Goal: Use online tool/utility: Utilize a website feature to perform a specific function

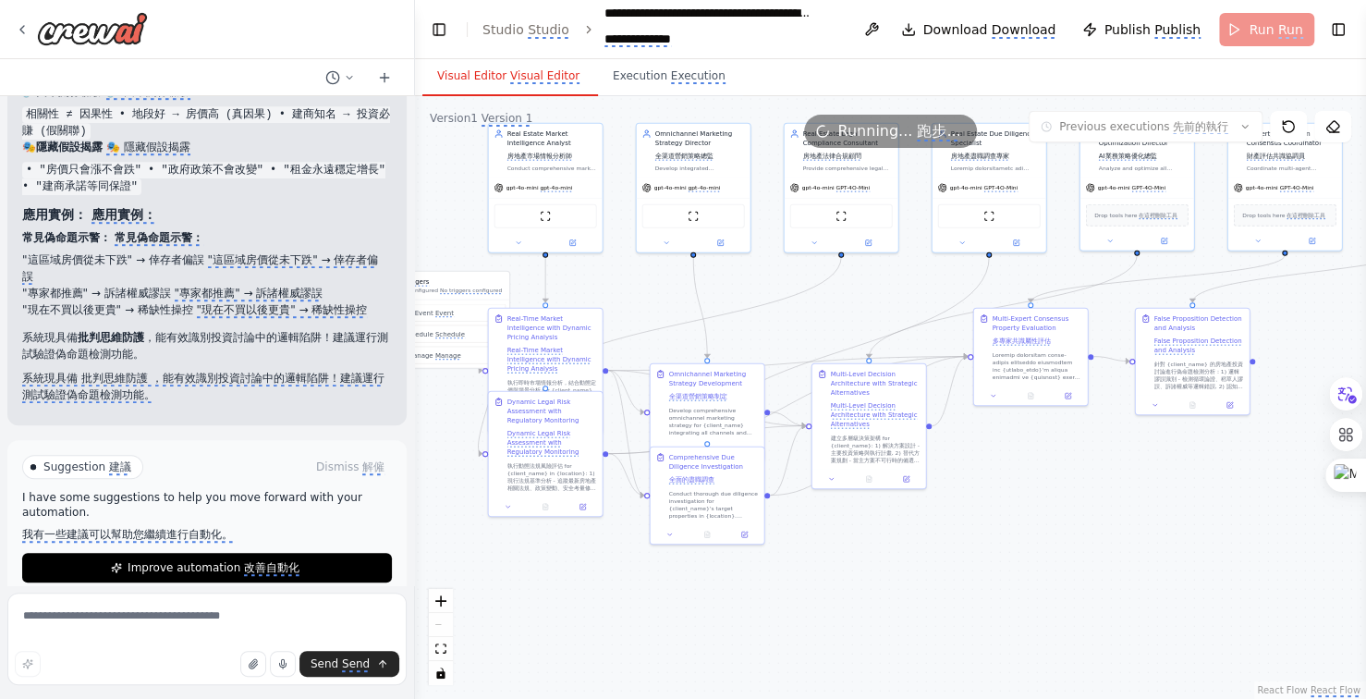
scroll to position [36196, 0]
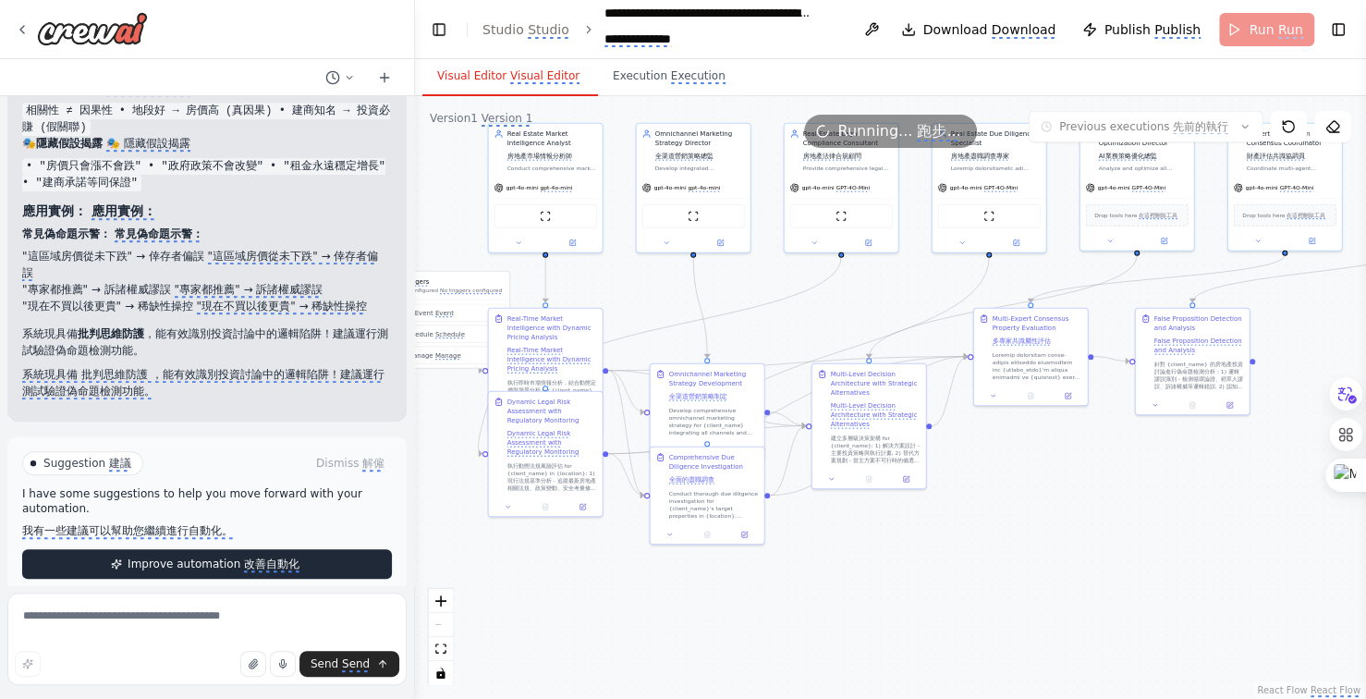
click at [244, 557] on monica-translate-translate "改善自動化" at bounding box center [271, 564] width 55 height 15
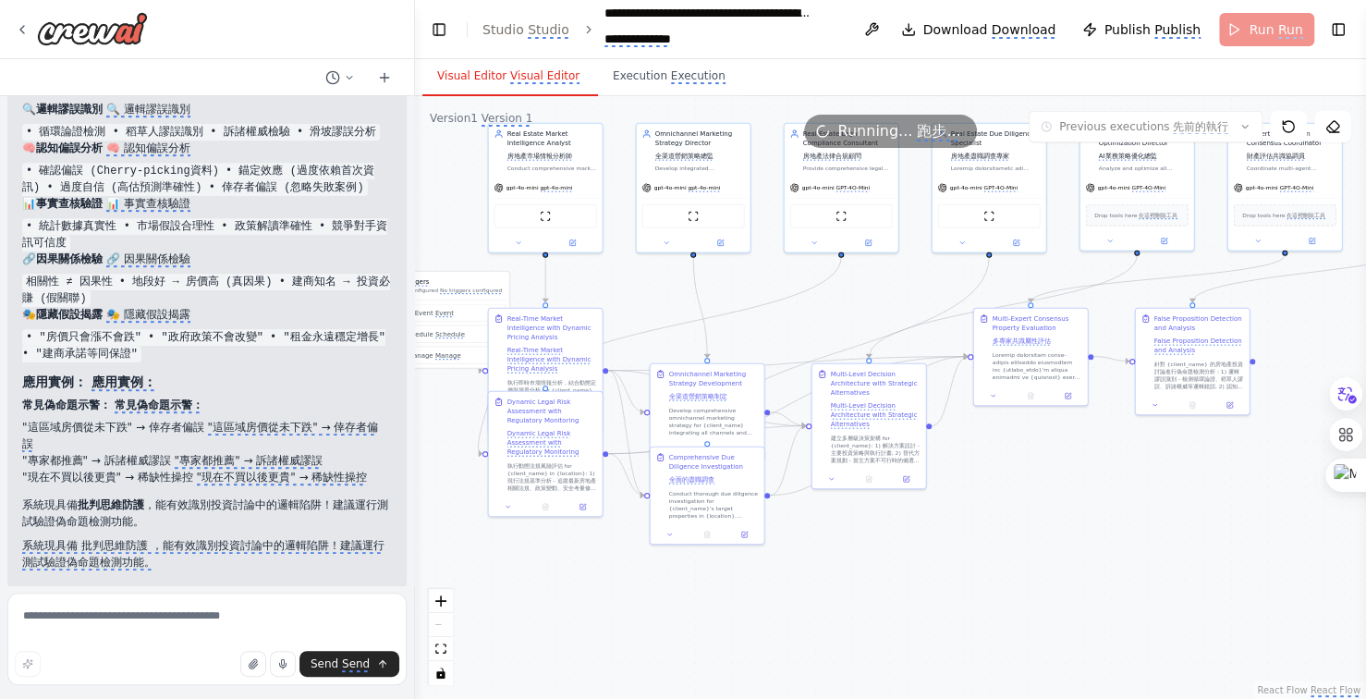
click at [242, 538] on monica-translate-translate-wrapper "系統現具備 批判思維防護 ，能有效識別投資討論中的邏輯陷阱！建議運行測試驗證偽命題檢測功能。" at bounding box center [207, 553] width 370 height 33
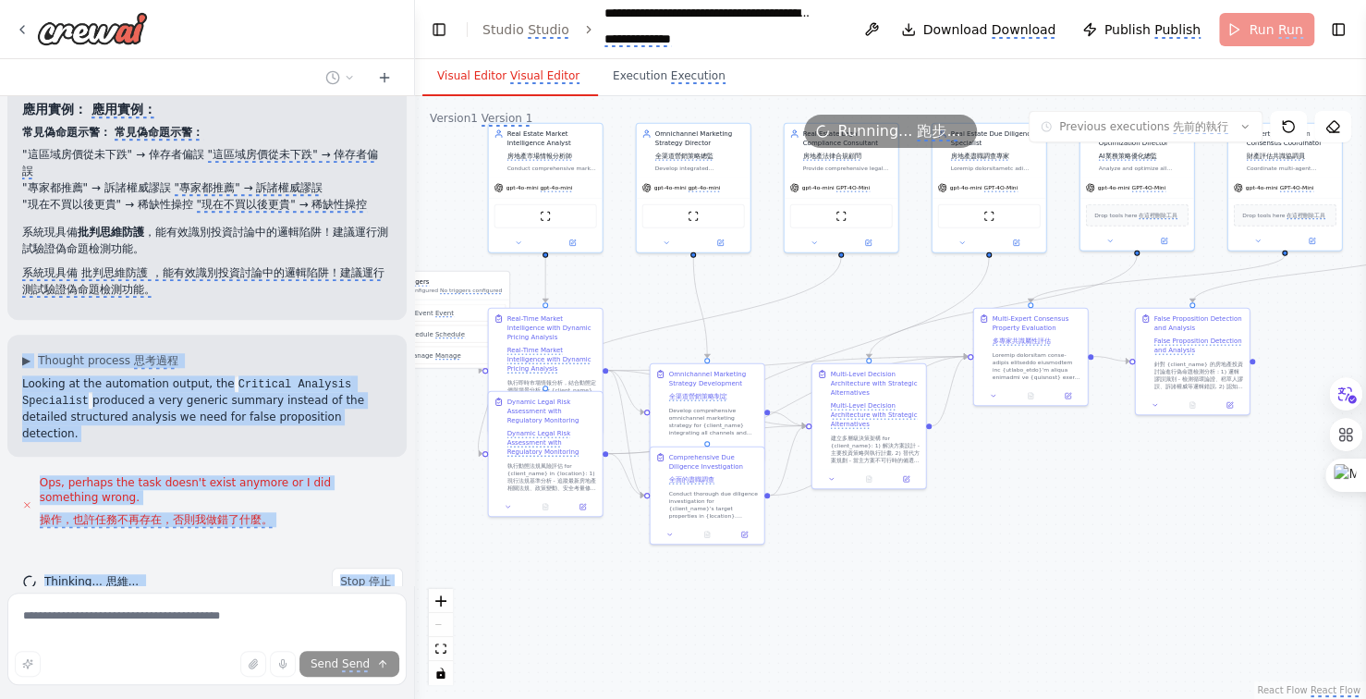
scroll to position [36320, 0]
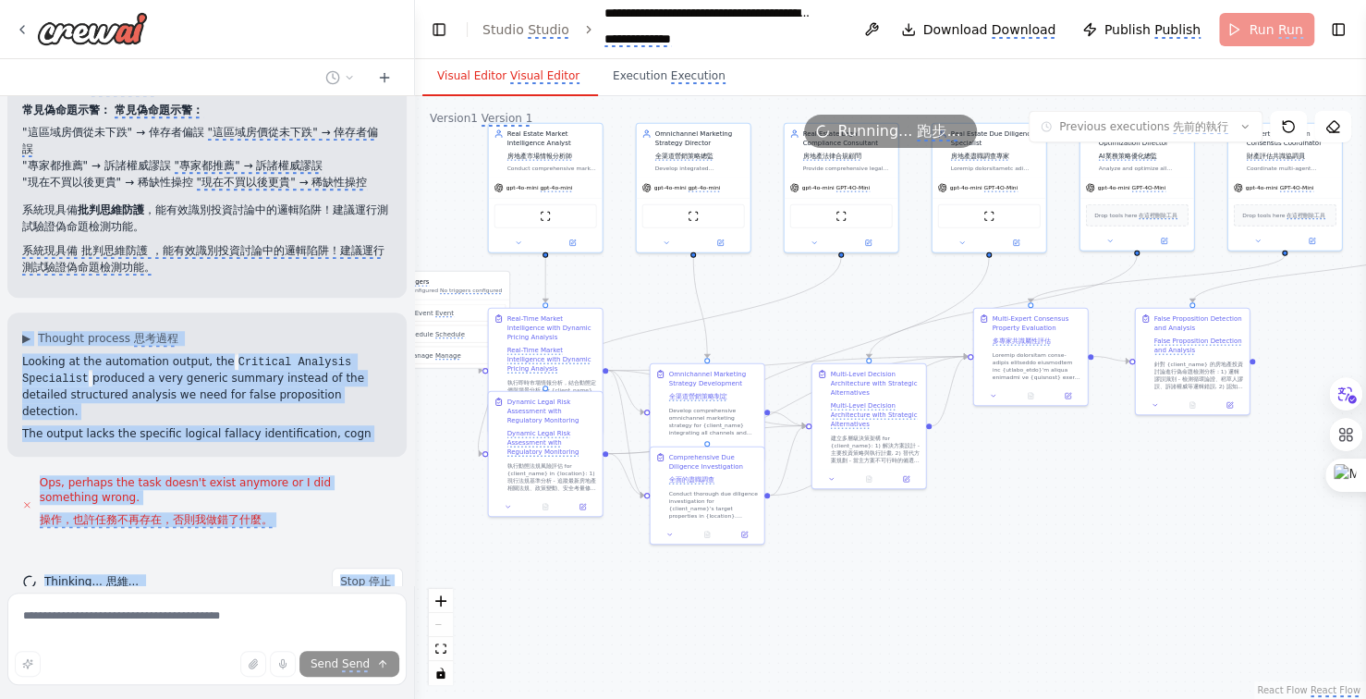
click at [537, 594] on div ".deletable-edge-delete-btn { width: 20px; height: 20px; border: 0px solid #ffff…" at bounding box center [890, 397] width 951 height 603
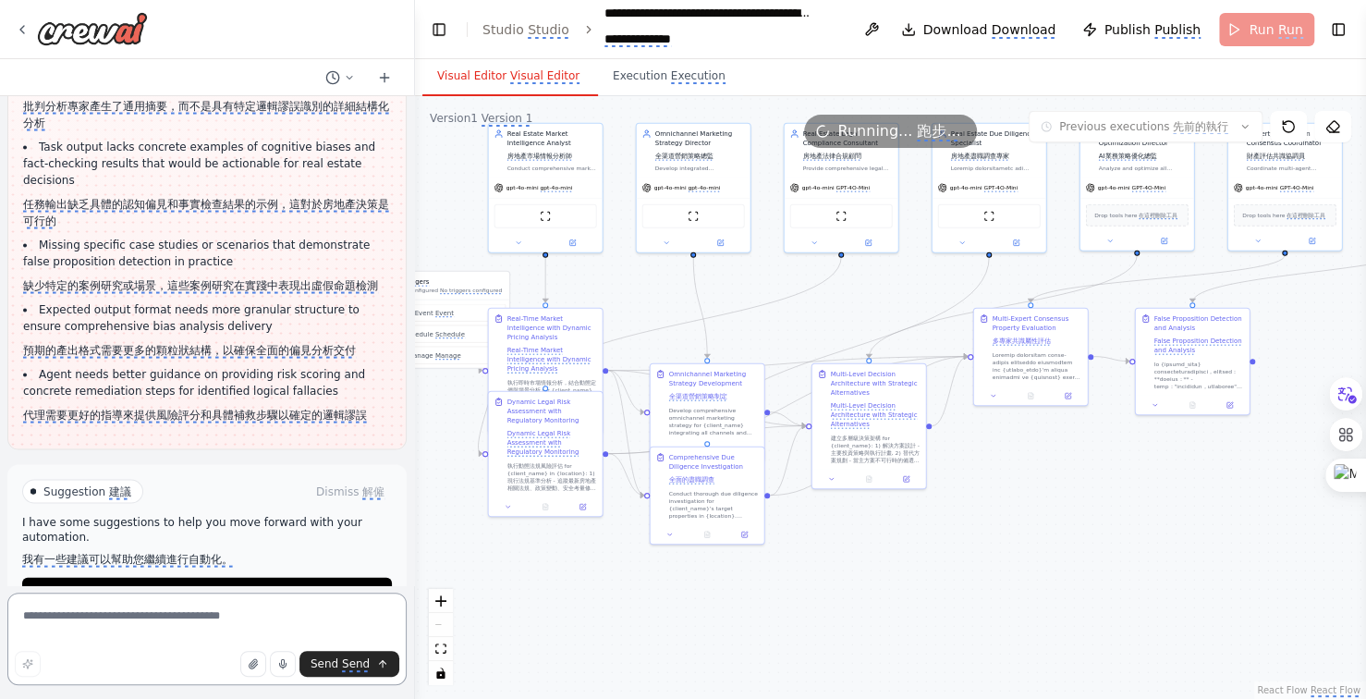
scroll to position [37864, 0]
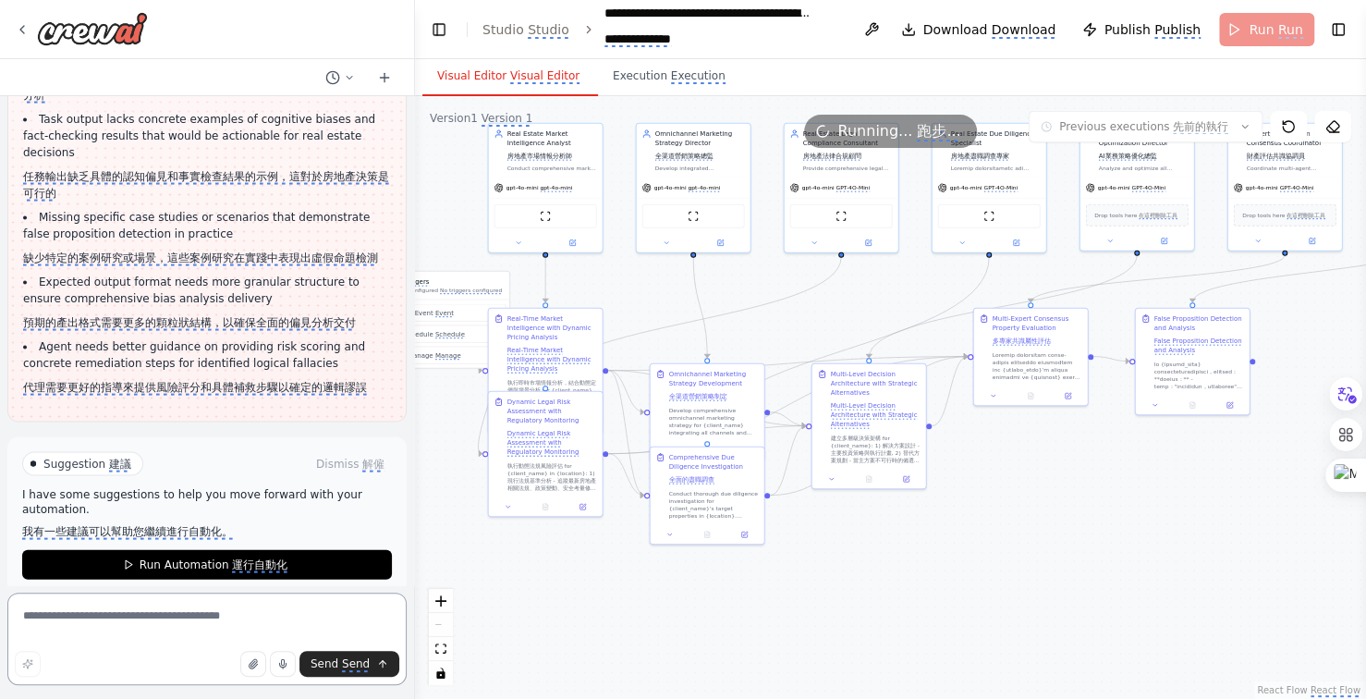
click at [160, 620] on textarea at bounding box center [206, 638] width 399 height 92
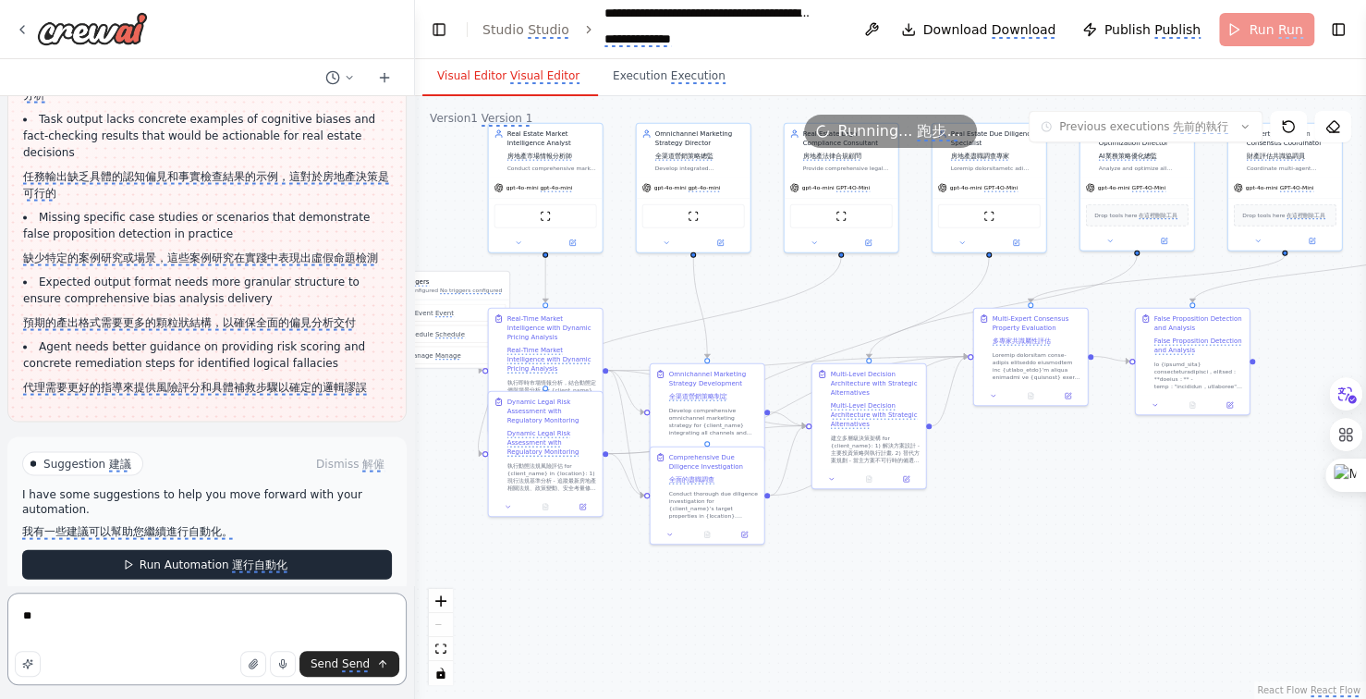
type textarea "*"
click at [232, 558] on monica-translate-translate "運行自動化" at bounding box center [259, 565] width 55 height 15
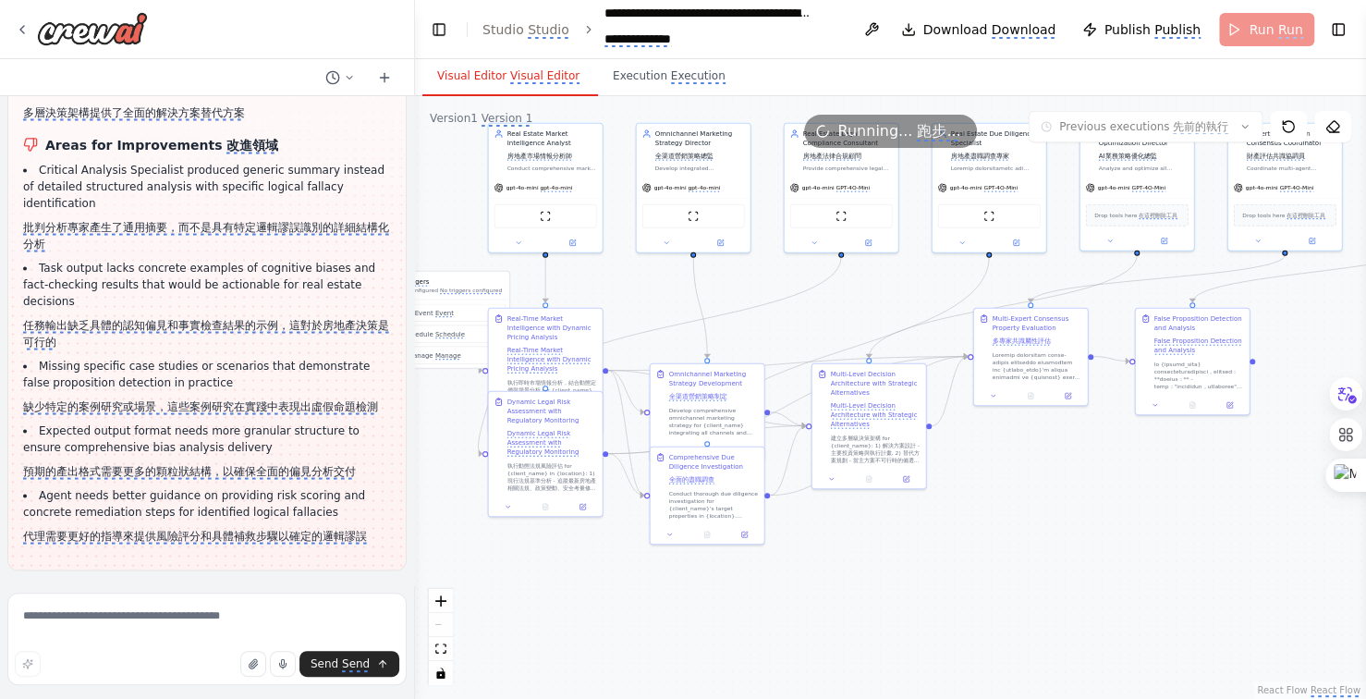
scroll to position [37692, 0]
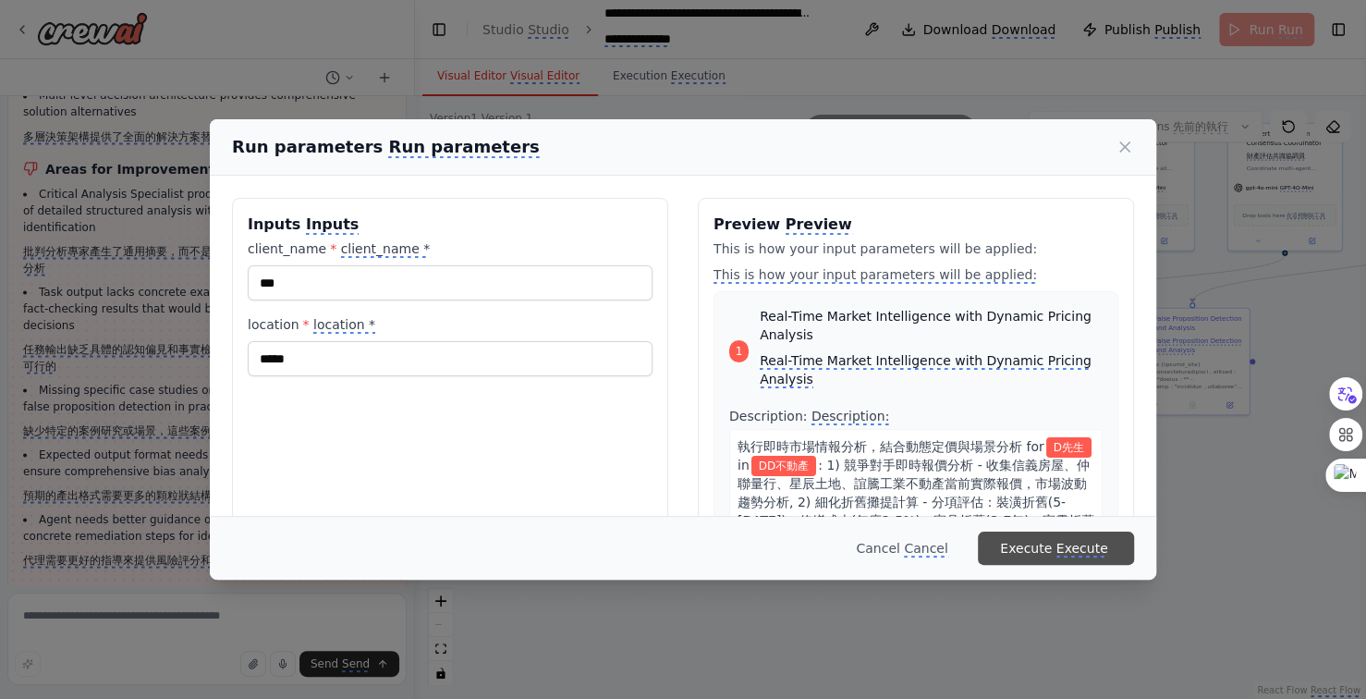
click at [1074, 550] on monica-translate-translate "Execute" at bounding box center [1082, 549] width 52 height 17
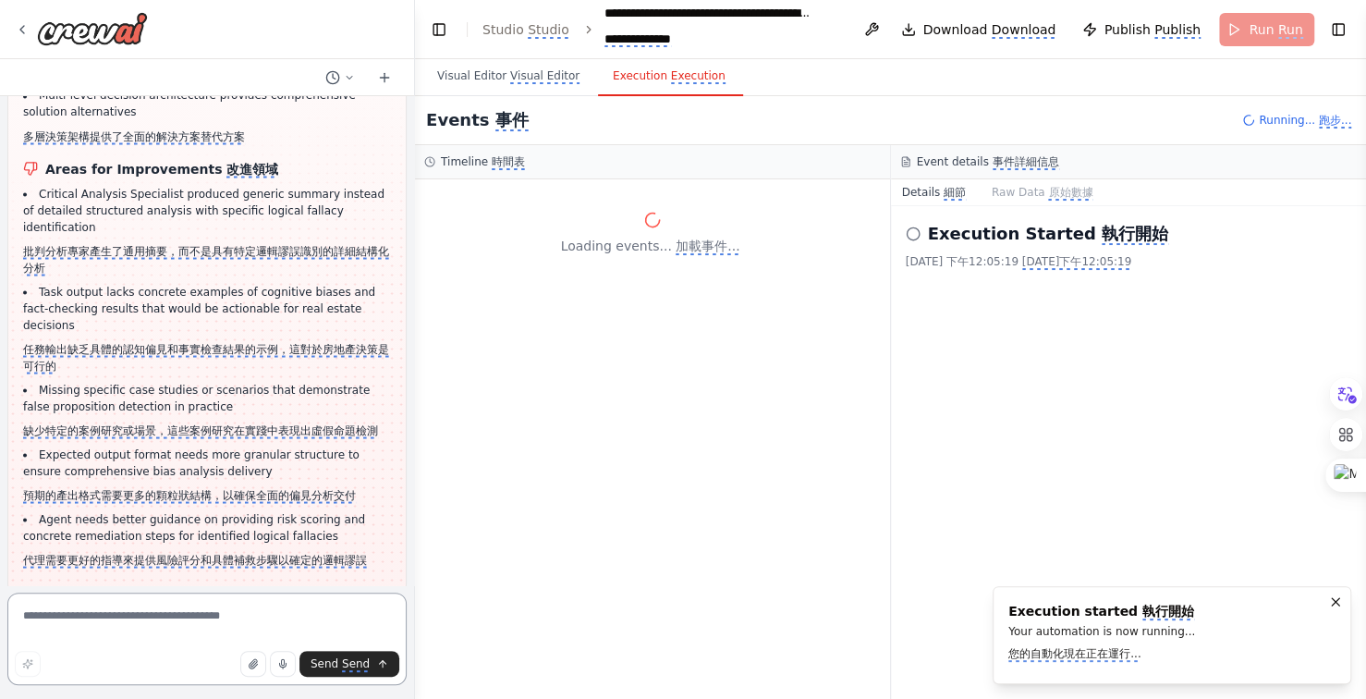
click at [79, 620] on textarea at bounding box center [206, 638] width 399 height 92
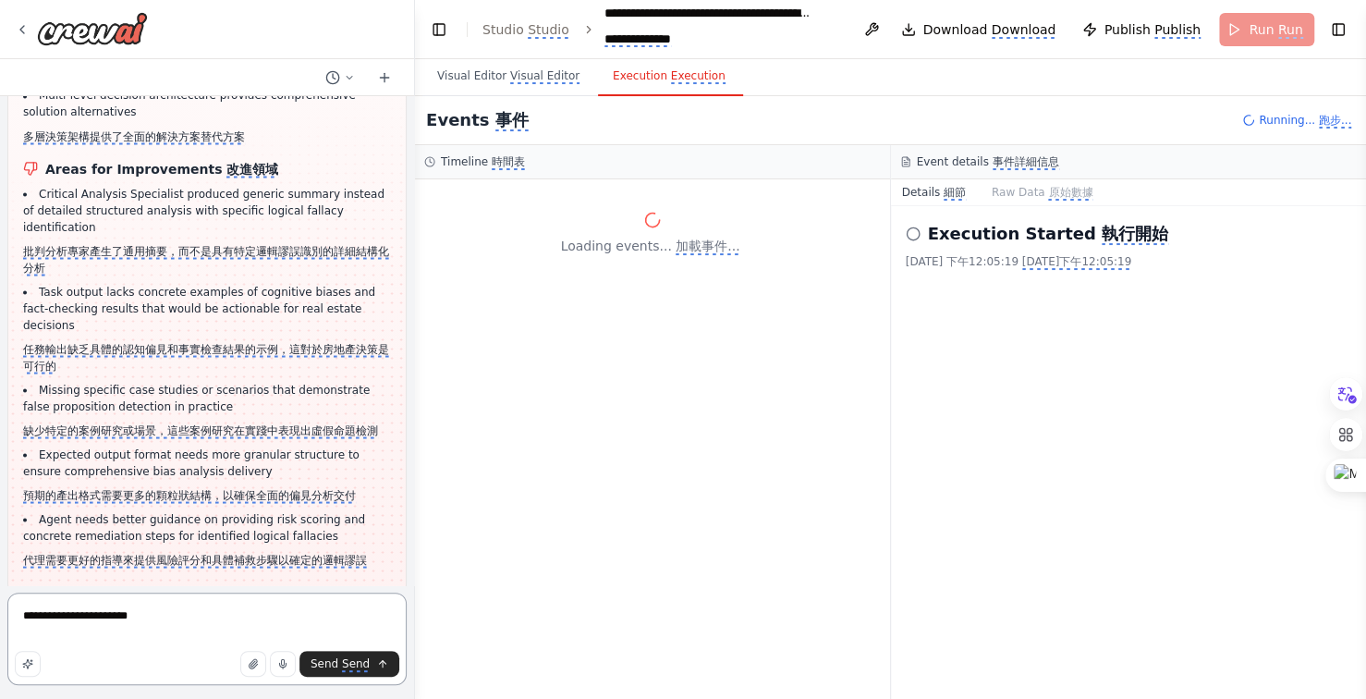
click at [246, 613] on textarea "**********" at bounding box center [206, 638] width 399 height 92
click at [293, 620] on textarea "**********" at bounding box center [206, 638] width 399 height 92
click at [226, 164] on monica-translate-translate "改進領域" at bounding box center [252, 169] width 52 height 17
click at [226, 161] on monica-translate-translate "改進領域" at bounding box center [252, 169] width 52 height 17
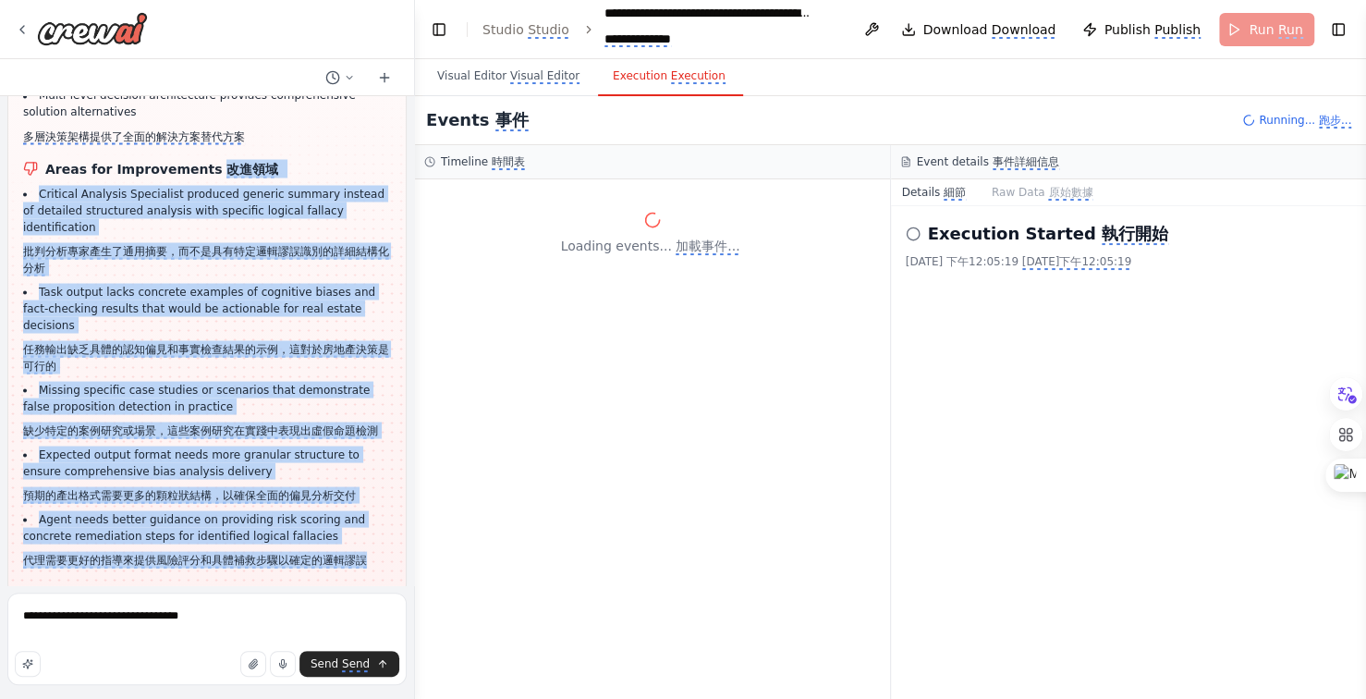
drag, startPoint x: 201, startPoint y: 159, endPoint x: 364, endPoint y: 542, distance: 415.7
click at [364, 542] on div "I analyzed your automation execution and here is my analysis: 我分析了您的自動化執行，這是我的分…" at bounding box center [207, 116] width 368 height 902
copy div "改進領域 Critical Analysis Specialist produced generic summary instead of detailed …"
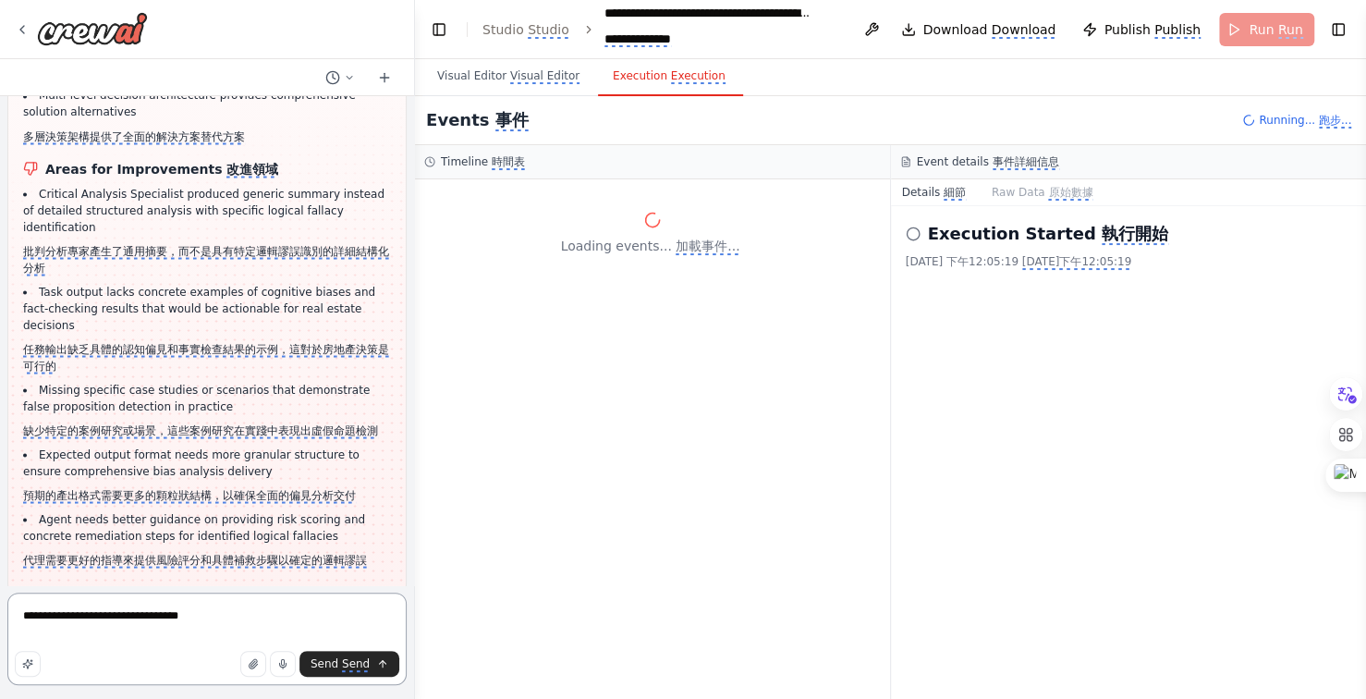
click at [63, 637] on textarea "**********" at bounding box center [206, 638] width 399 height 92
paste textarea "**********"
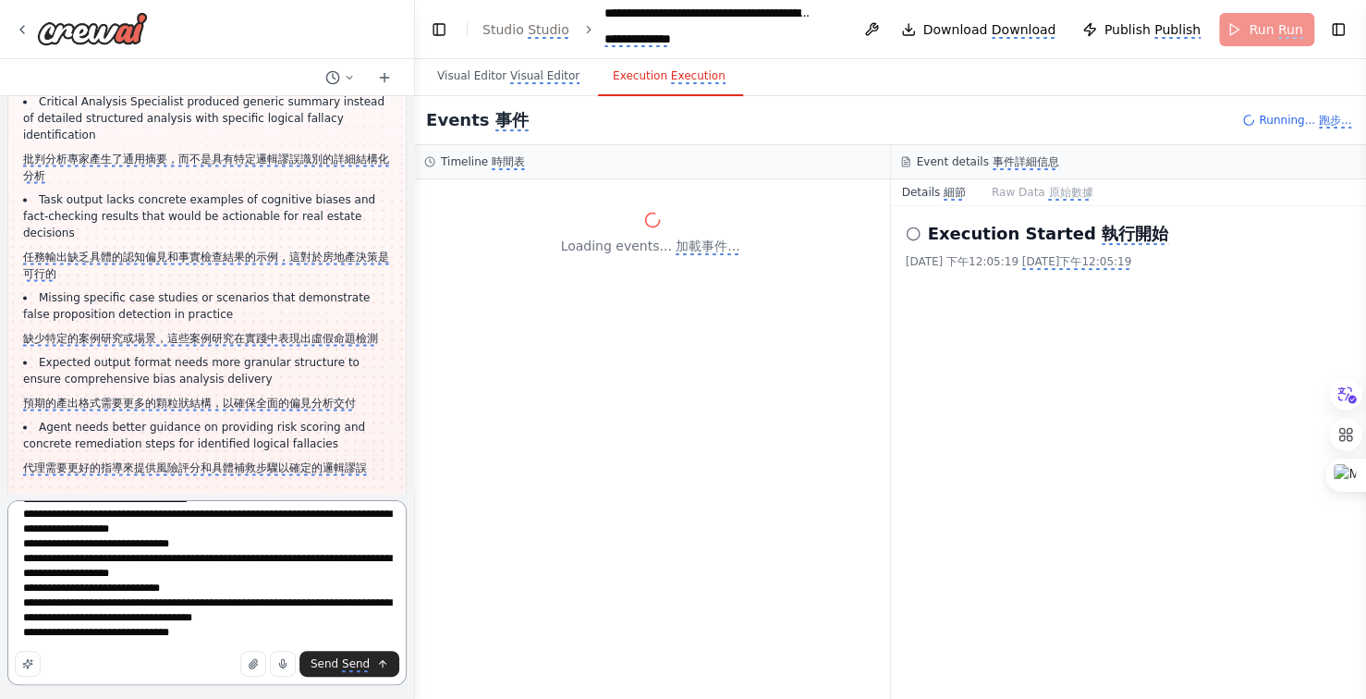
scroll to position [0, 0]
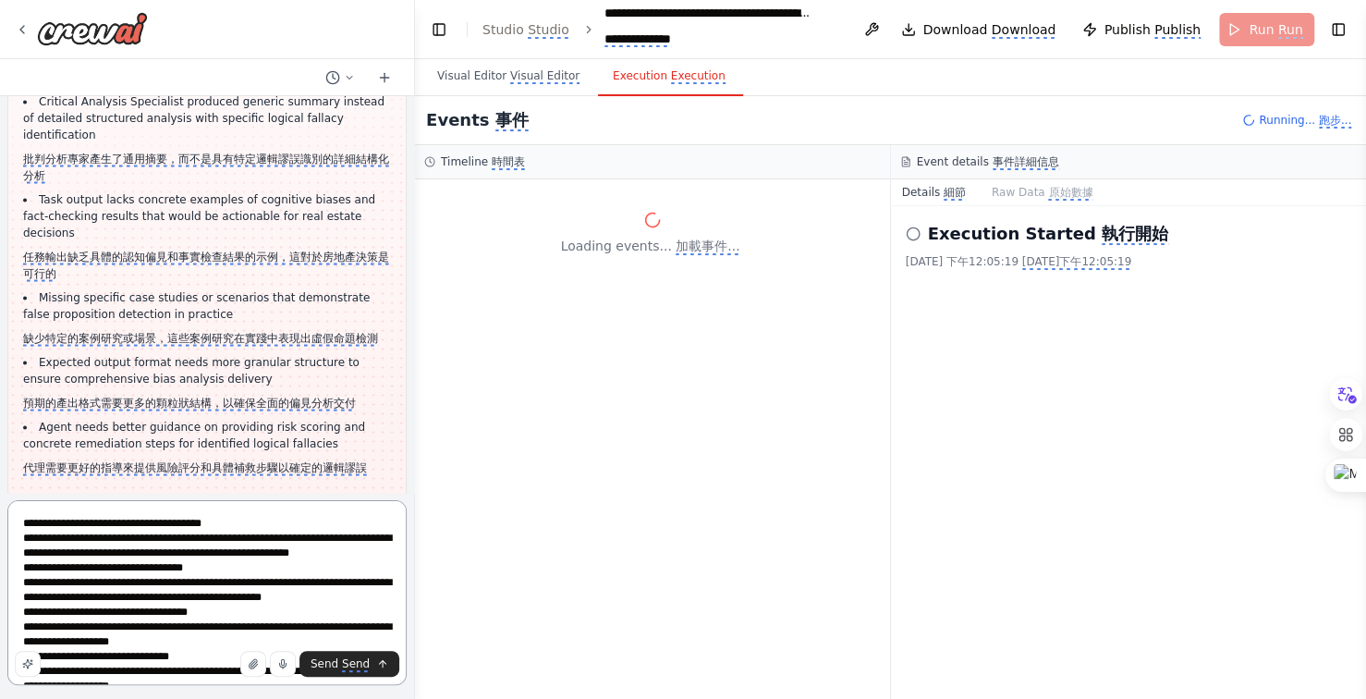
click at [46, 540] on textarea "**********" at bounding box center [206, 592] width 399 height 185
click at [121, 541] on textarea "**********" at bounding box center [206, 592] width 399 height 185
type textarea "**********"
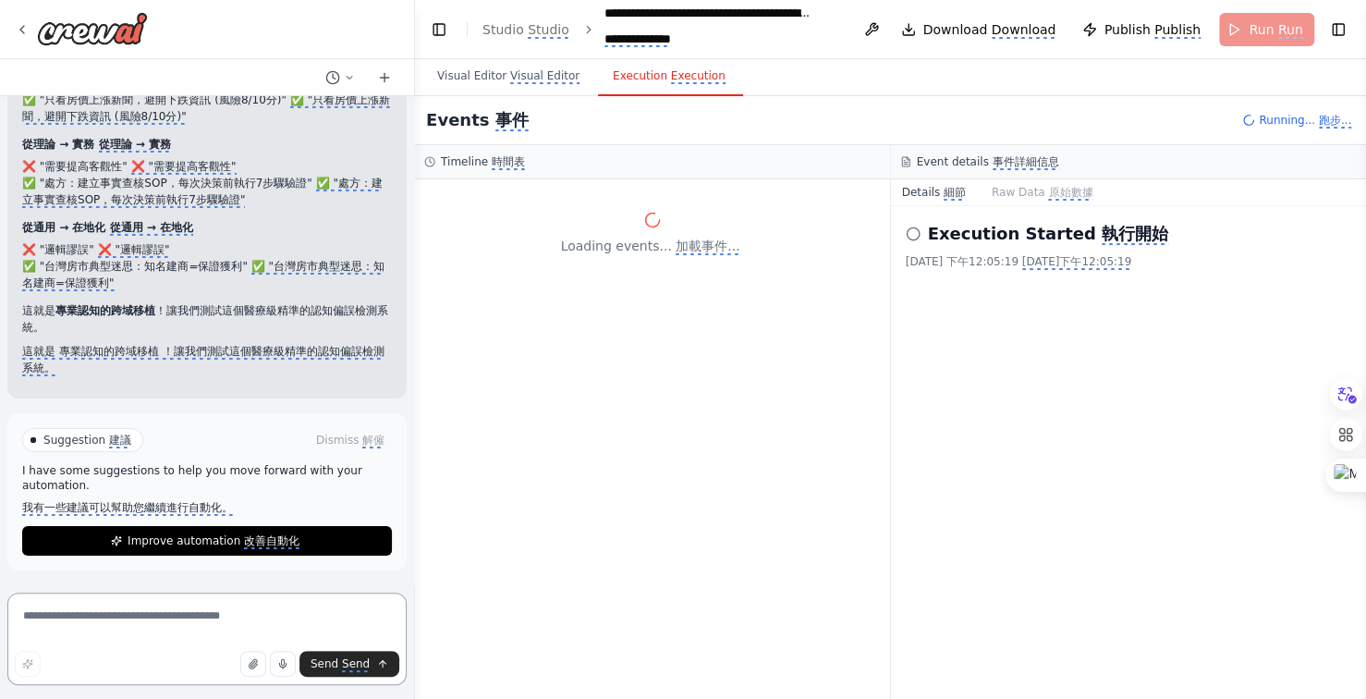
scroll to position [39733, 0]
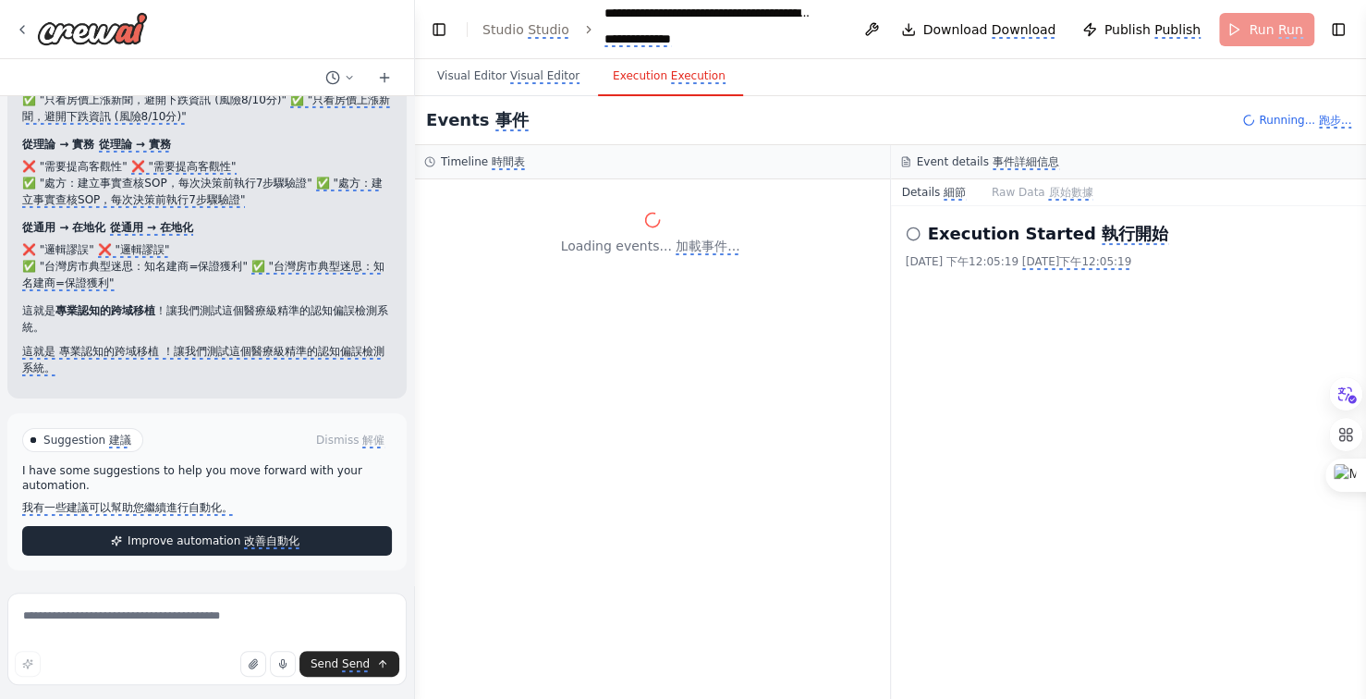
click at [274, 544] on monica-translate-translate "改善自動化" at bounding box center [271, 541] width 55 height 15
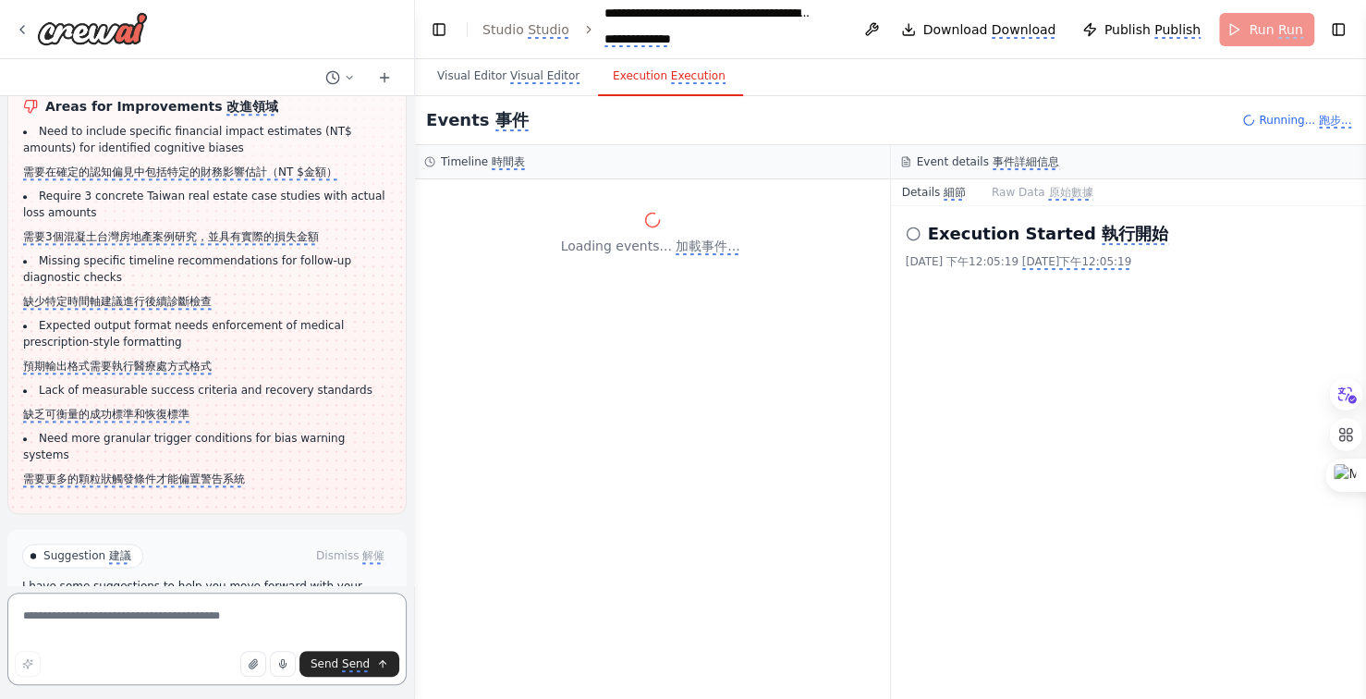
scroll to position [41224, 0]
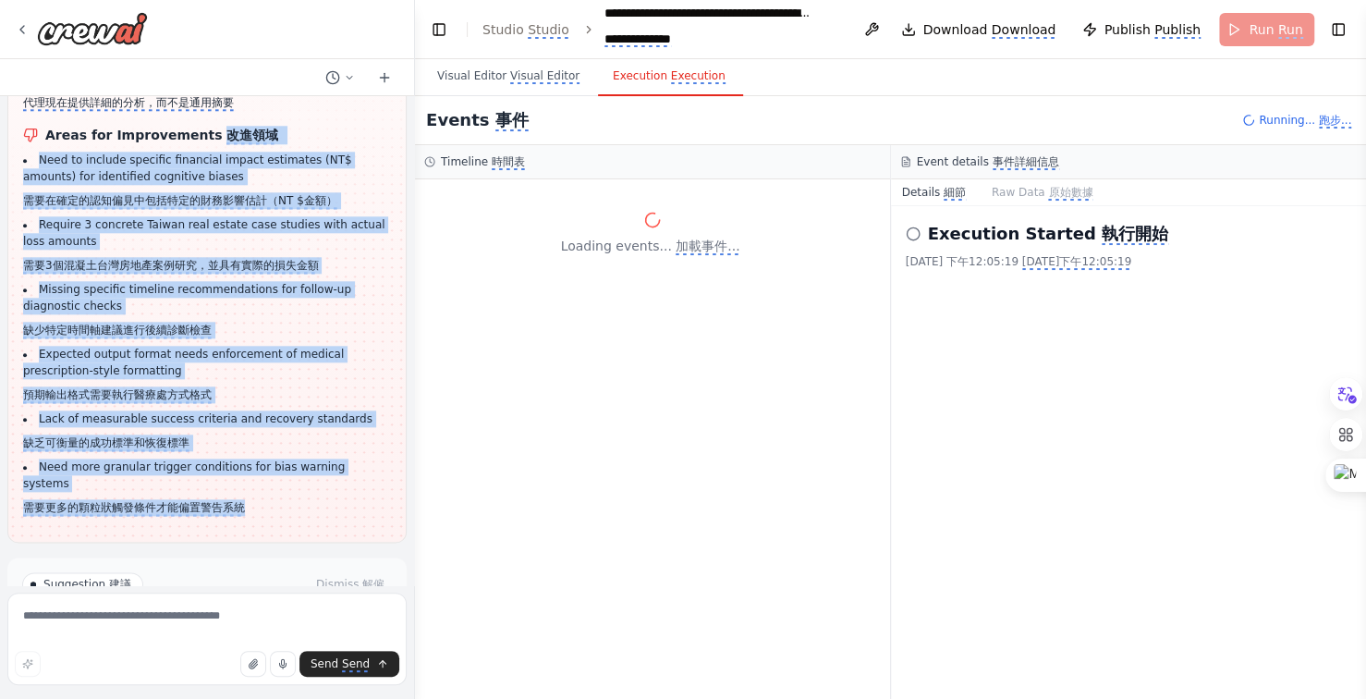
drag, startPoint x: 202, startPoint y: 193, endPoint x: 304, endPoint y: 545, distance: 366.5
click at [304, 516] on div "I analyzed your automation execution and here is my analysis: 我分析了您的自動化執行，這是我的分…" at bounding box center [207, 82] width 368 height 867
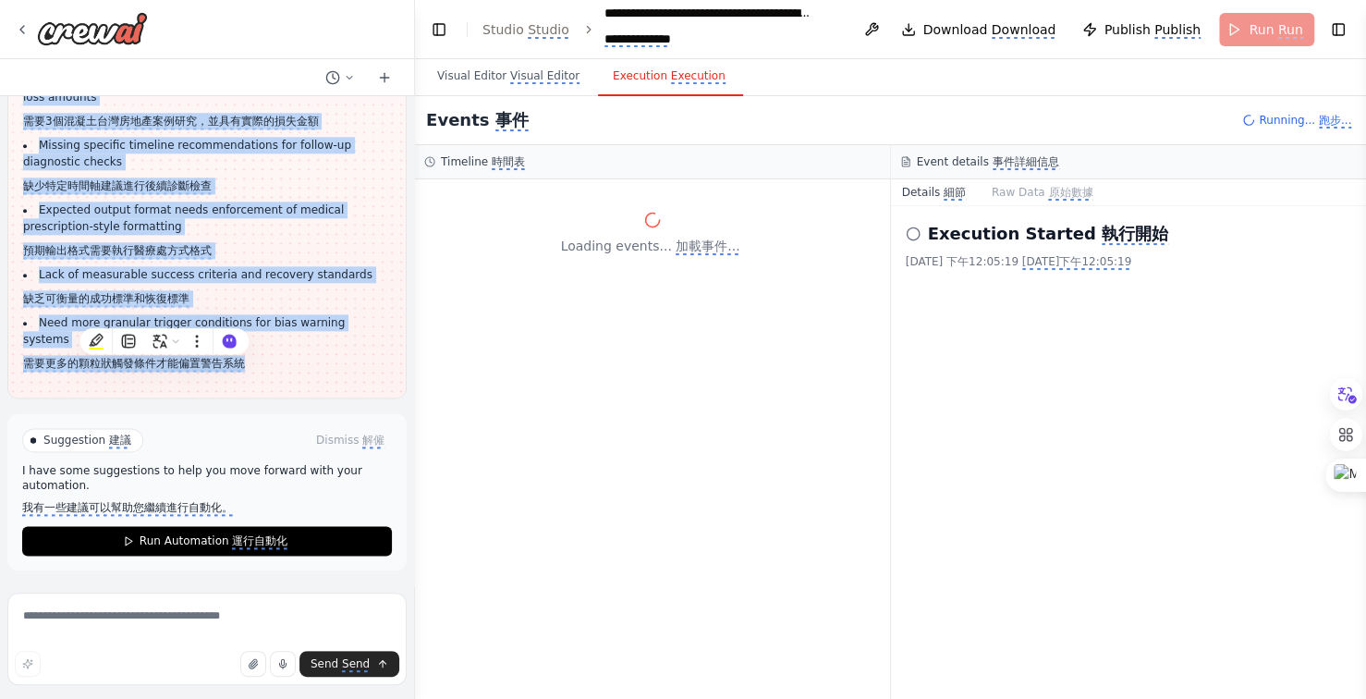
copy div "改進領域 Need to include specific financial impact estimates (NT$ amounts) for iden…"
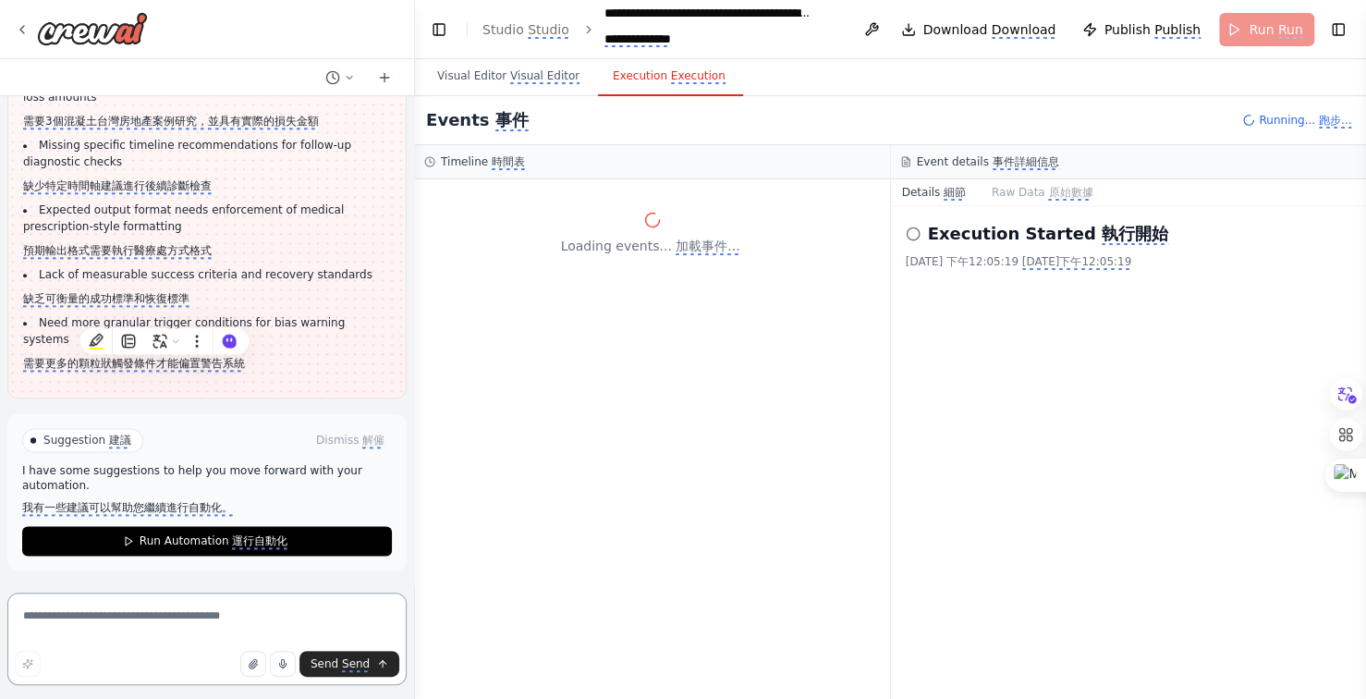
click at [110, 624] on textarea at bounding box center [206, 638] width 399 height 92
paste textarea "**********"
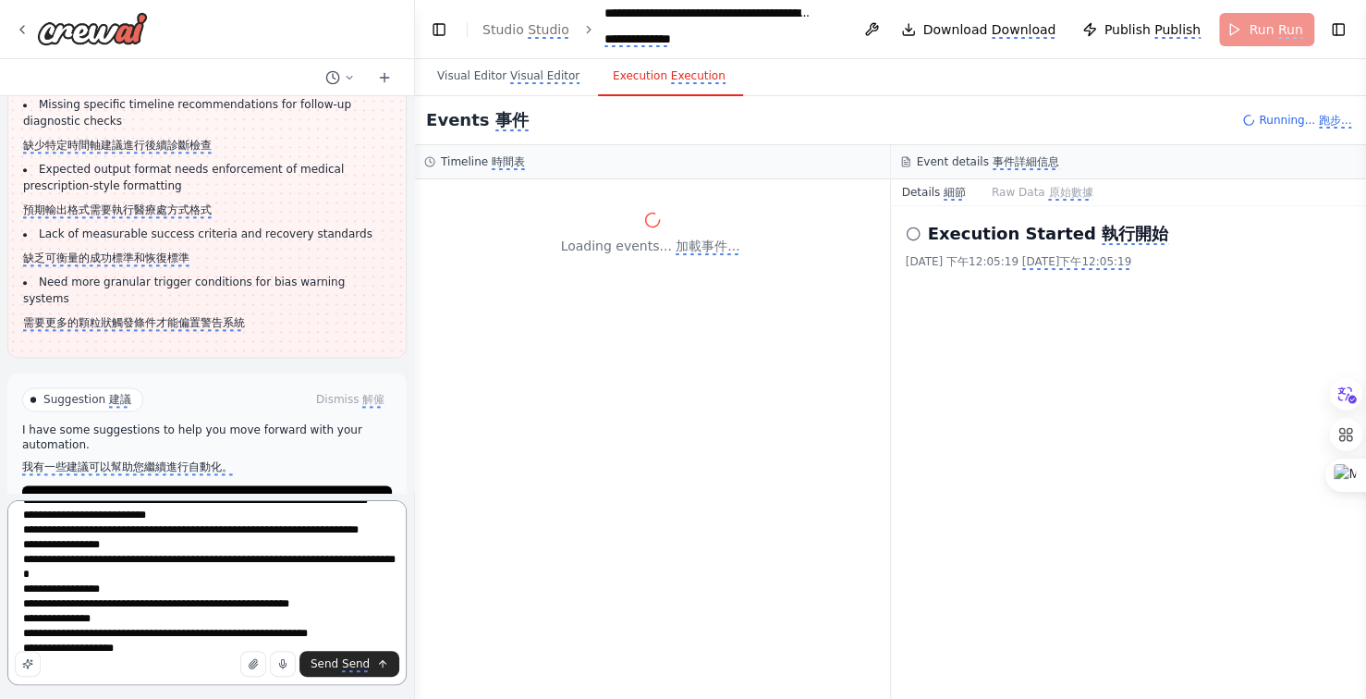
scroll to position [0, 0]
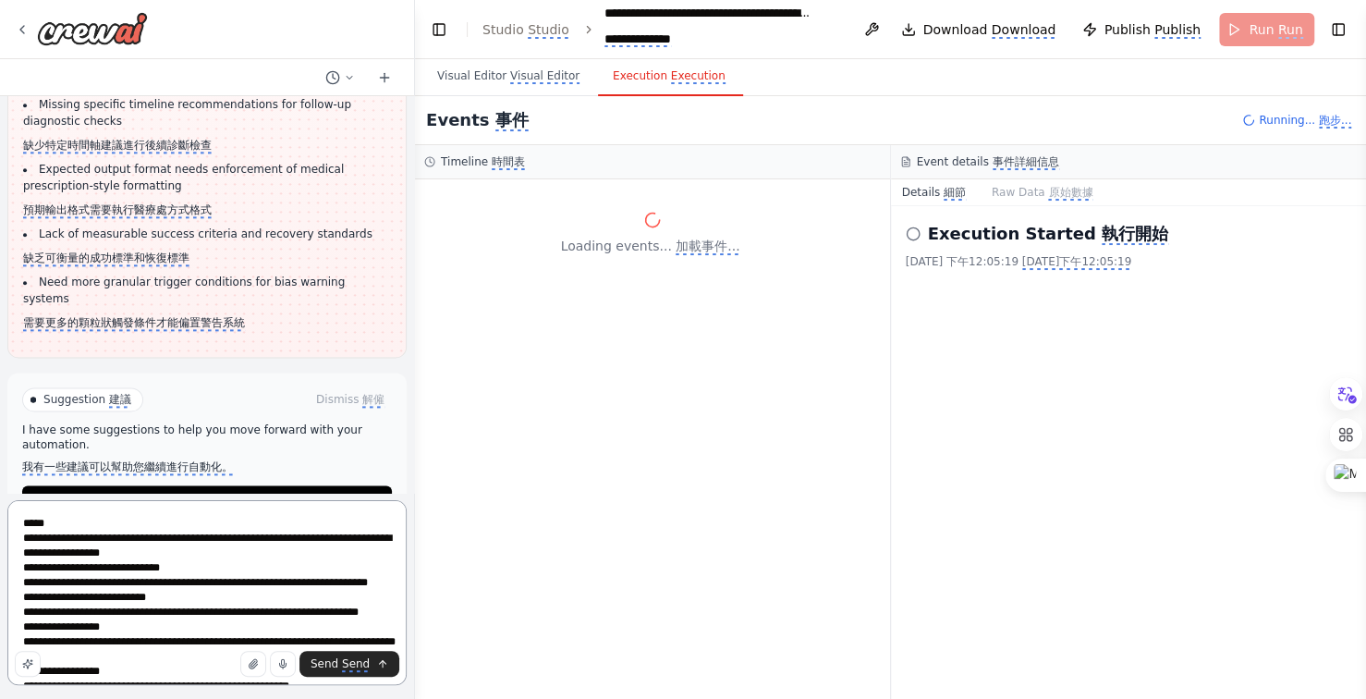
click at [93, 524] on textarea "**********" at bounding box center [206, 592] width 399 height 185
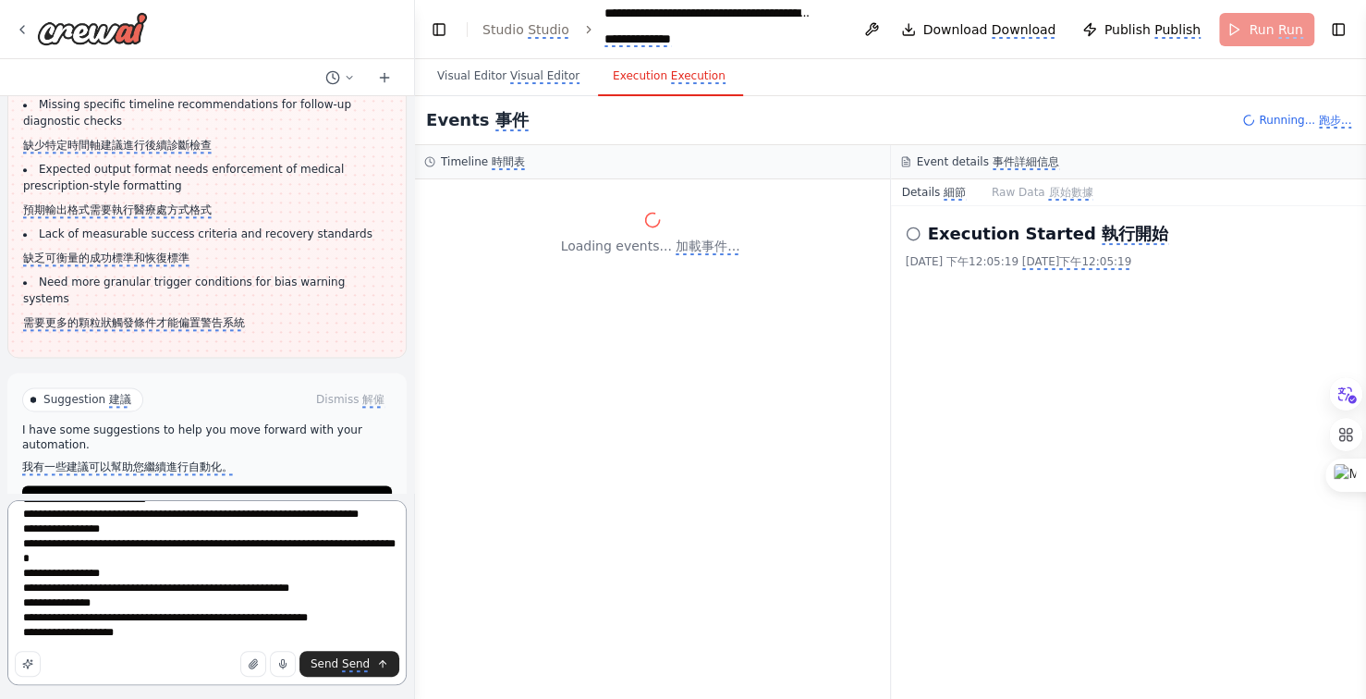
scroll to position [127, 0]
click at [24, 616] on textarea "**********" at bounding box center [206, 592] width 399 height 185
click at [23, 619] on textarea "**********" at bounding box center [206, 592] width 399 height 185
click at [251, 635] on textarea "**********" at bounding box center [206, 592] width 399 height 185
type textarea "**********"
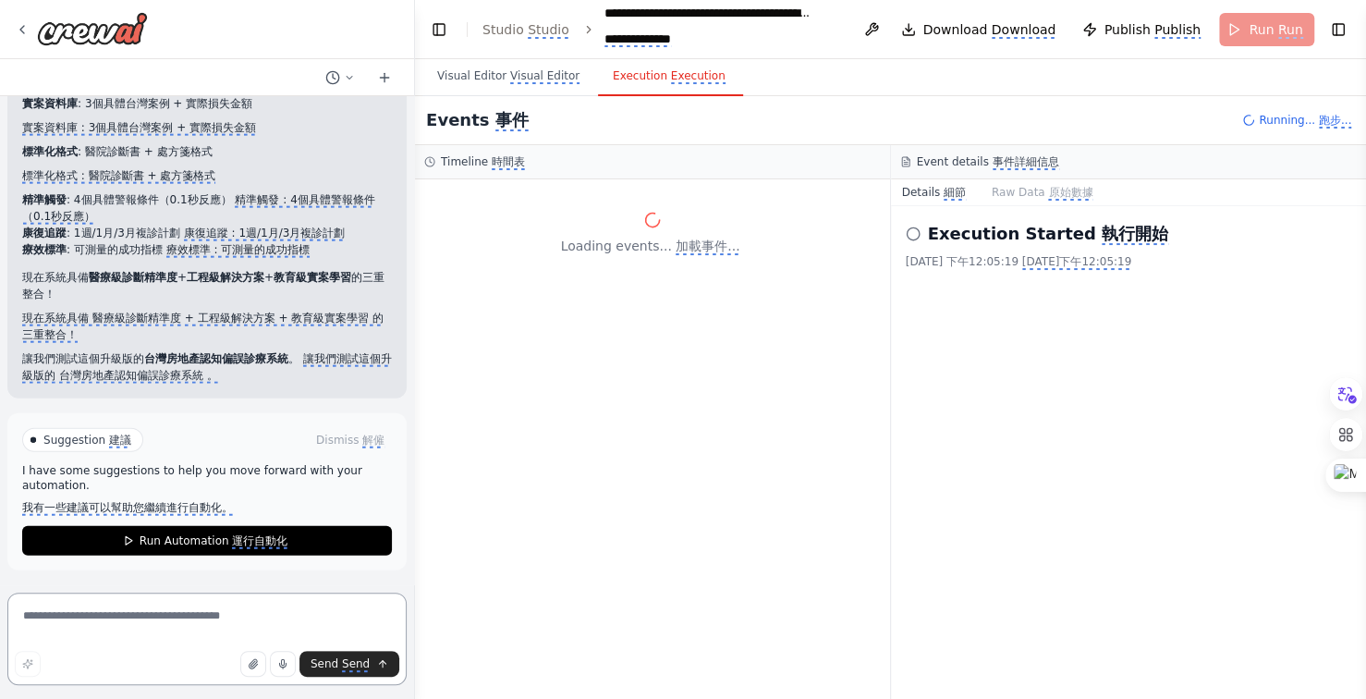
scroll to position [42842, 0]
click at [270, 538] on monica-translate-translate "運行自動化" at bounding box center [259, 541] width 55 height 15
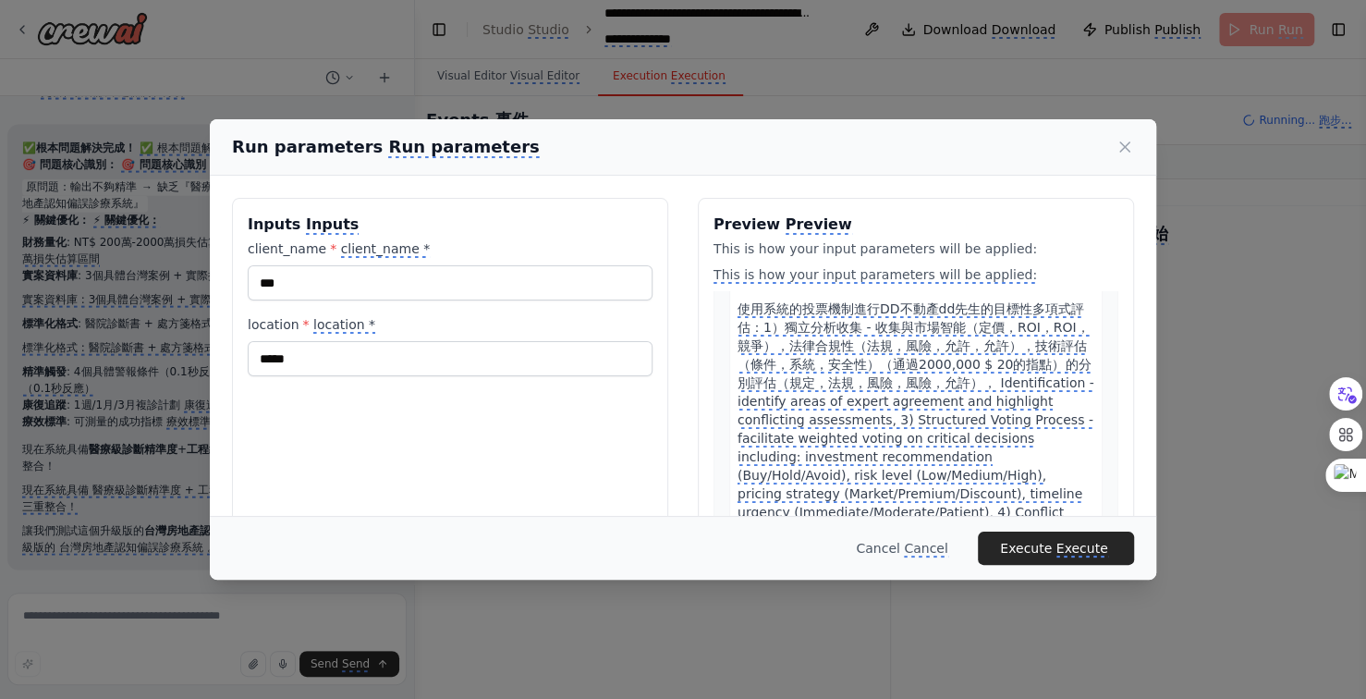
scroll to position [4739, 0]
click at [1125, 143] on icon at bounding box center [1124, 147] width 18 height 18
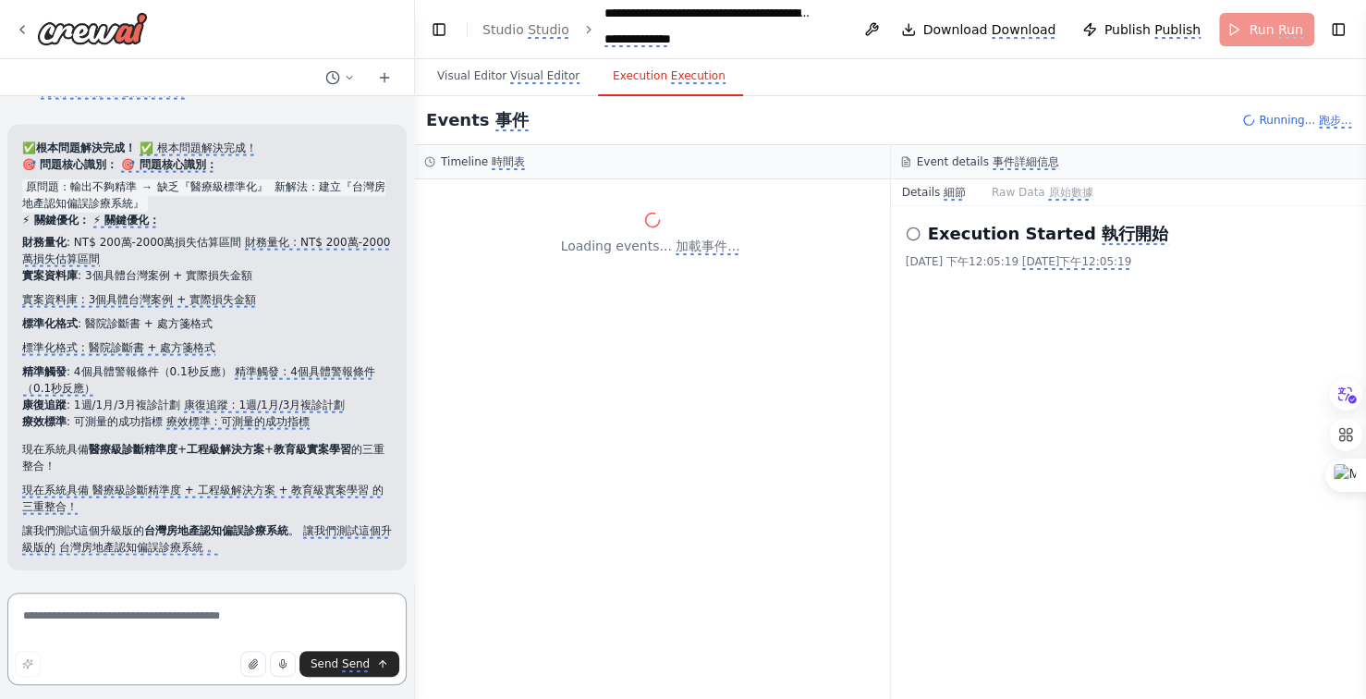
click at [181, 621] on textarea at bounding box center [206, 638] width 399 height 92
type textarea "**********"
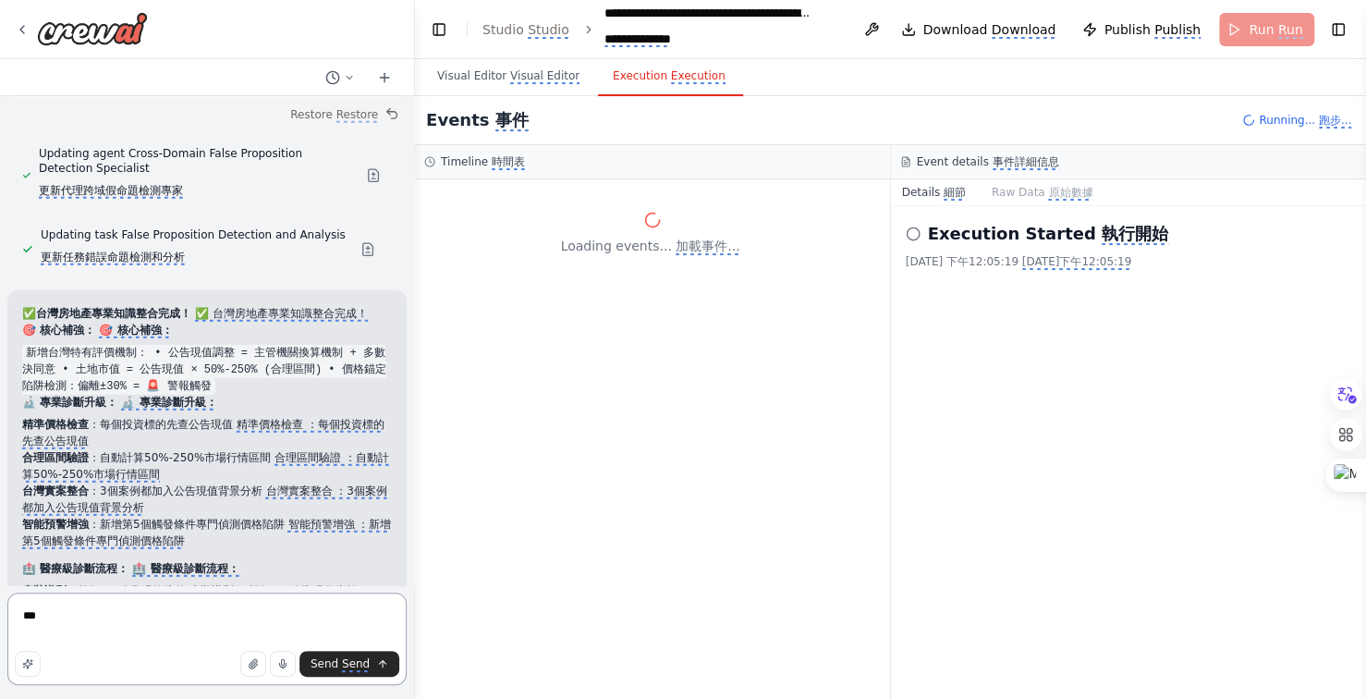
scroll to position [43615, 0]
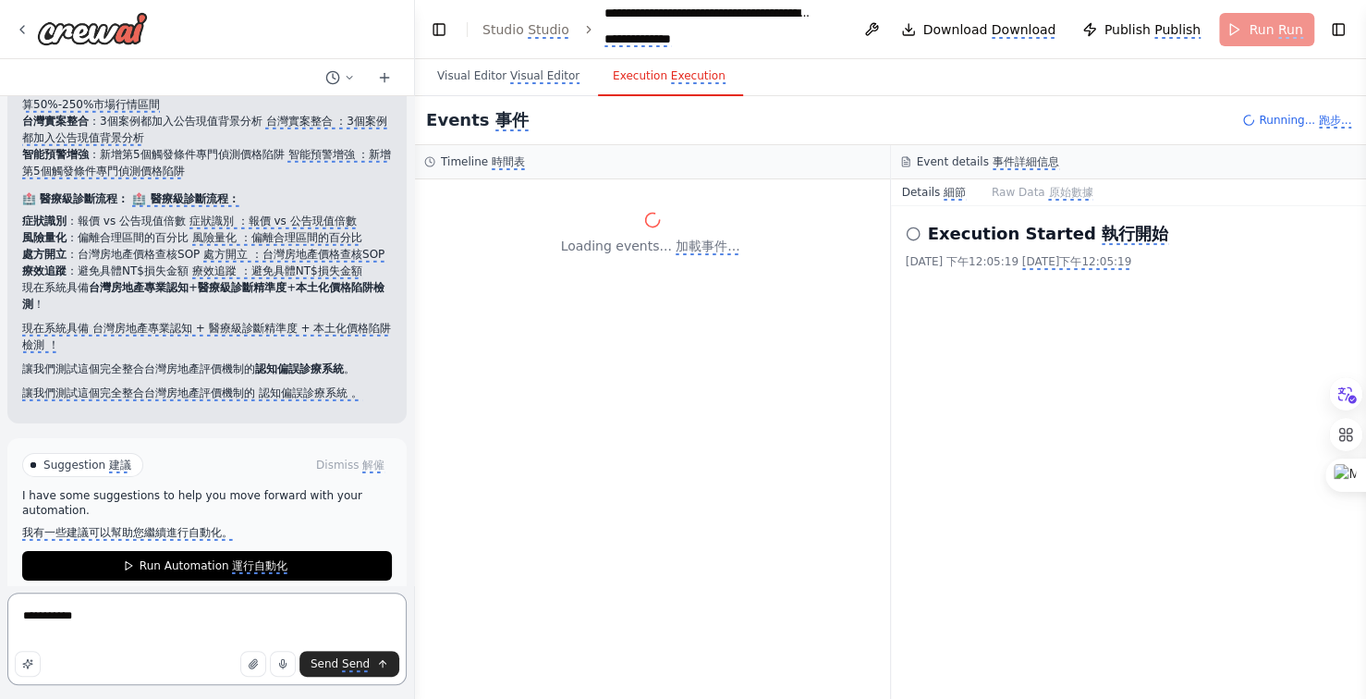
type textarea "*********"
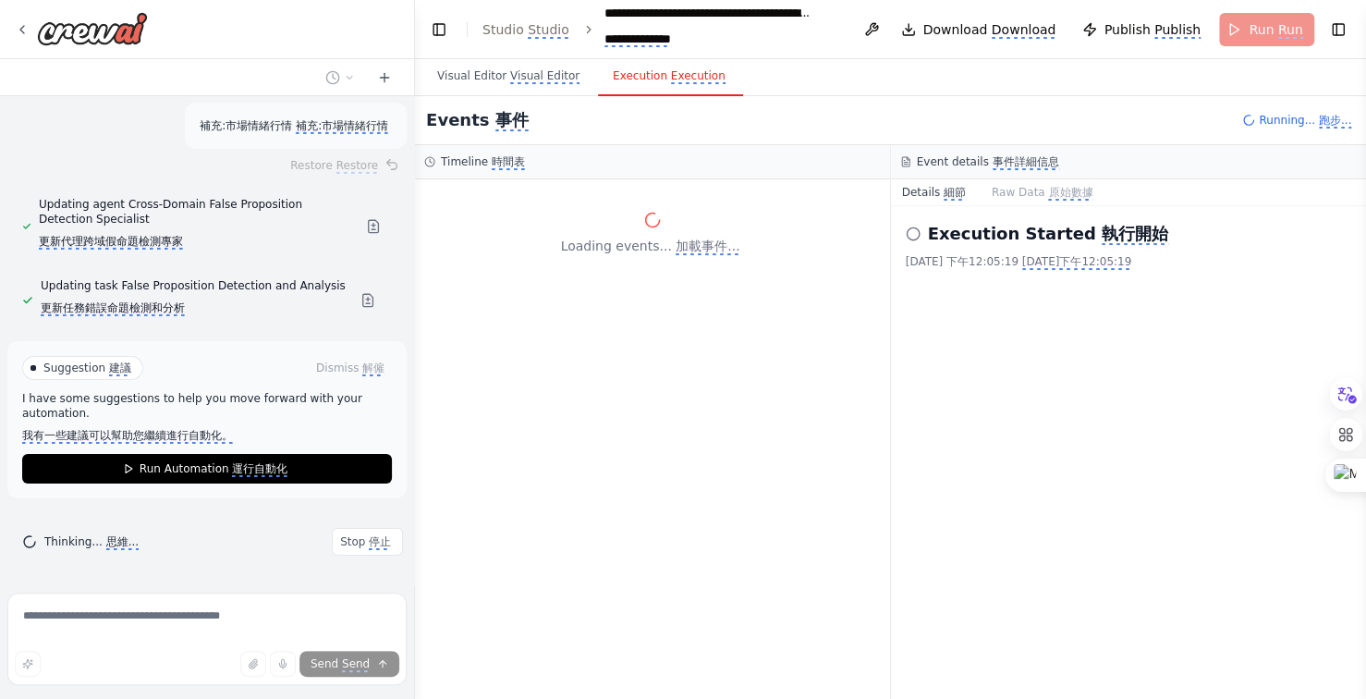
scroll to position [43989, 0]
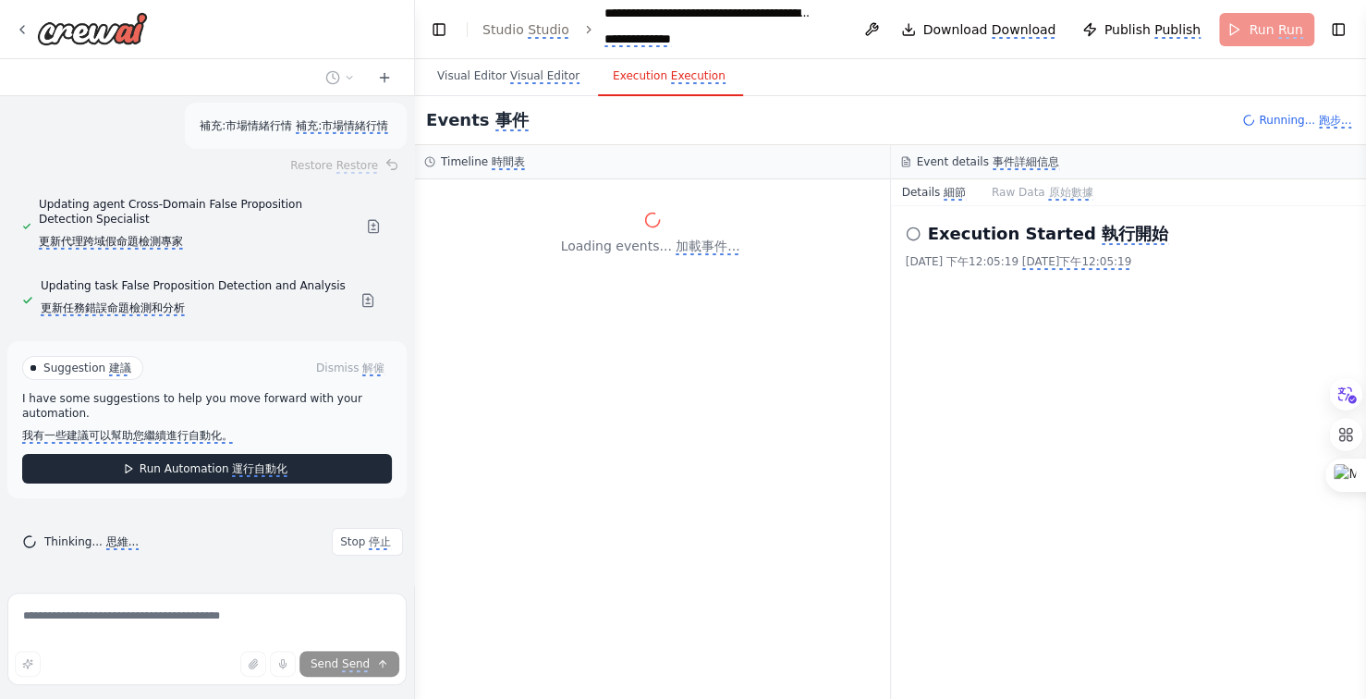
click at [260, 469] on monica-translate-translate "運行自動化" at bounding box center [259, 469] width 55 height 15
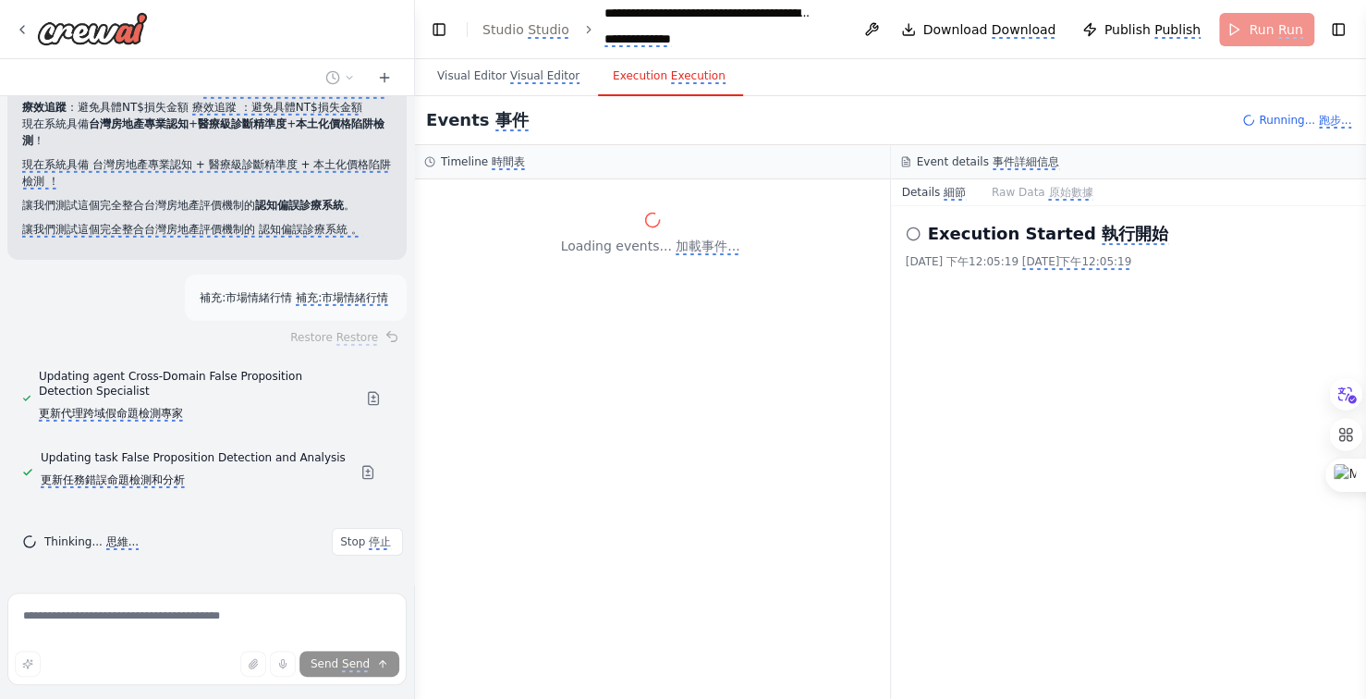
scroll to position [43818, 0]
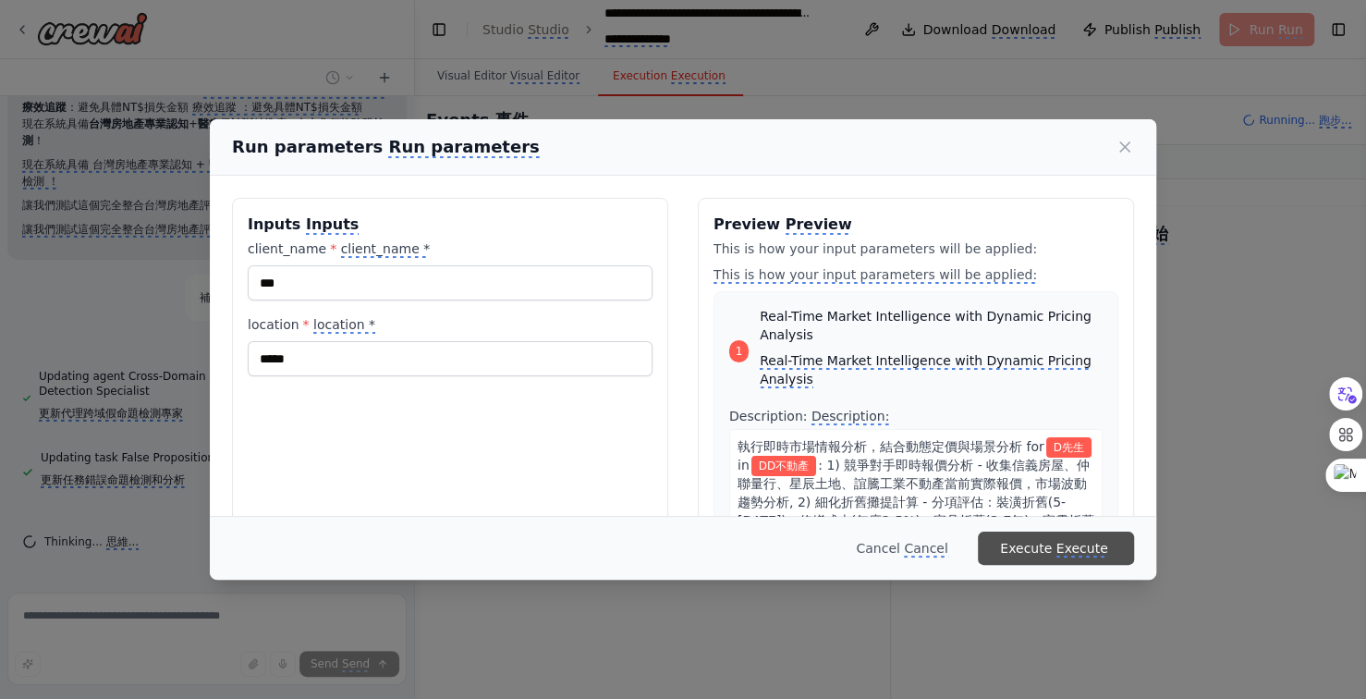
click at [1084, 542] on monica-translate-translate "Execute" at bounding box center [1082, 549] width 52 height 17
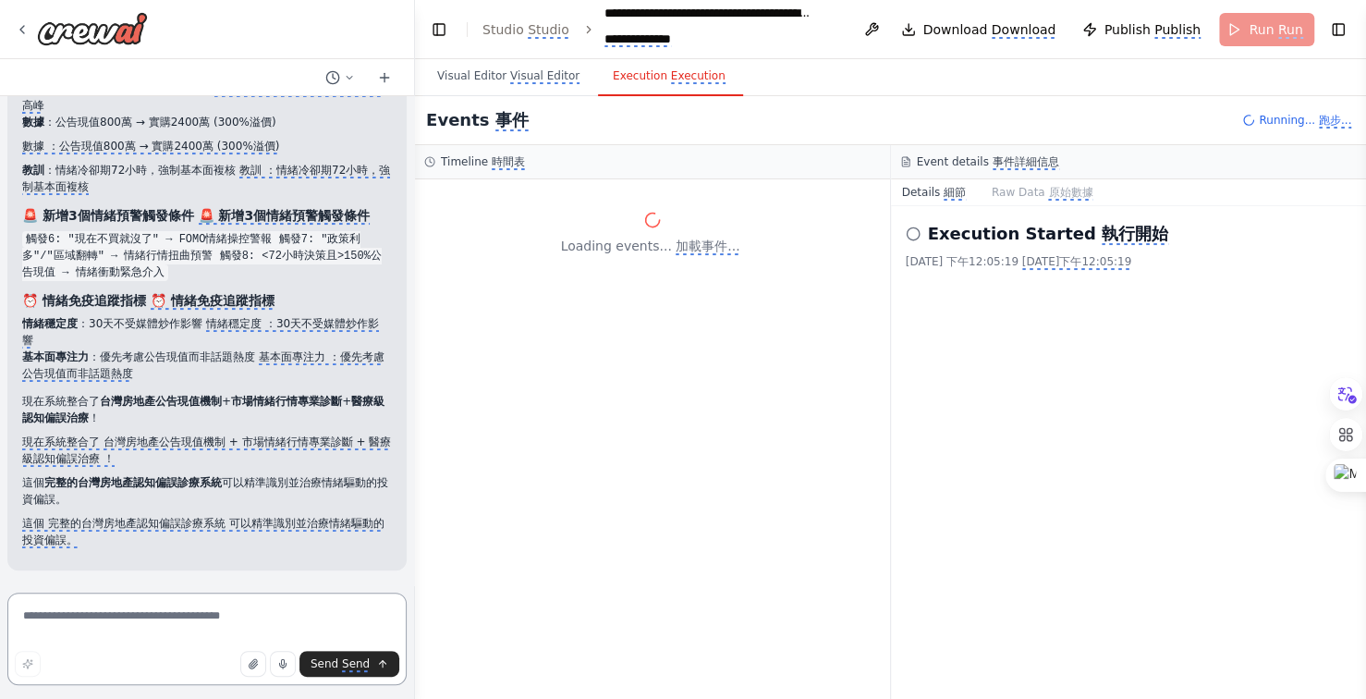
scroll to position [44655, 0]
click at [506, 73] on monica-translate-space "button" at bounding box center [508, 75] width 4 height 13
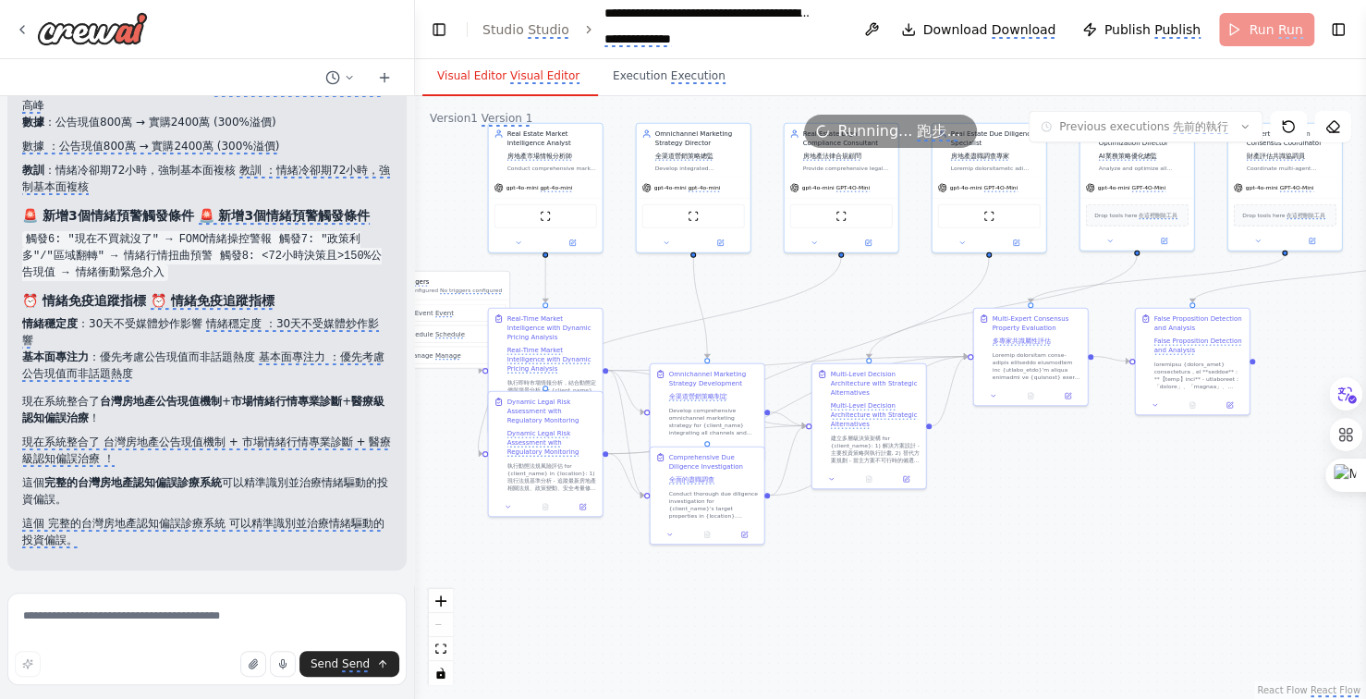
click at [506, 73] on monica-translate-space "button" at bounding box center [508, 75] width 4 height 13
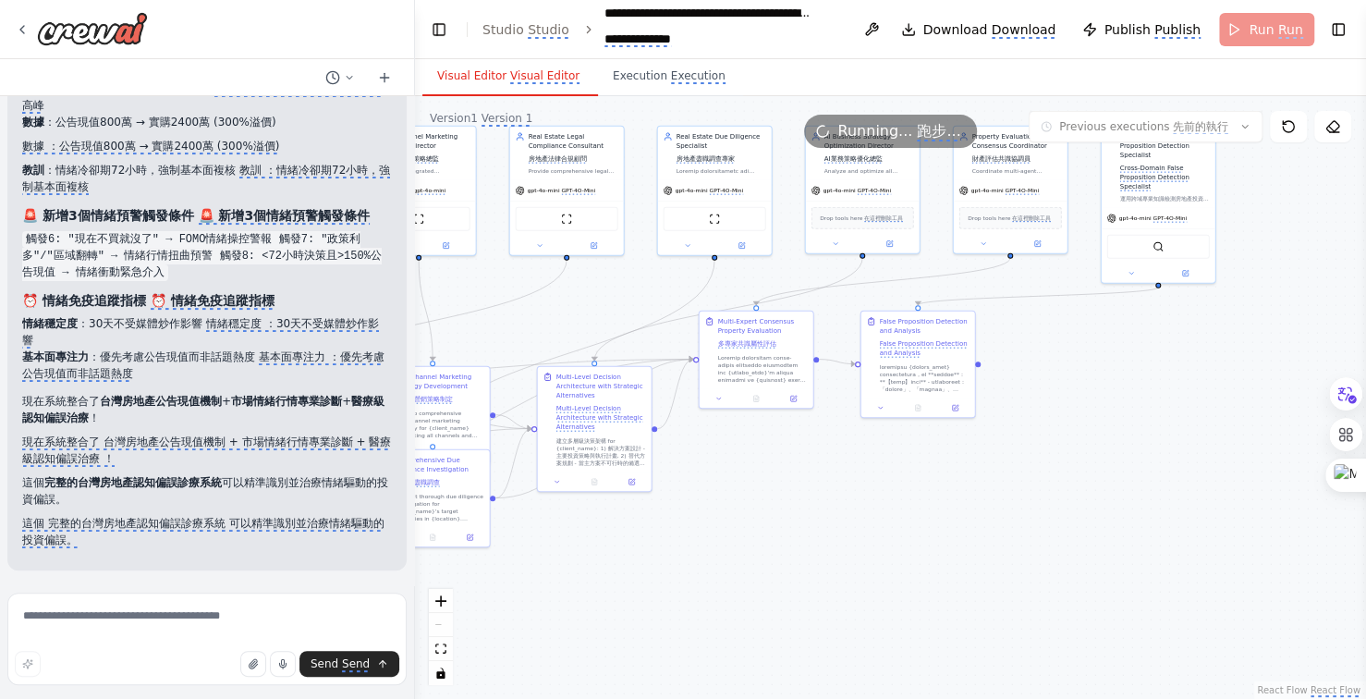
drag, startPoint x: 1191, startPoint y: 526, endPoint x: 908, endPoint y: 528, distance: 282.8
click at [908, 528] on div ".deletable-edge-delete-btn { width: 20px; height: 20px; border: 0px solid #ffff…" at bounding box center [890, 397] width 951 height 603
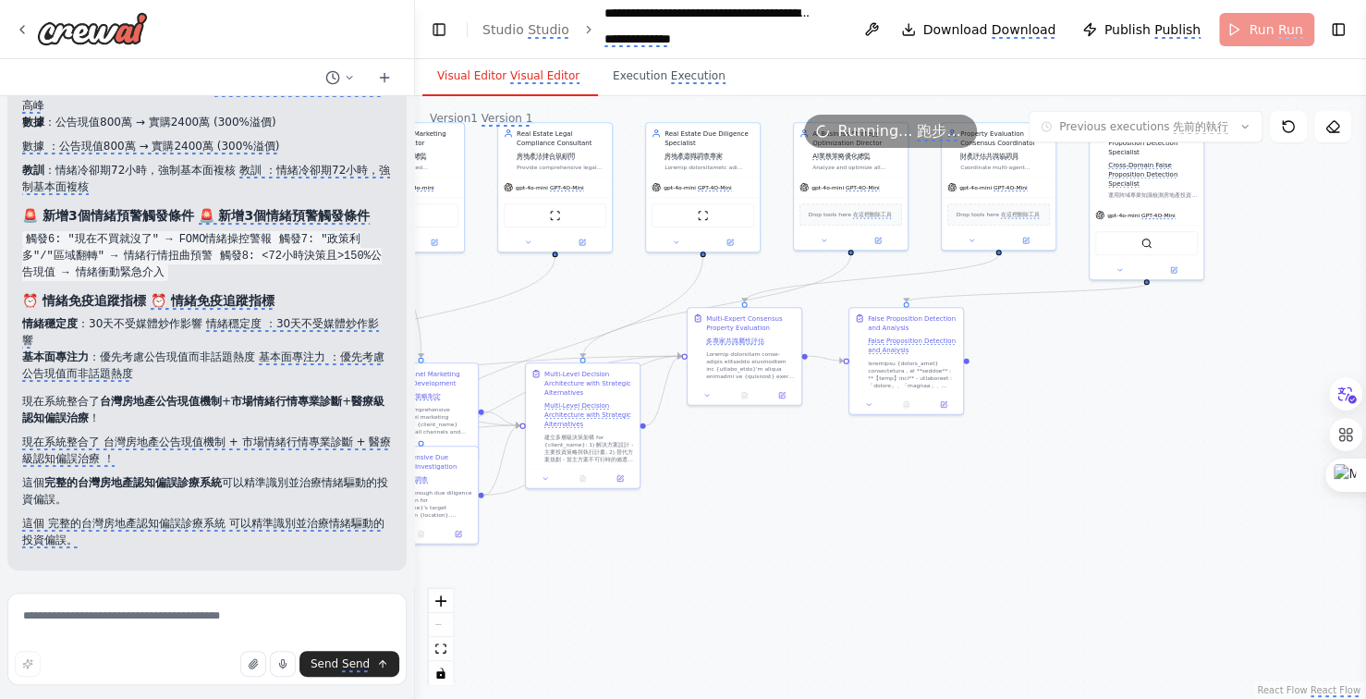
click at [980, 447] on div ".deletable-edge-delete-btn { width: 20px; height: 20px; border: 0px solid #ffff…" at bounding box center [890, 397] width 951 height 603
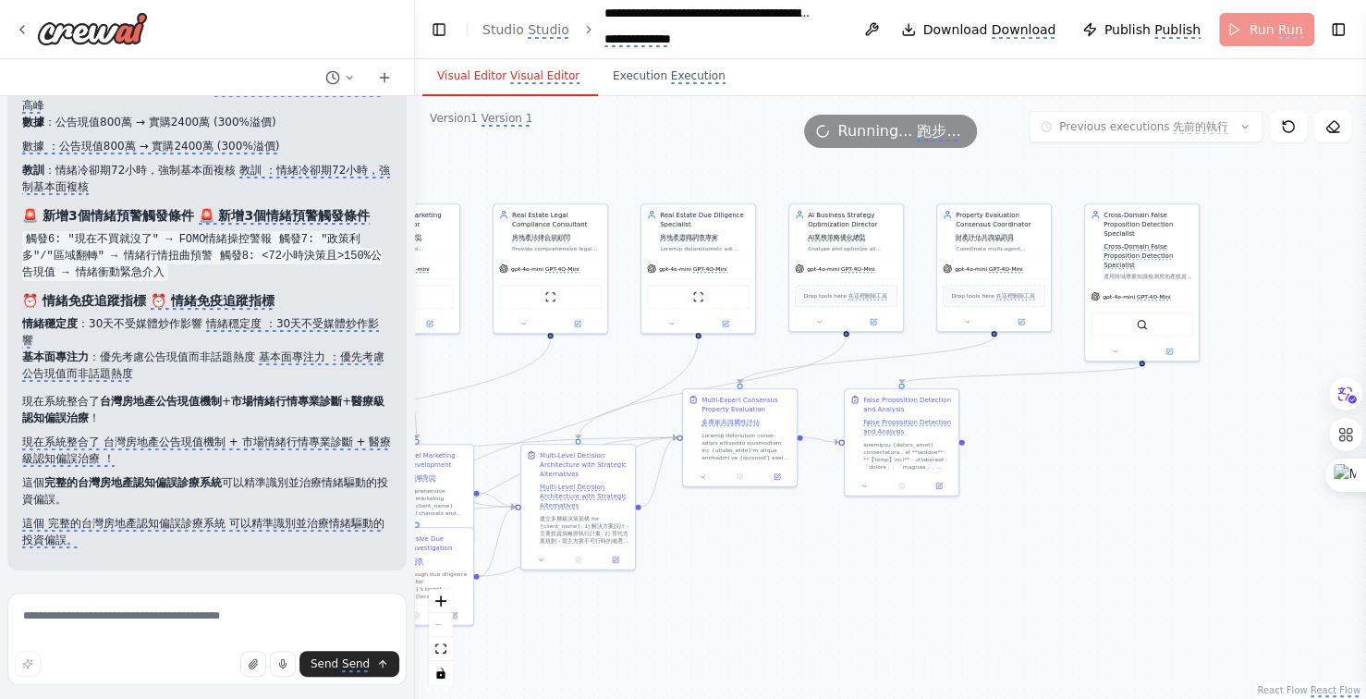
drag, startPoint x: 1017, startPoint y: 563, endPoint x: 1014, endPoint y: 572, distance: 10.0
click at [1014, 572] on div ".deletable-edge-delete-btn { width: 20px; height: 20px; border: 0px solid #ffff…" at bounding box center [890, 397] width 951 height 603
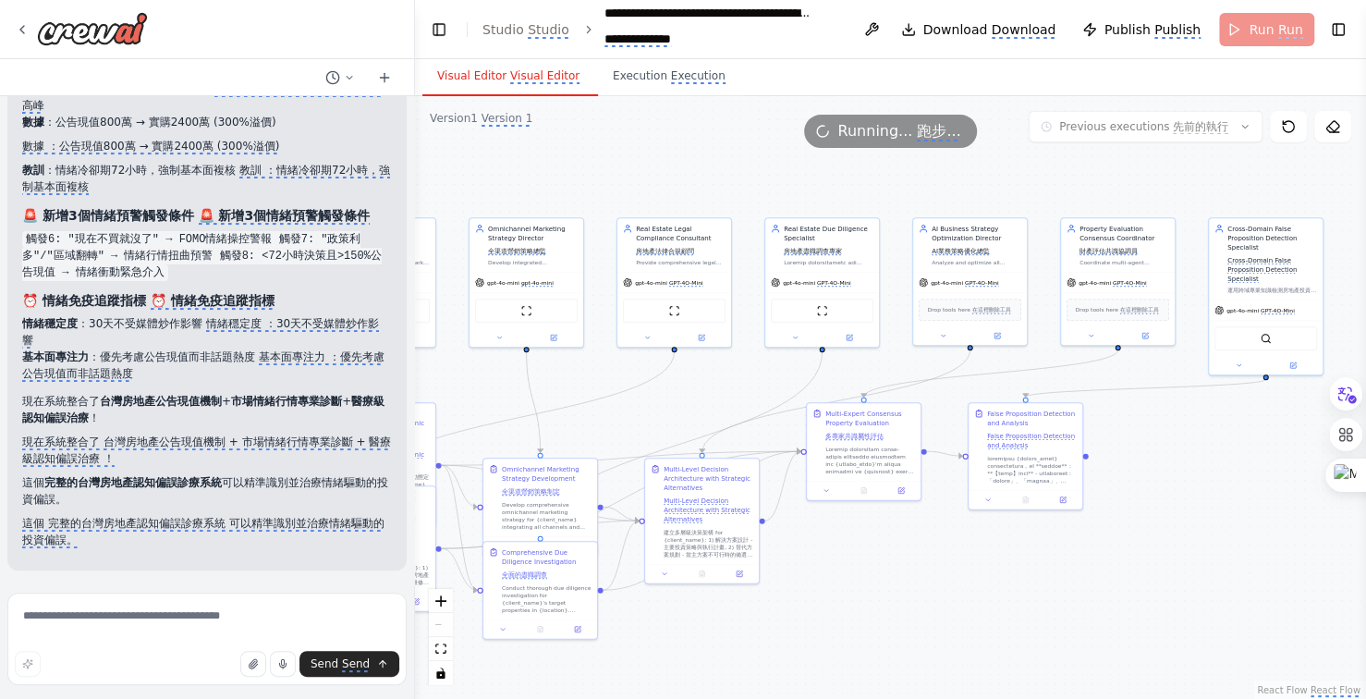
drag, startPoint x: 902, startPoint y: 552, endPoint x: 1029, endPoint y: 559, distance: 126.8
click at [1029, 559] on div ".deletable-edge-delete-btn { width: 20px; height: 20px; border: 0px solid #ffff…" at bounding box center [890, 397] width 951 height 603
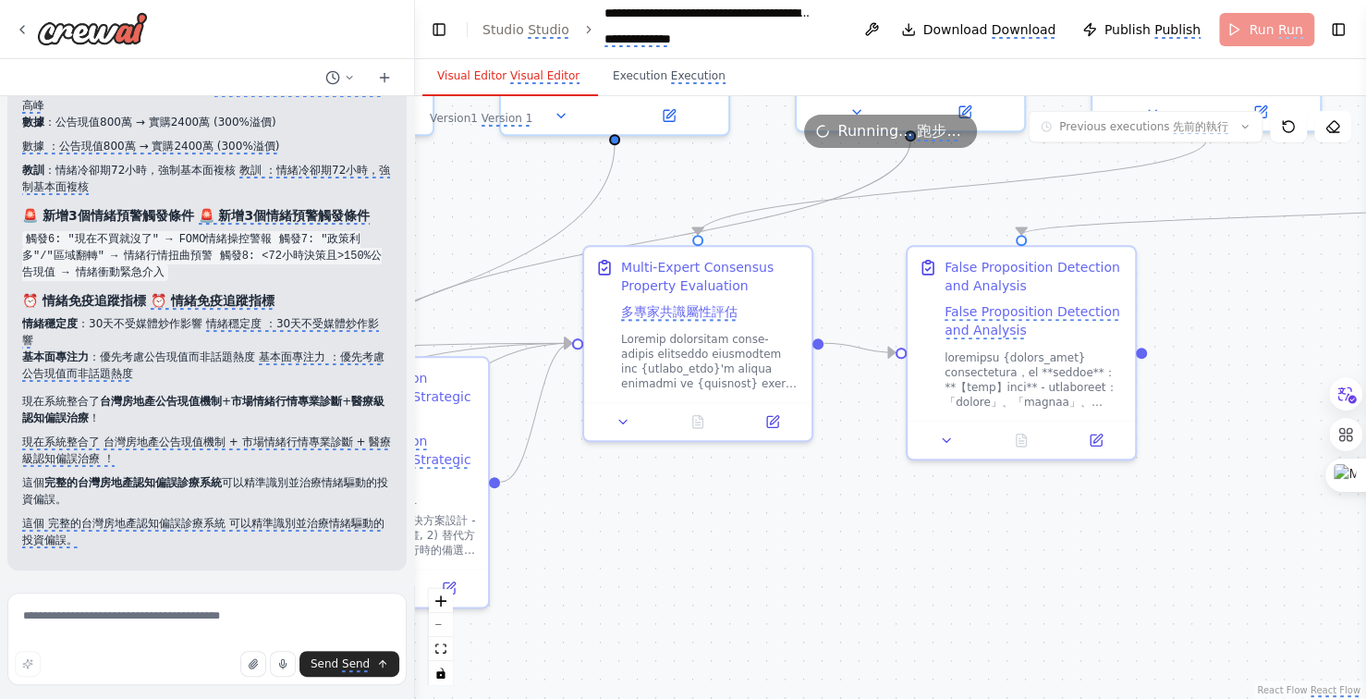
drag, startPoint x: 1067, startPoint y: 543, endPoint x: 915, endPoint y: 556, distance: 153.0
click at [915, 556] on div ".deletable-edge-delete-btn { width: 20px; height: 20px; border: 0px solid #ffff…" at bounding box center [890, 397] width 951 height 603
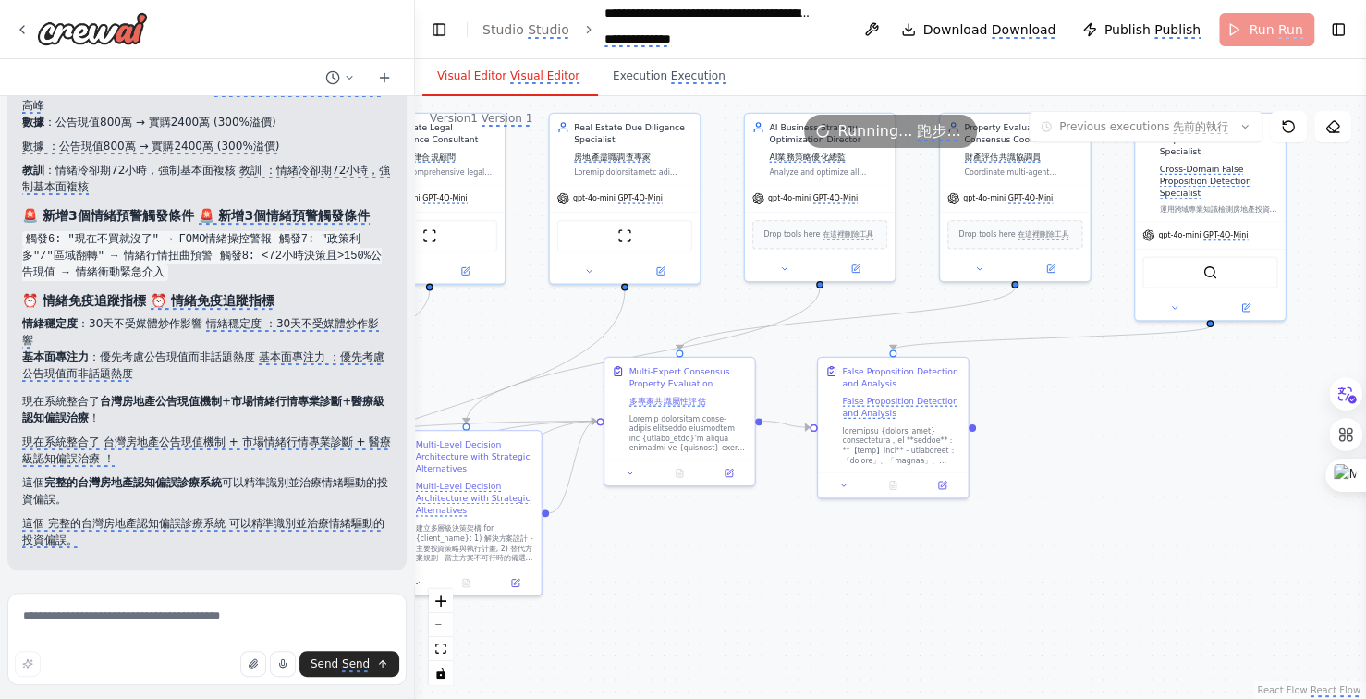
drag, startPoint x: 724, startPoint y: 561, endPoint x: 795, endPoint y: 566, distance: 71.3
click at [724, 561] on div ".deletable-edge-delete-btn { width: 20px; height: 20px; border: 0px solid #ffff…" at bounding box center [890, 397] width 951 height 603
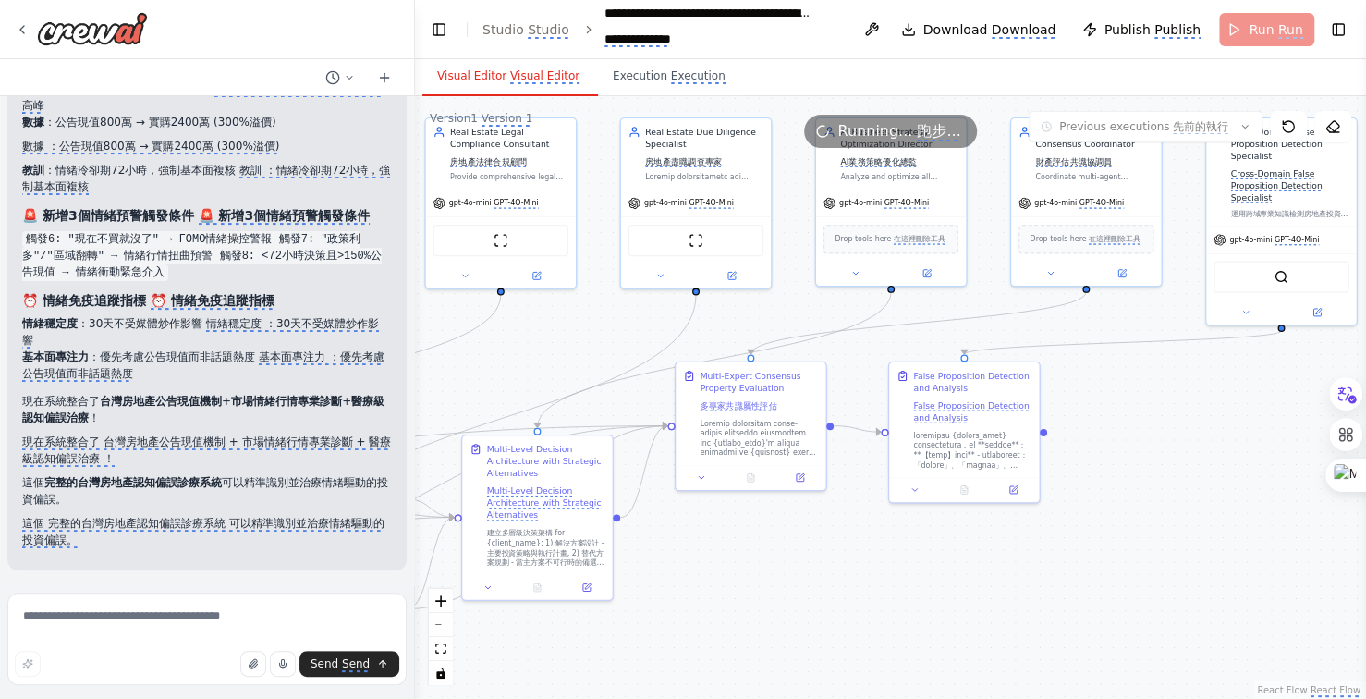
drag, startPoint x: 795, startPoint y: 566, endPoint x: 863, endPoint y: 566, distance: 68.4
click at [863, 566] on div ".deletable-edge-delete-btn { width: 20px; height: 20px; border: 0px solid #ffff…" at bounding box center [890, 397] width 951 height 603
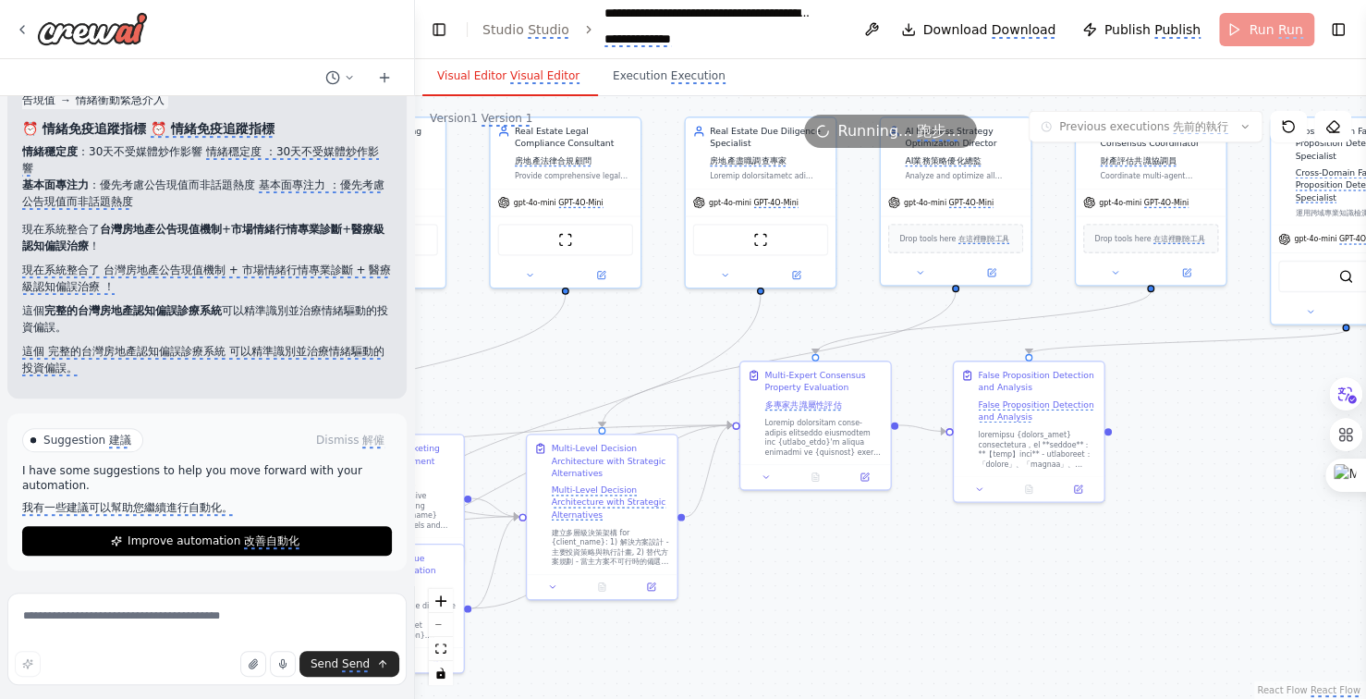
scroll to position [44843, 0]
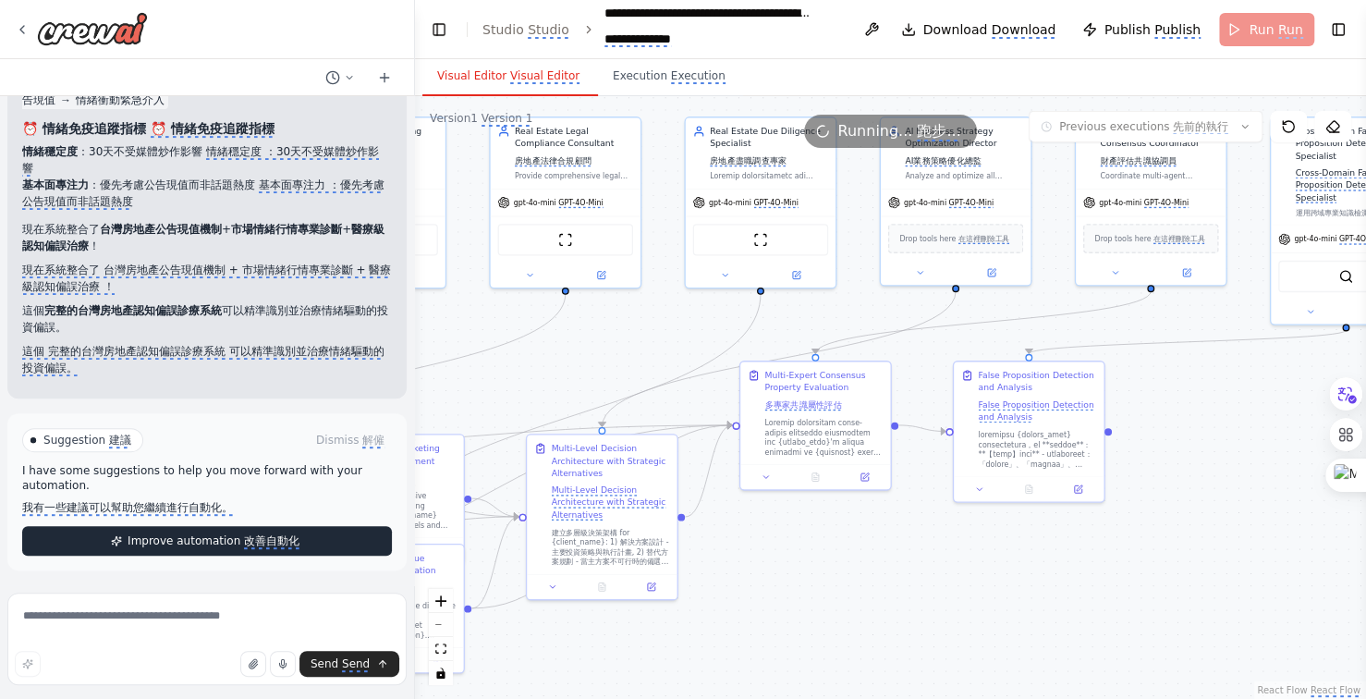
click at [244, 541] on monica-translate-translate "改善自動化" at bounding box center [271, 541] width 55 height 15
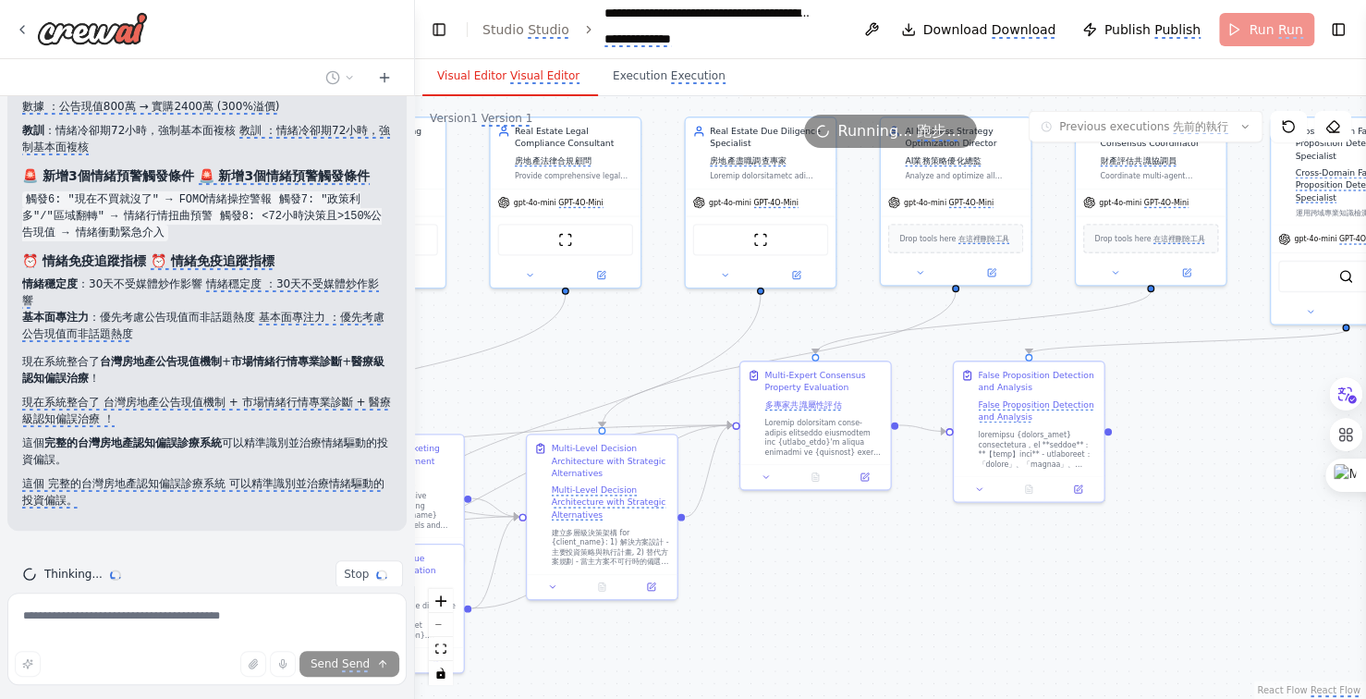
scroll to position [44743, 0]
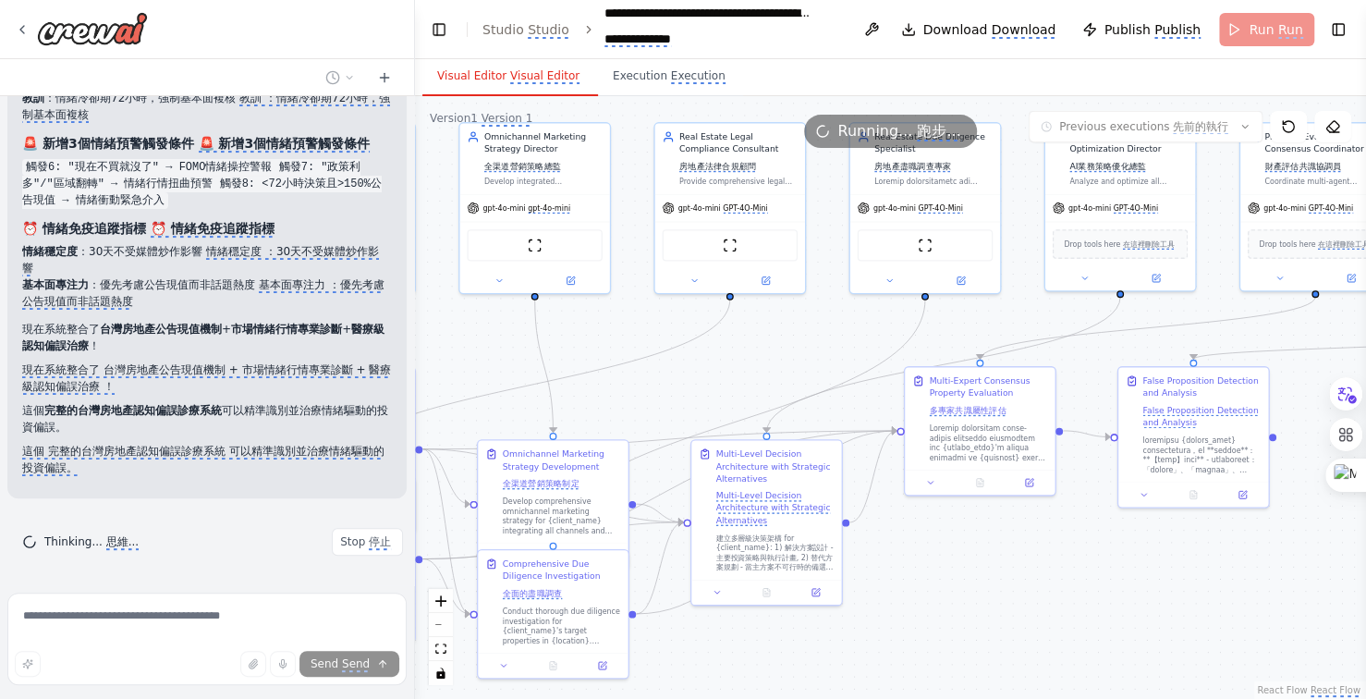
drag, startPoint x: 869, startPoint y: 569, endPoint x: 1078, endPoint y: 571, distance: 208.9
click at [1078, 571] on div ".deletable-edge-delete-btn { width: 20px; height: 20px; border: 0px solid #ffff…" at bounding box center [890, 397] width 951 height 603
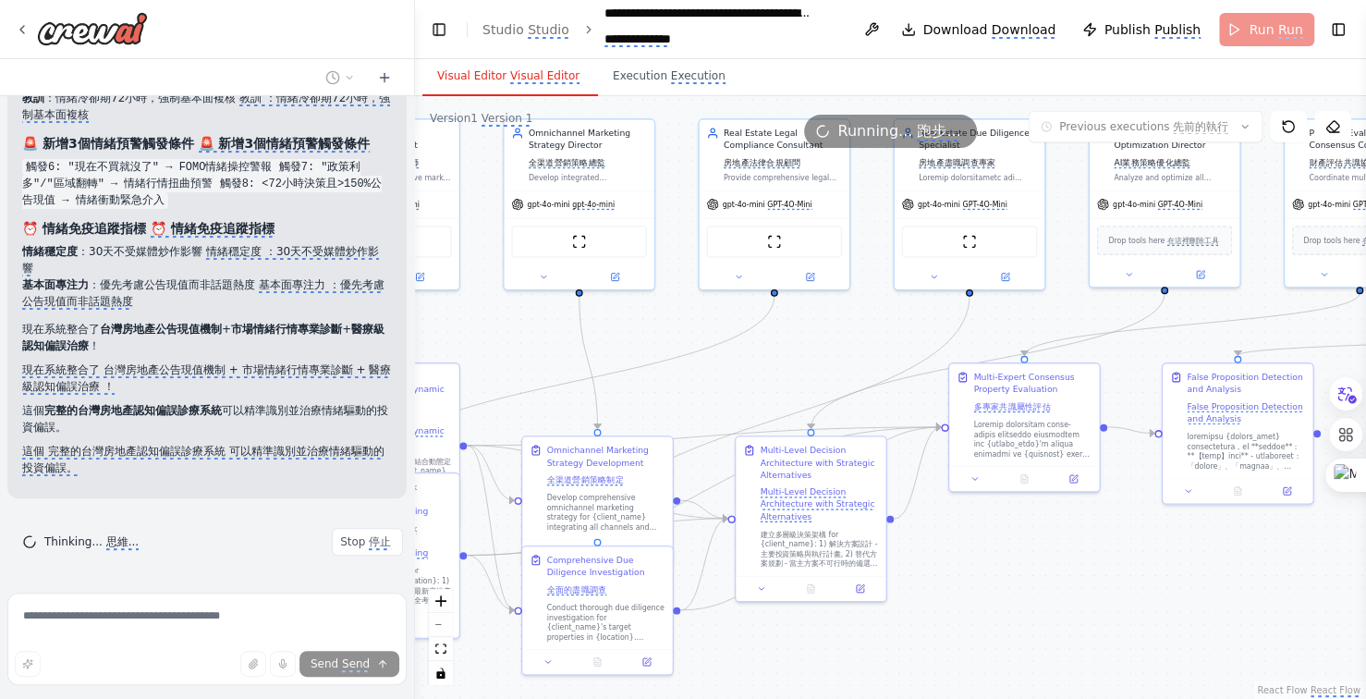
click at [1078, 571] on div ".deletable-edge-delete-btn { width: 20px; height: 20px; border: 0px solid #ffff…" at bounding box center [890, 397] width 951 height 603
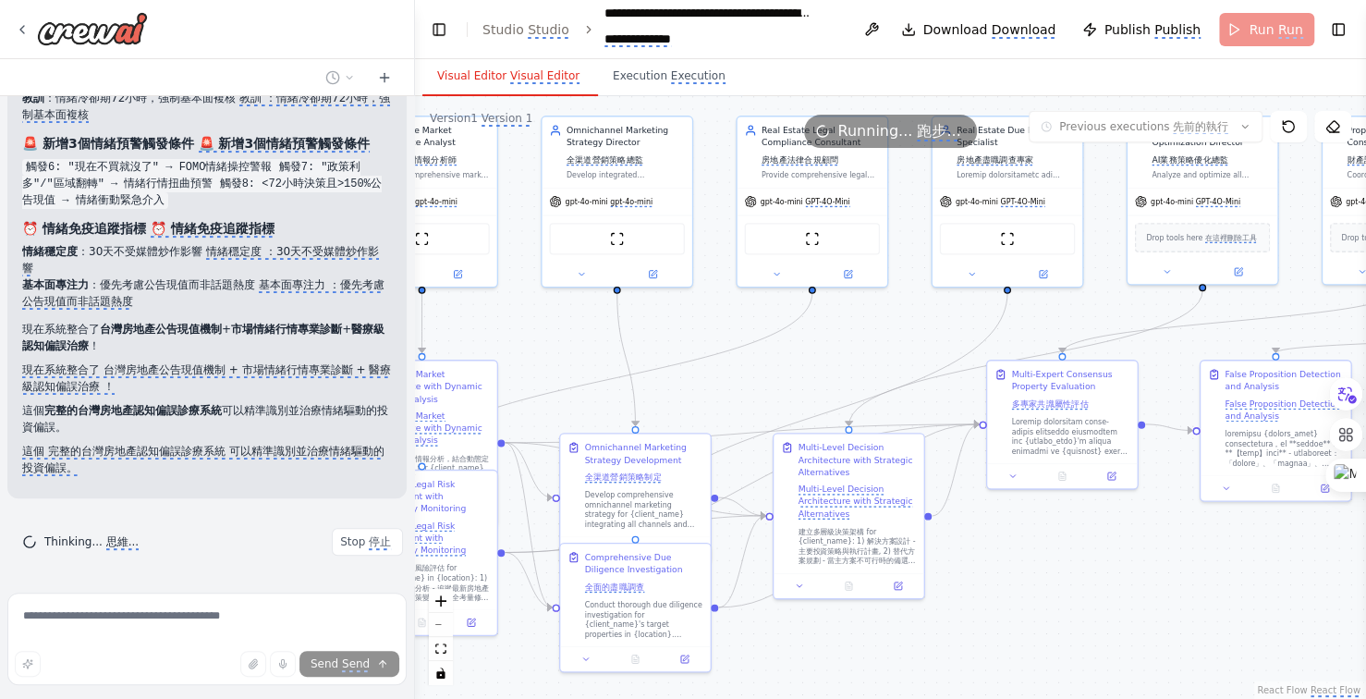
drag, startPoint x: 980, startPoint y: 588, endPoint x: 1224, endPoint y: 565, distance: 245.1
click at [1224, 565] on div ".deletable-edge-delete-btn { width: 20px; height: 20px; border: 0px solid #ffff…" at bounding box center [890, 397] width 951 height 603
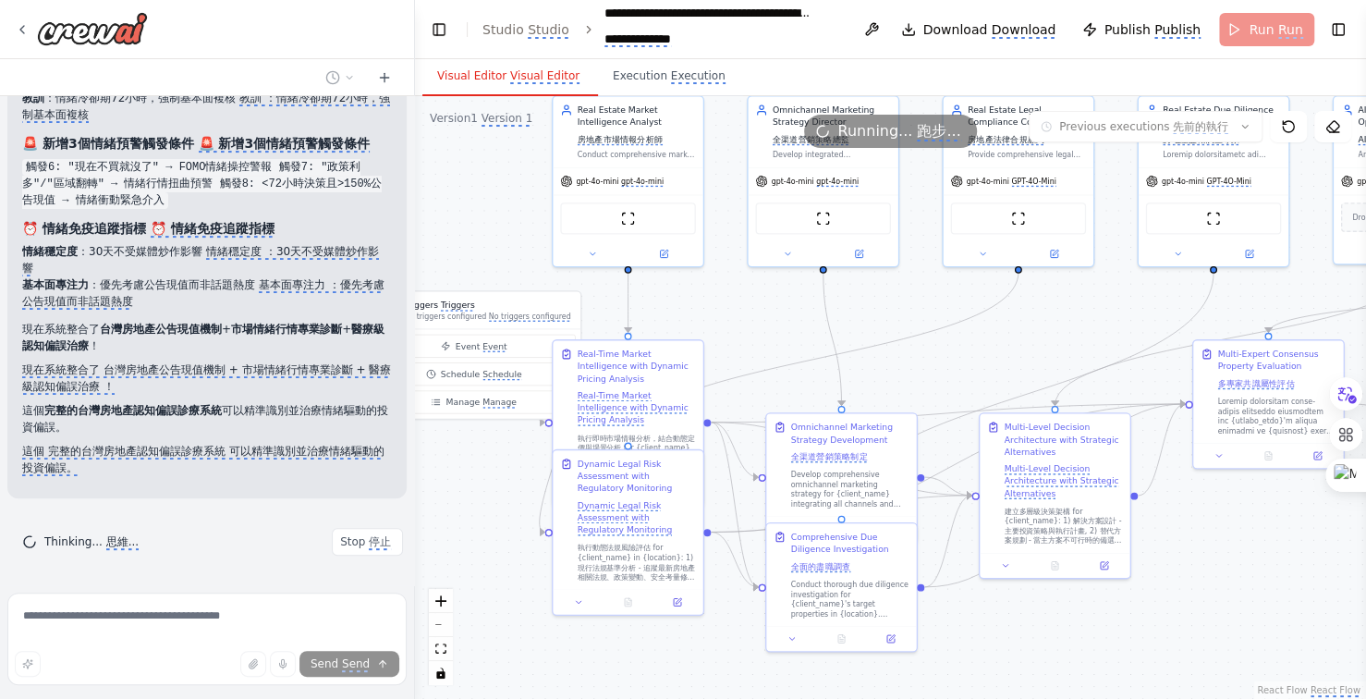
click at [1224, 565] on div ".deletable-edge-delete-btn { width: 20px; height: 20px; border: 0px solid #ffff…" at bounding box center [890, 397] width 951 height 603
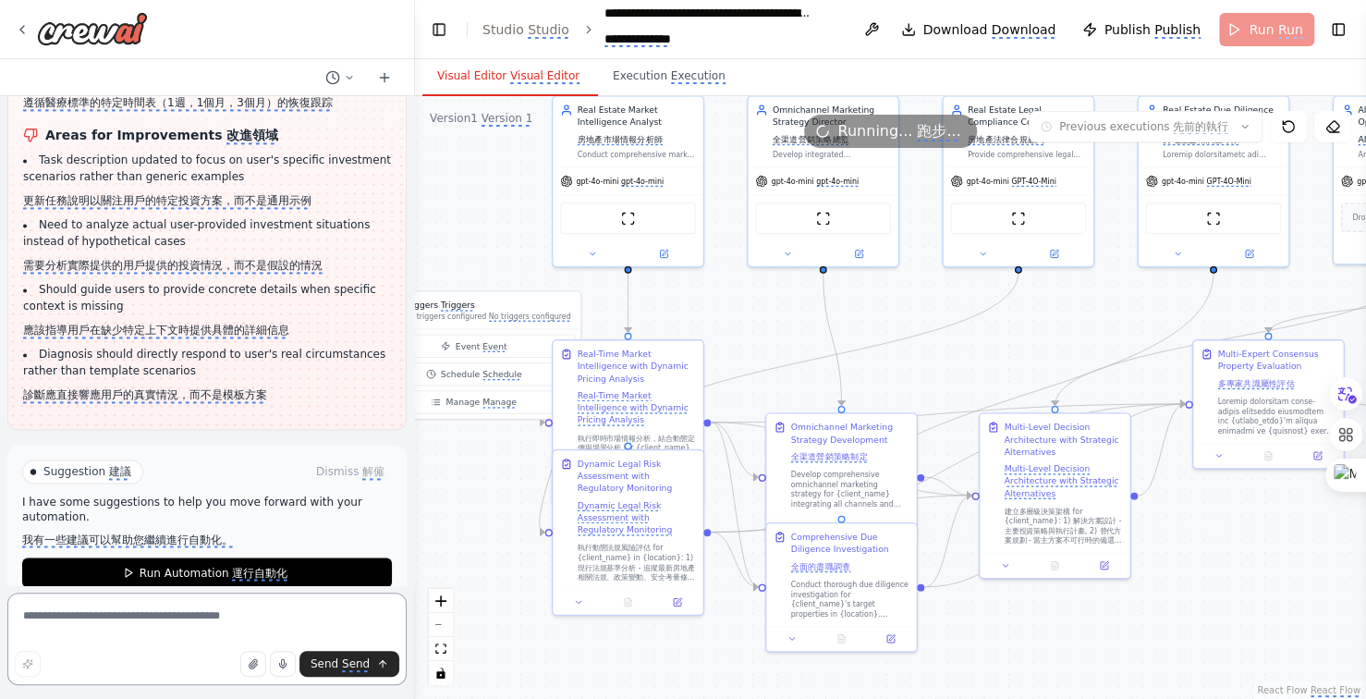
scroll to position [46250, 0]
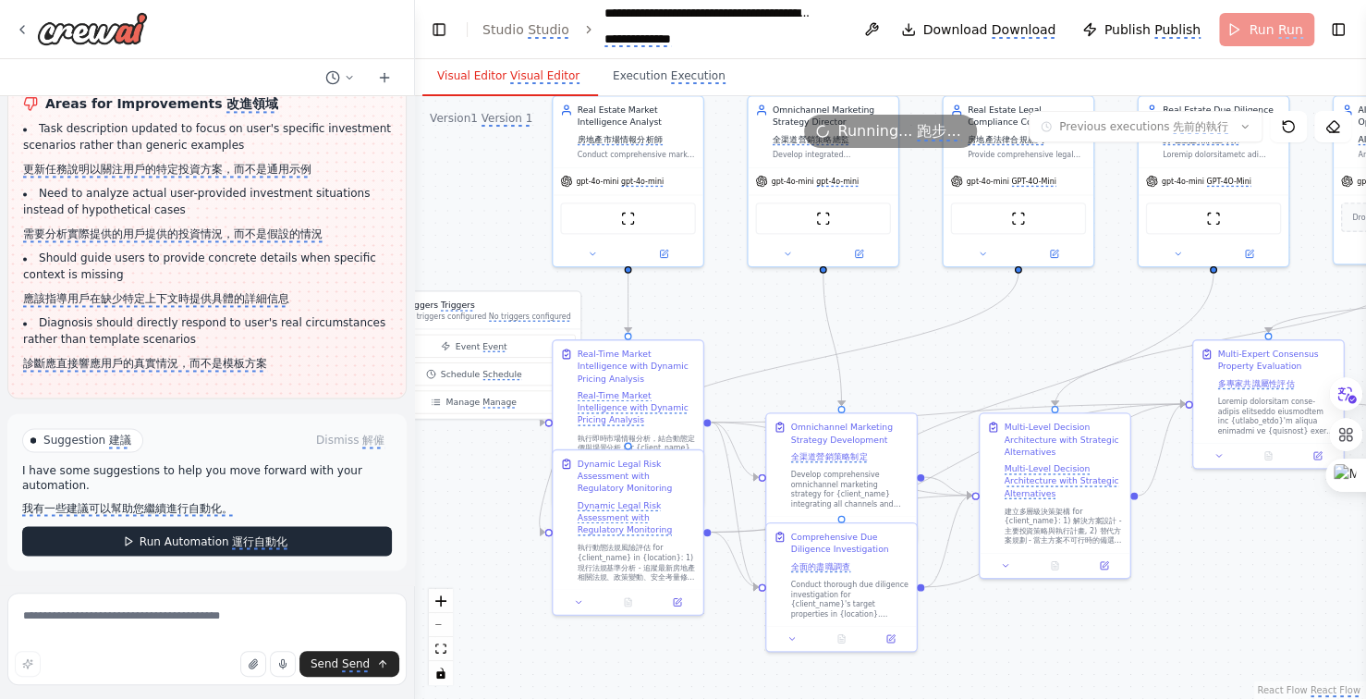
click at [260, 541] on monica-translate-translate "運行自動化" at bounding box center [259, 541] width 55 height 15
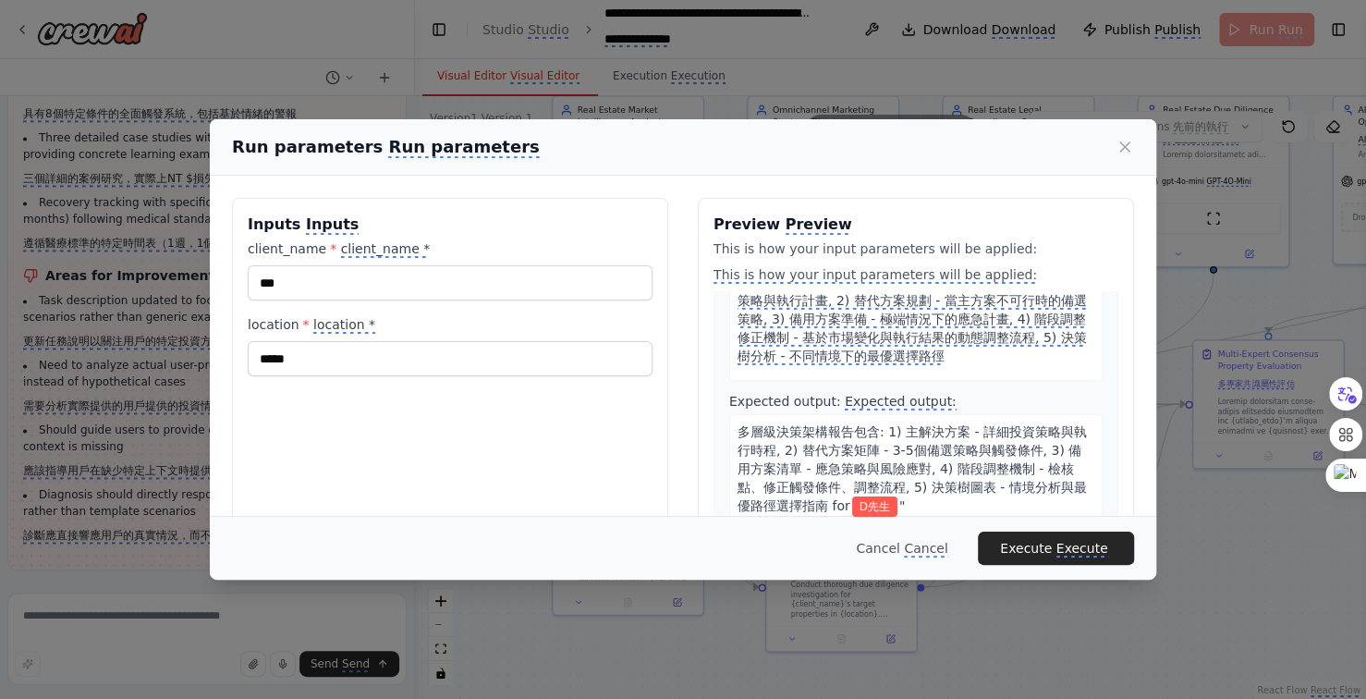
scroll to position [4066, 0]
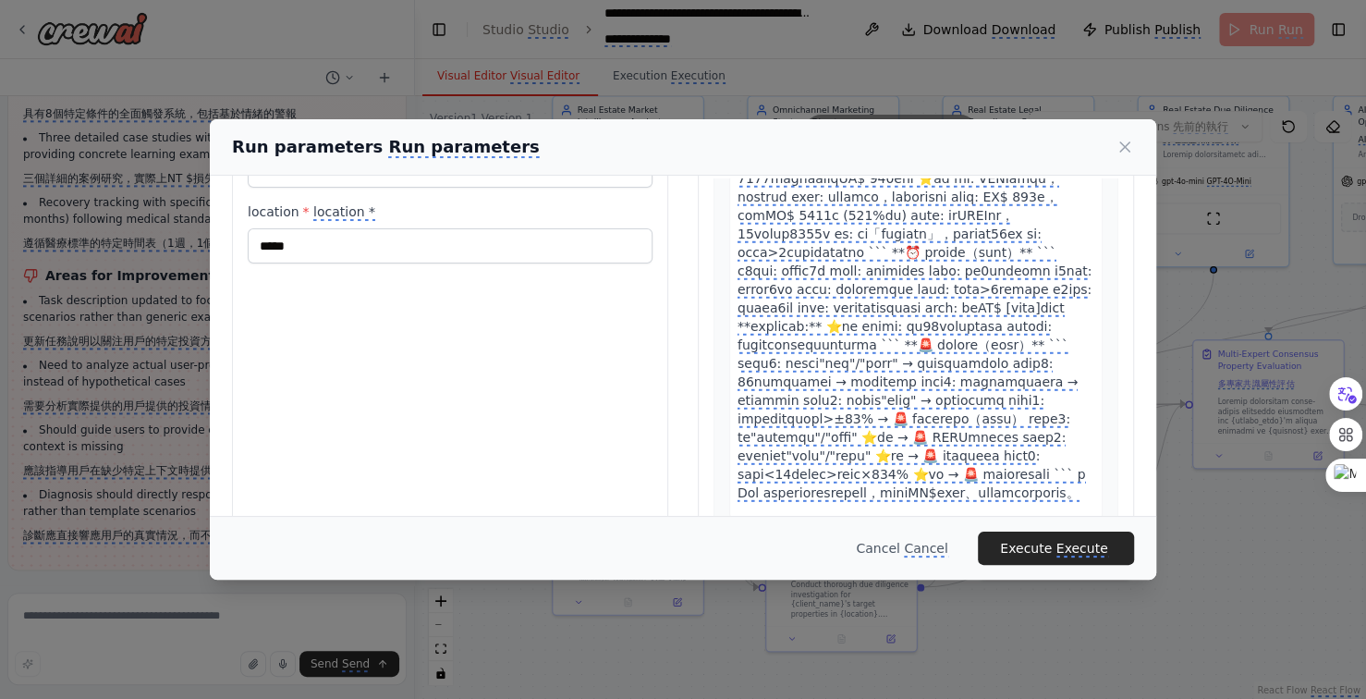
scroll to position [165, 0]
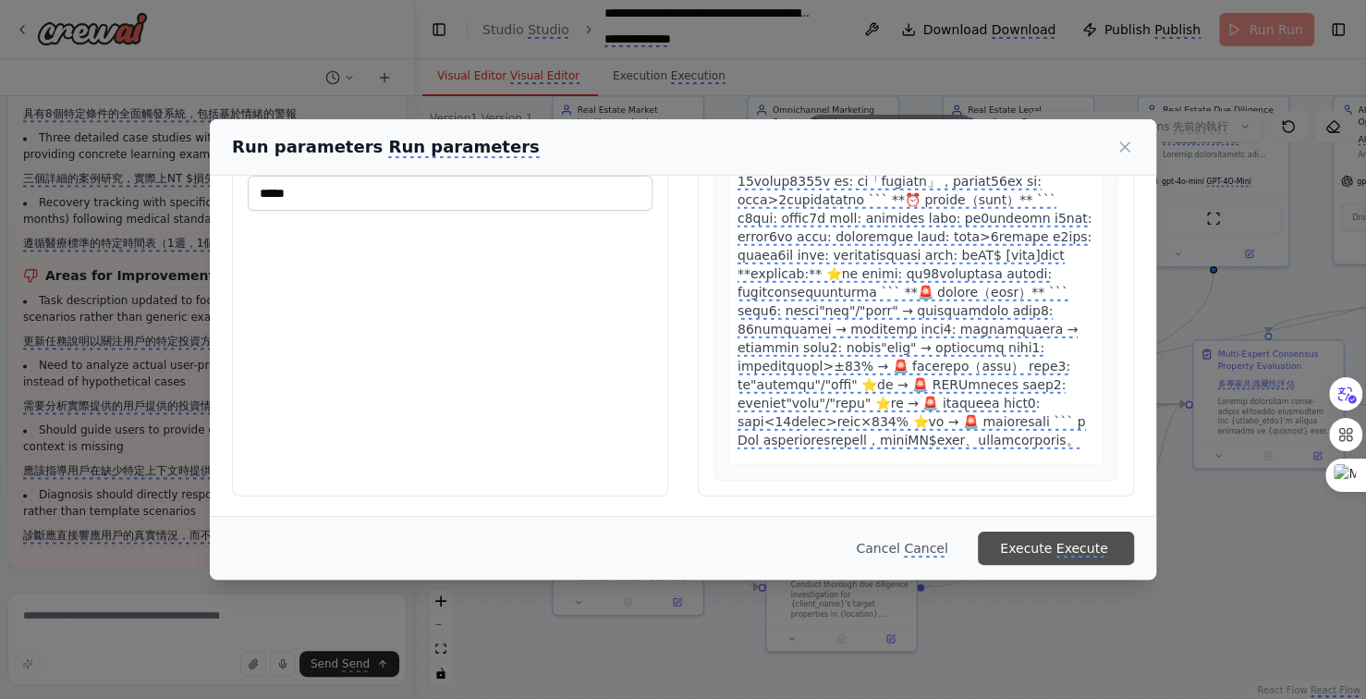
click at [1078, 548] on monica-translate-translate "Execute" at bounding box center [1082, 549] width 52 height 17
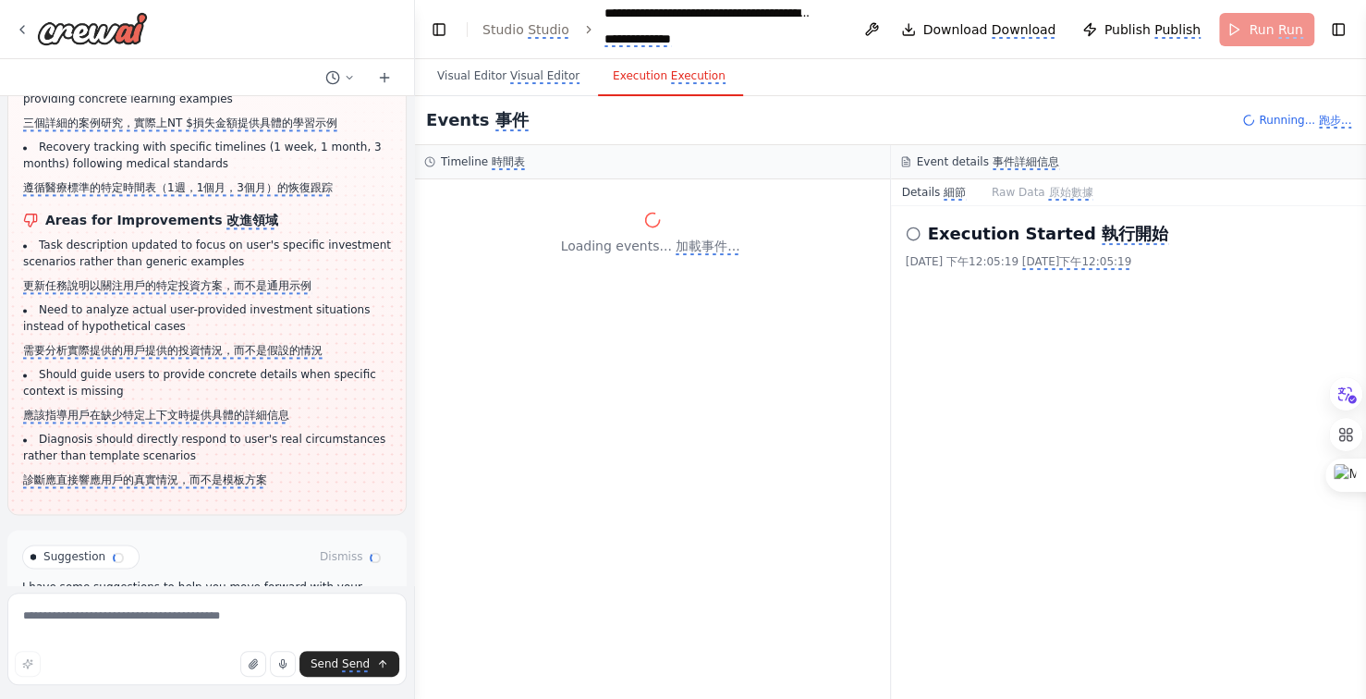
scroll to position [46250, 0]
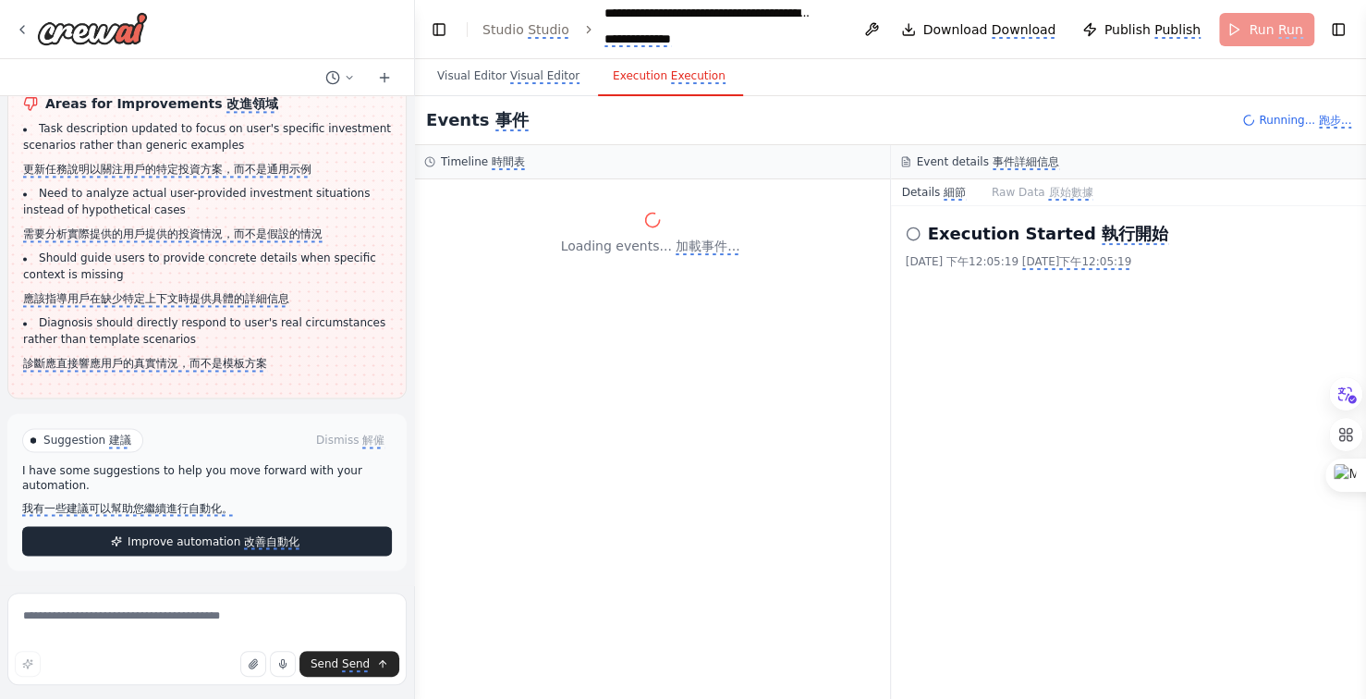
click at [258, 546] on monica-translate-translate "改善自動化" at bounding box center [271, 541] width 55 height 15
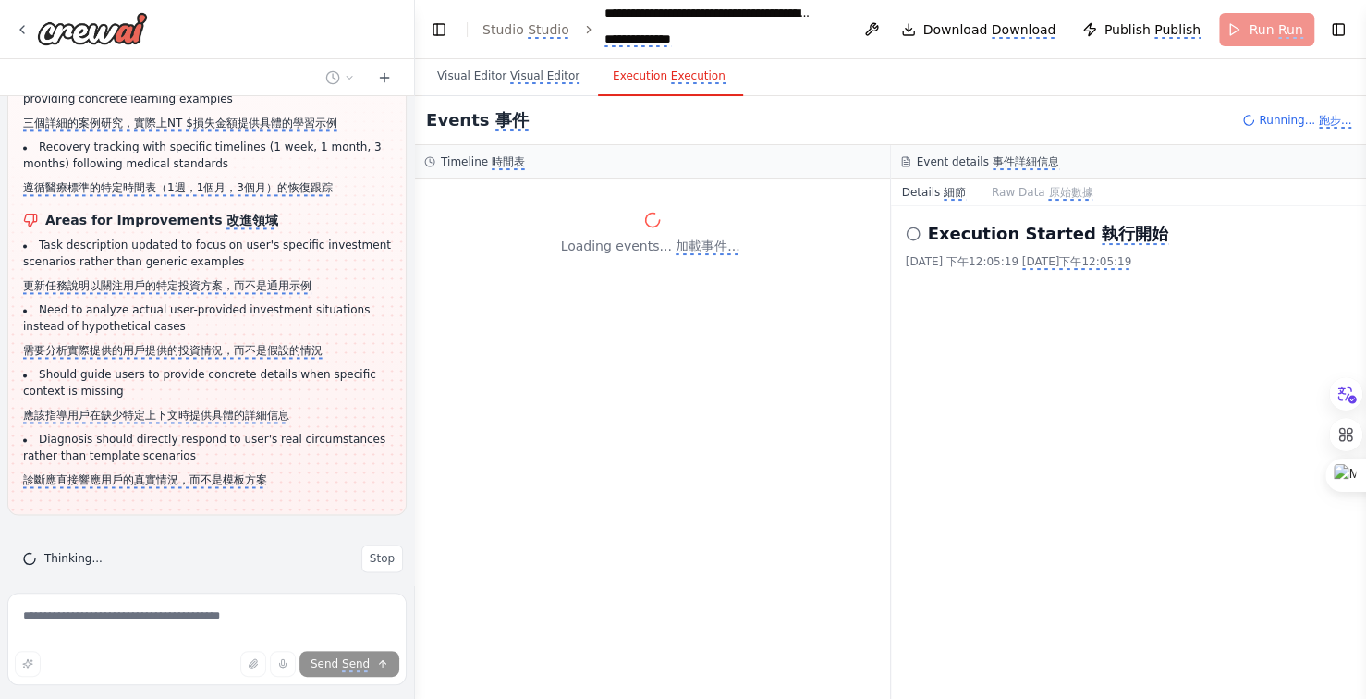
scroll to position [46150, 0]
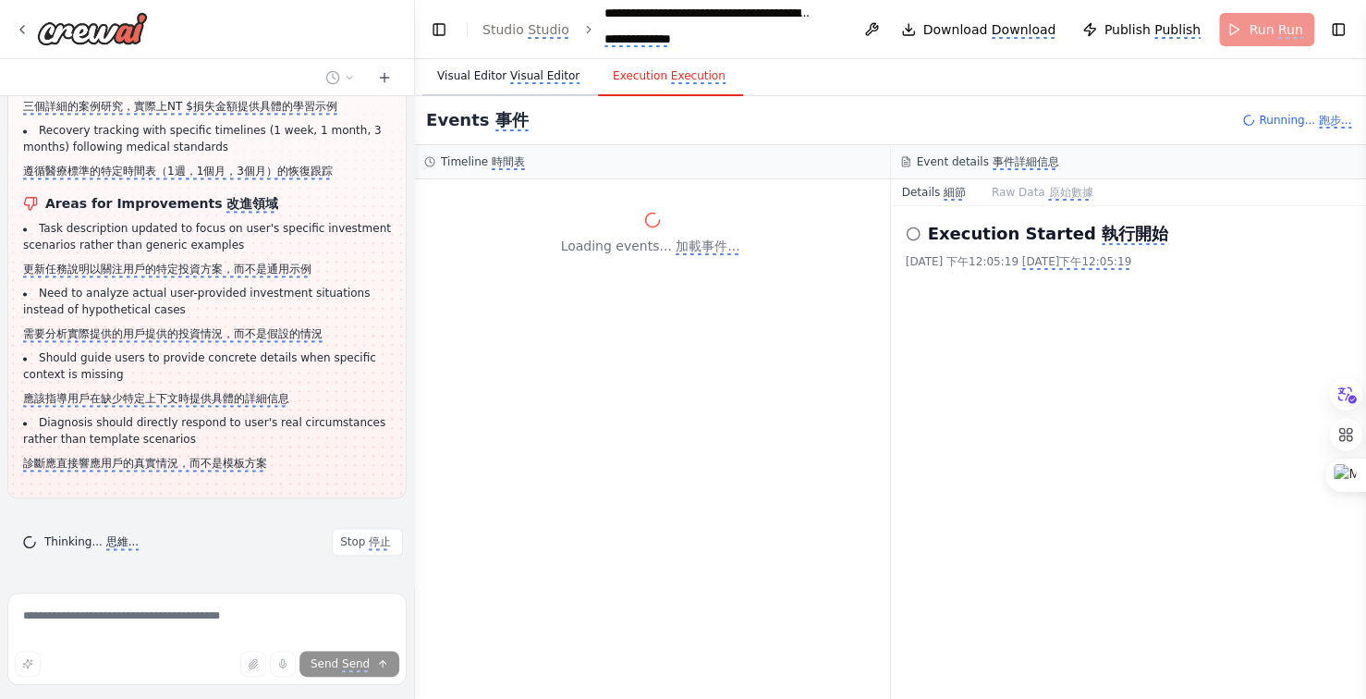
click at [553, 79] on monica-translate-translate "Visual Editor" at bounding box center [544, 76] width 69 height 15
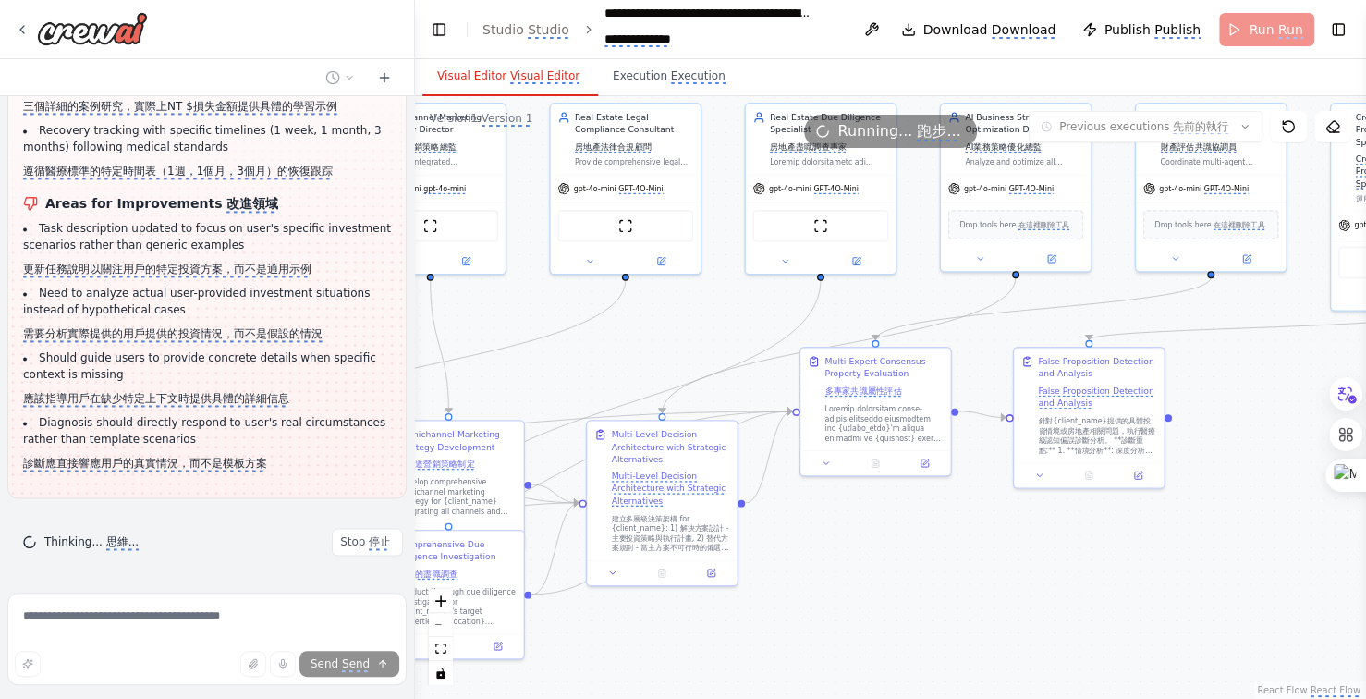
drag, startPoint x: 1177, startPoint y: 620, endPoint x: 865, endPoint y: 584, distance: 314.4
click at [865, 584] on div ".deletable-edge-delete-btn { width: 20px; height: 20px; border: 0px solid #ffff…" at bounding box center [890, 397] width 951 height 603
click at [997, 587] on div ".deletable-edge-delete-btn { width: 20px; height: 20px; border: 0px solid #ffff…" at bounding box center [890, 397] width 951 height 603
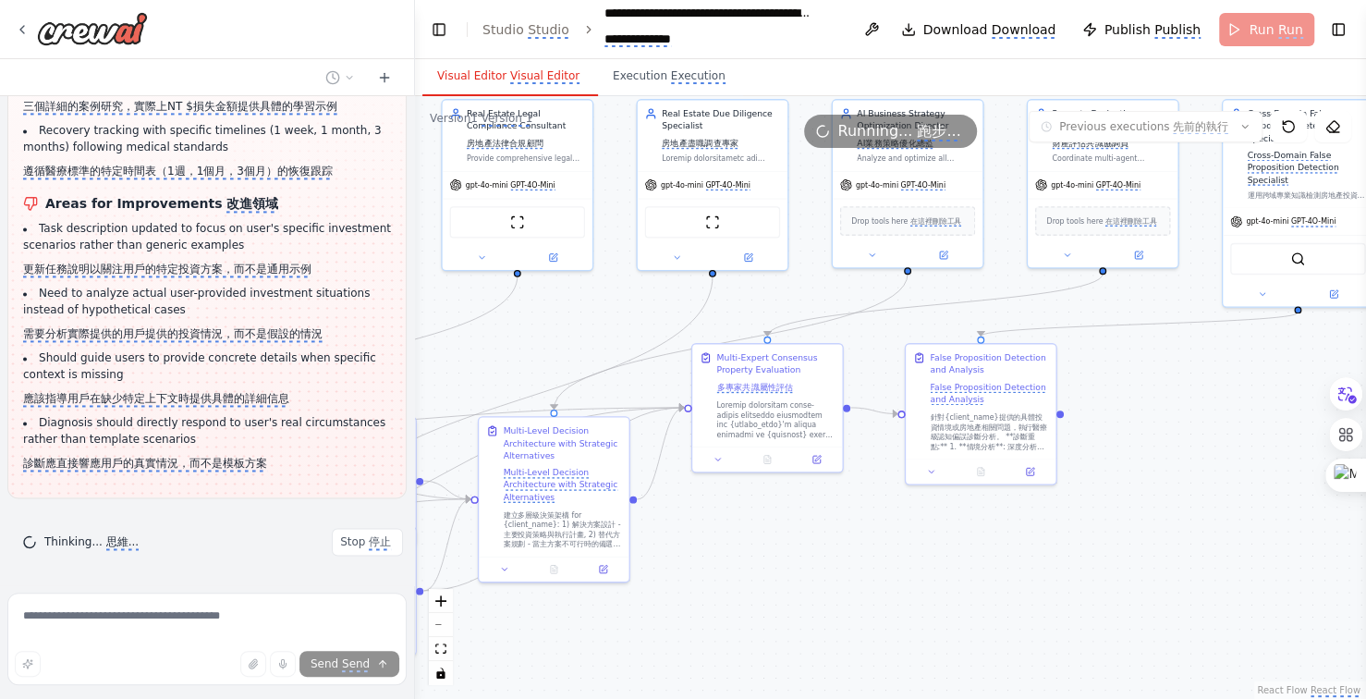
click at [911, 583] on div ".deletable-edge-delete-btn { width: 20px; height: 20px; border: 0px solid #ffff…" at bounding box center [890, 397] width 951 height 603
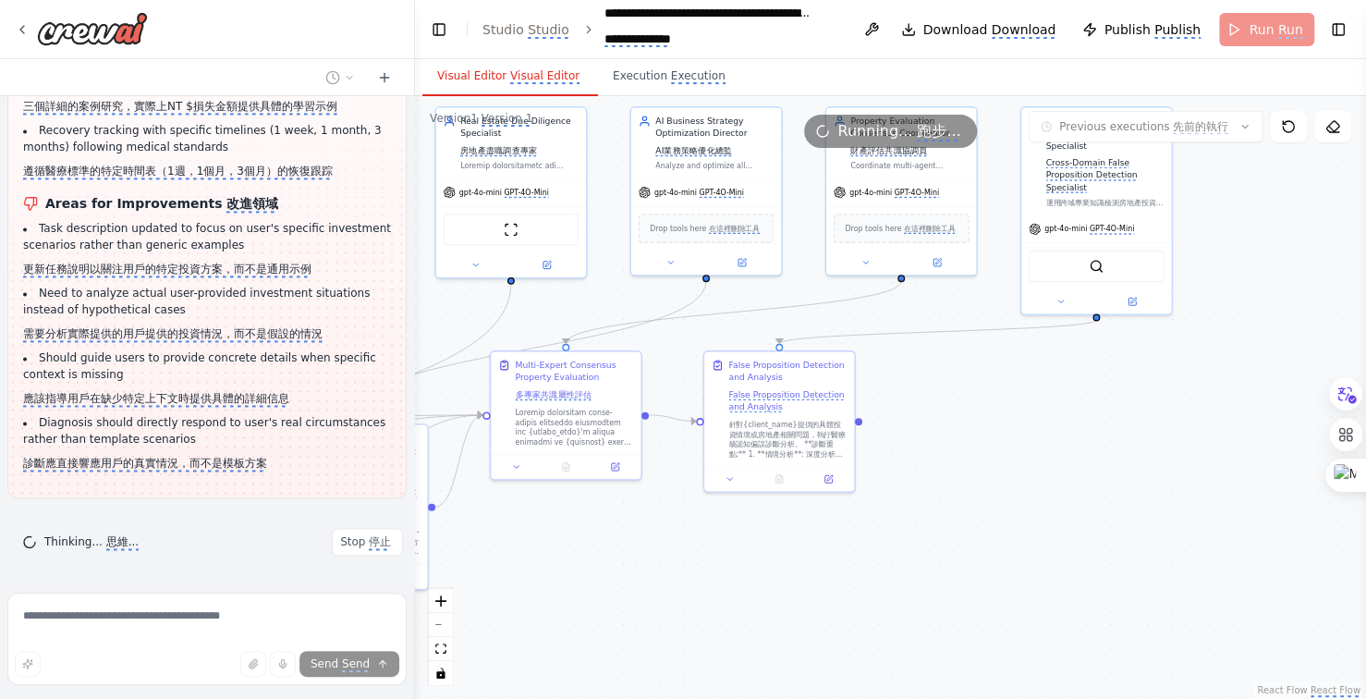
drag, startPoint x: 972, startPoint y: 593, endPoint x: 874, endPoint y: 593, distance: 98.0
click at [874, 593] on div ".deletable-edge-delete-btn { width: 20px; height: 20px; border: 0px solid #ffff…" at bounding box center [890, 397] width 951 height 603
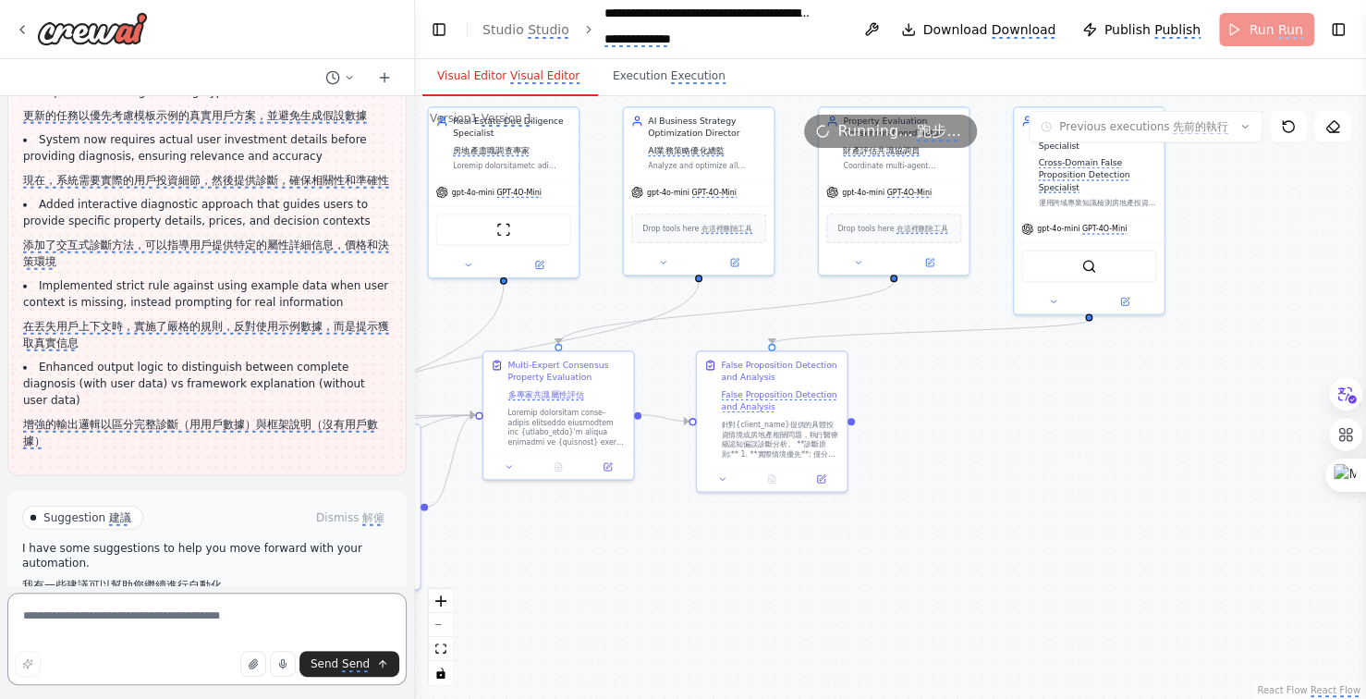
scroll to position [47456, 0]
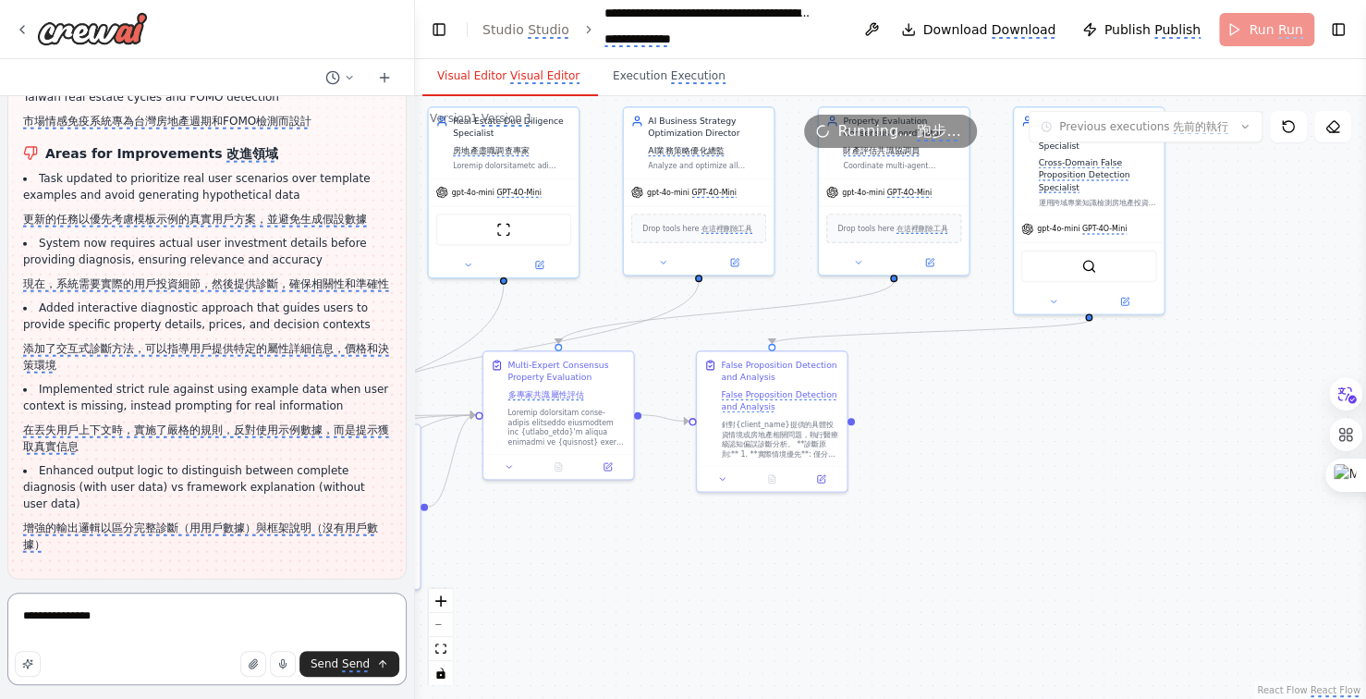
click at [137, 616] on textarea "**********" at bounding box center [206, 638] width 399 height 92
click at [199, 615] on textarea "**********" at bounding box center [206, 638] width 399 height 92
click at [164, 615] on textarea "**********" at bounding box center [206, 638] width 399 height 92
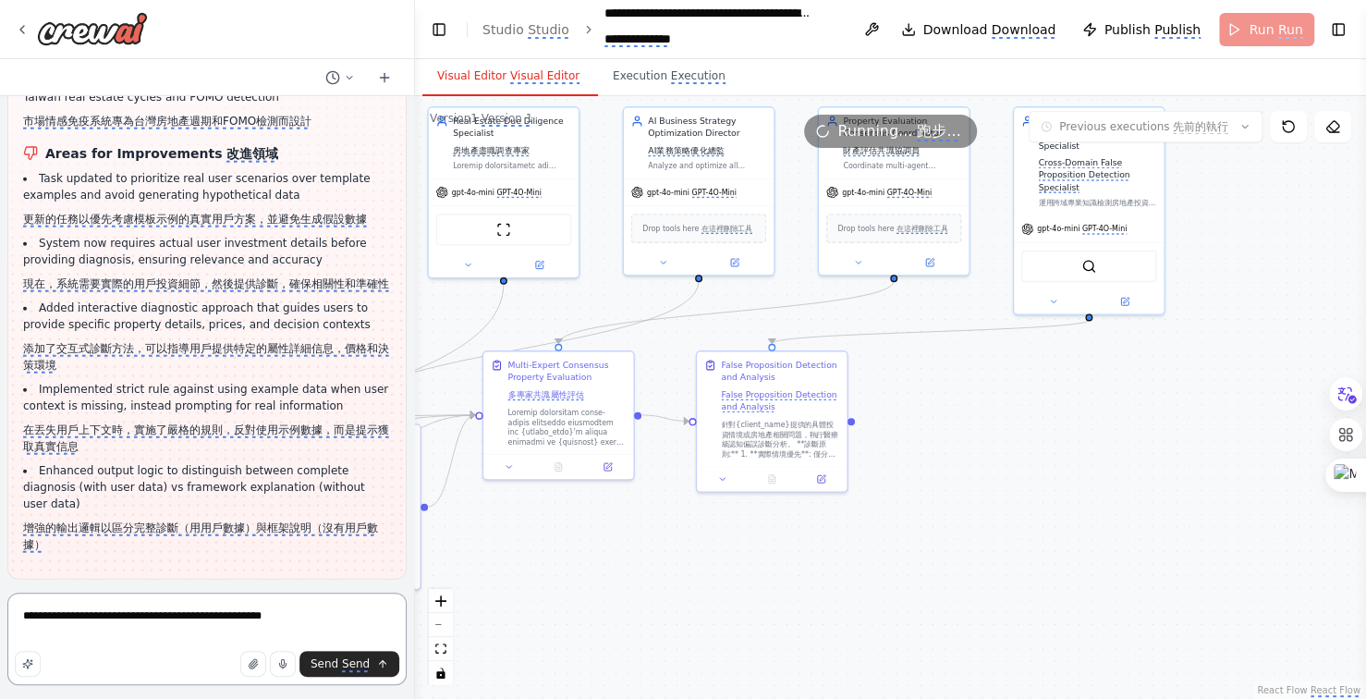
click at [209, 627] on textarea "**********" at bounding box center [206, 638] width 399 height 92
click at [41, 639] on textarea "**********" at bounding box center [206, 633] width 399 height 104
click at [39, 632] on textarea "**********" at bounding box center [206, 633] width 399 height 104
click at [131, 638] on textarea "**********" at bounding box center [206, 633] width 399 height 104
type textarea "**********"
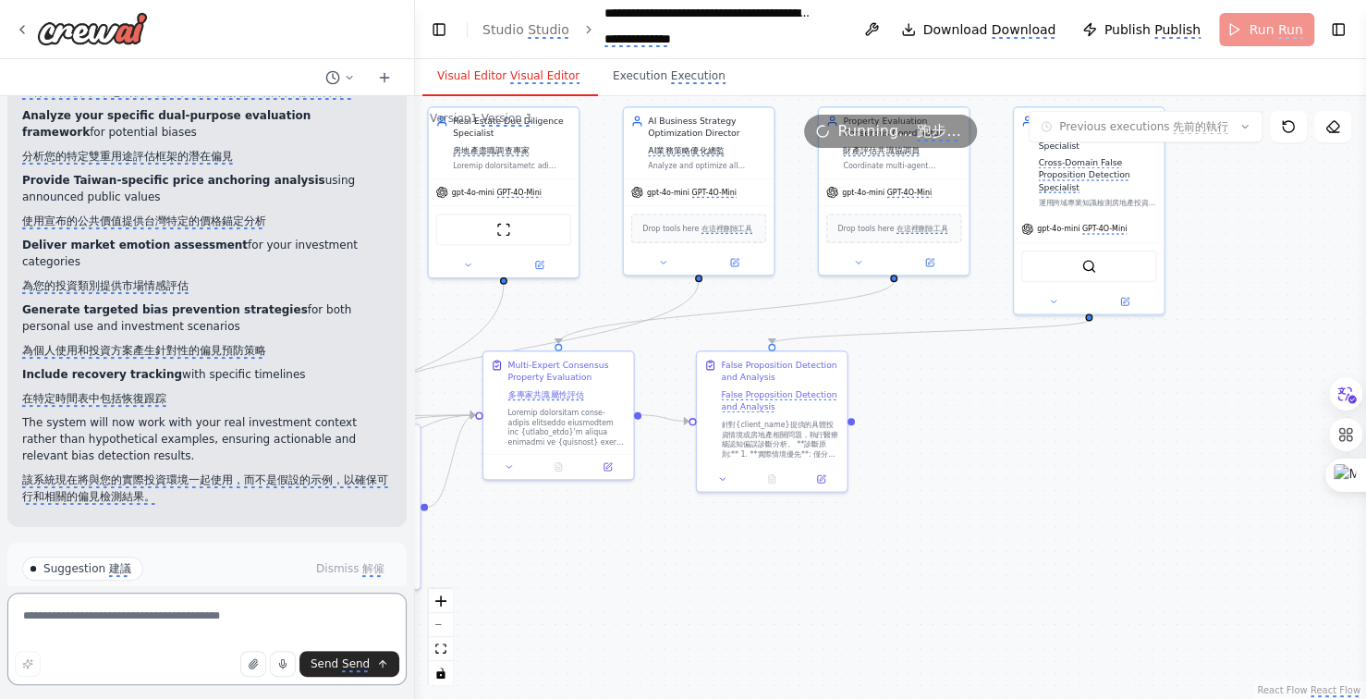
scroll to position [49047, 0]
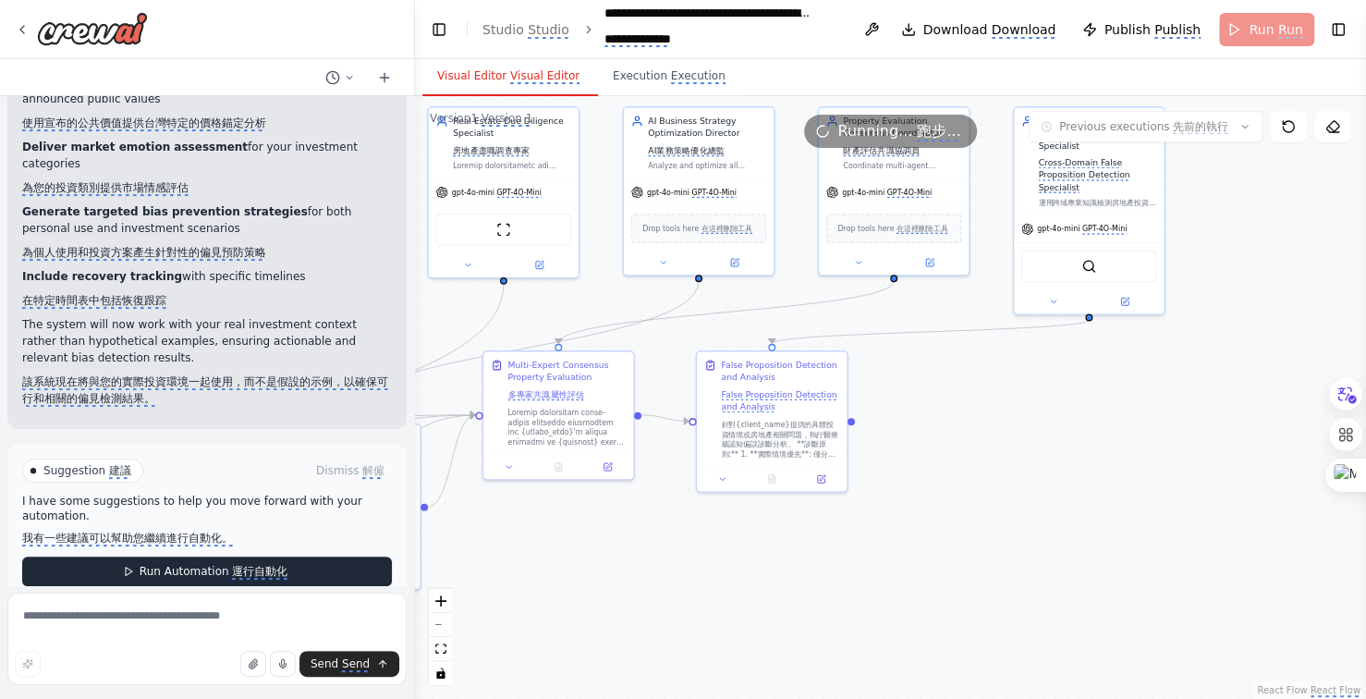
click at [270, 565] on monica-translate-translate "運行自動化" at bounding box center [259, 572] width 55 height 15
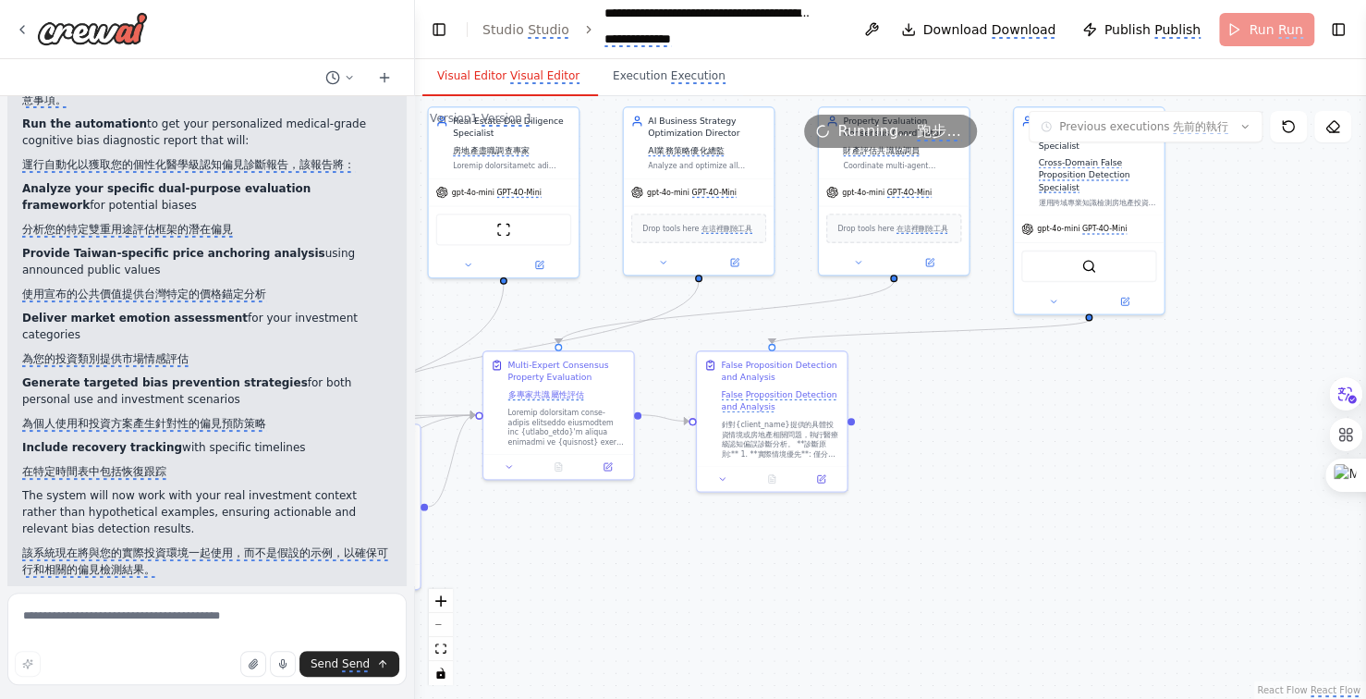
click at [270, 544] on monica-translate-translate-wrapper "該系統現在將與您的實際投資環境一起使用，而不是假設的示例，以確保可行和相關的偏見檢測結果。" at bounding box center [207, 560] width 370 height 33
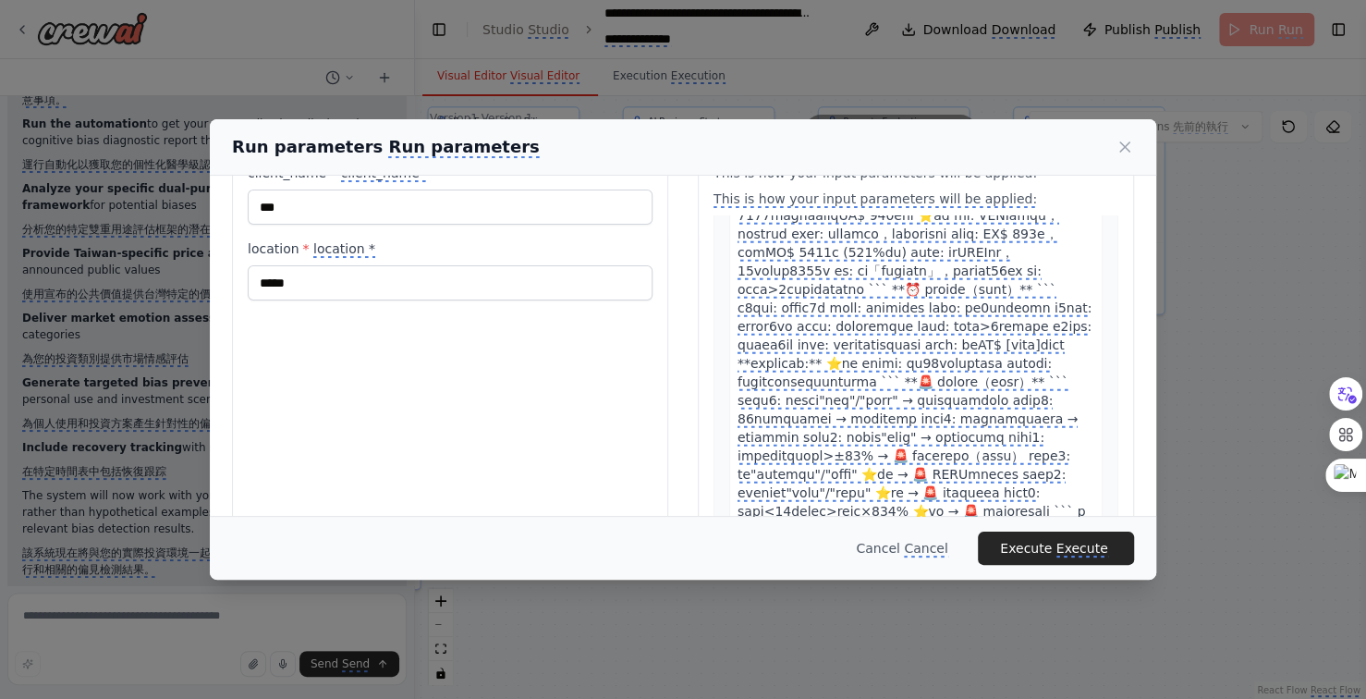
scroll to position [165, 0]
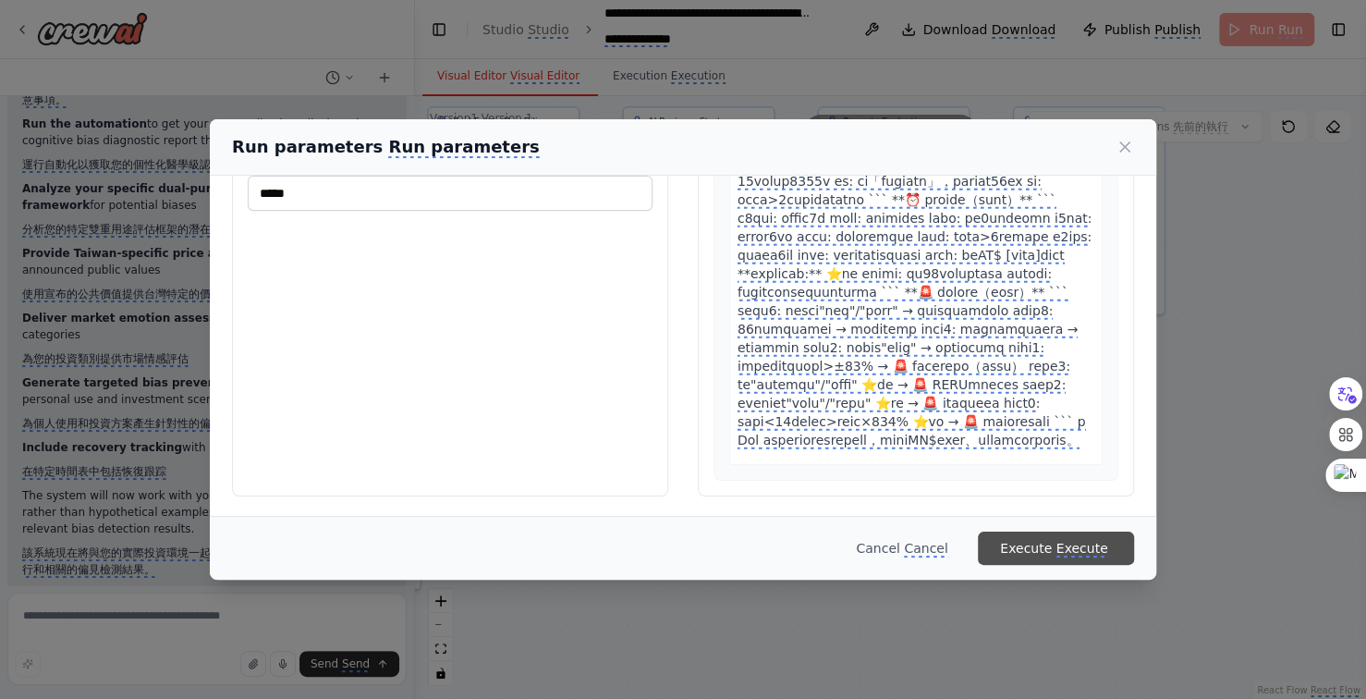
click at [1066, 550] on monica-translate-translate "Execute" at bounding box center [1082, 549] width 52 height 17
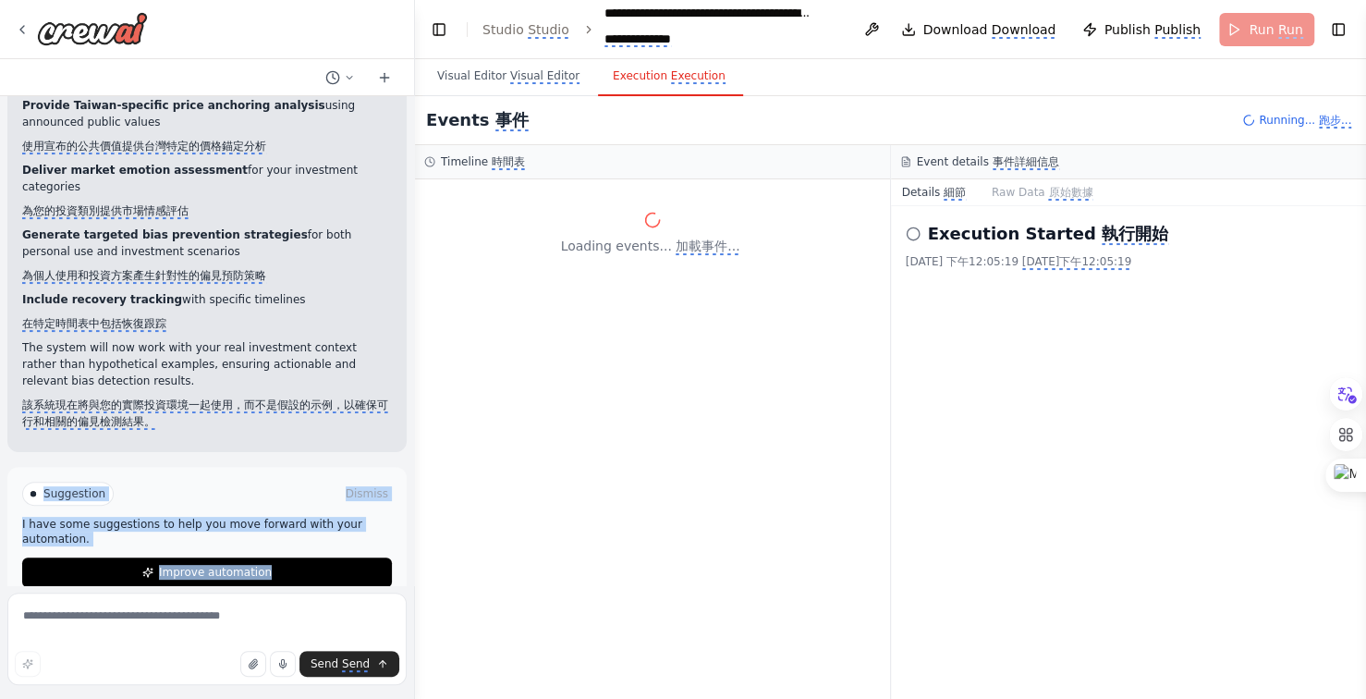
scroll to position [49024, 0]
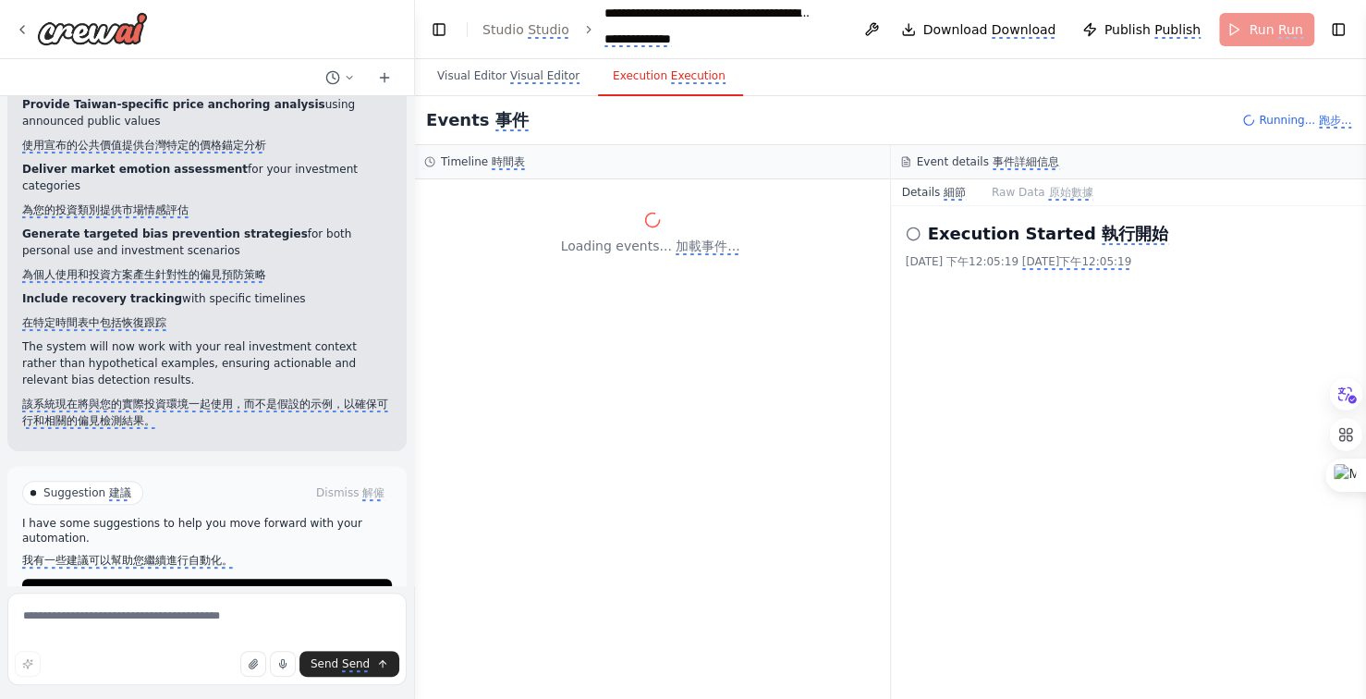
click at [481, 502] on div "Loading events... 加載事件..." at bounding box center [652, 438] width 475 height 519
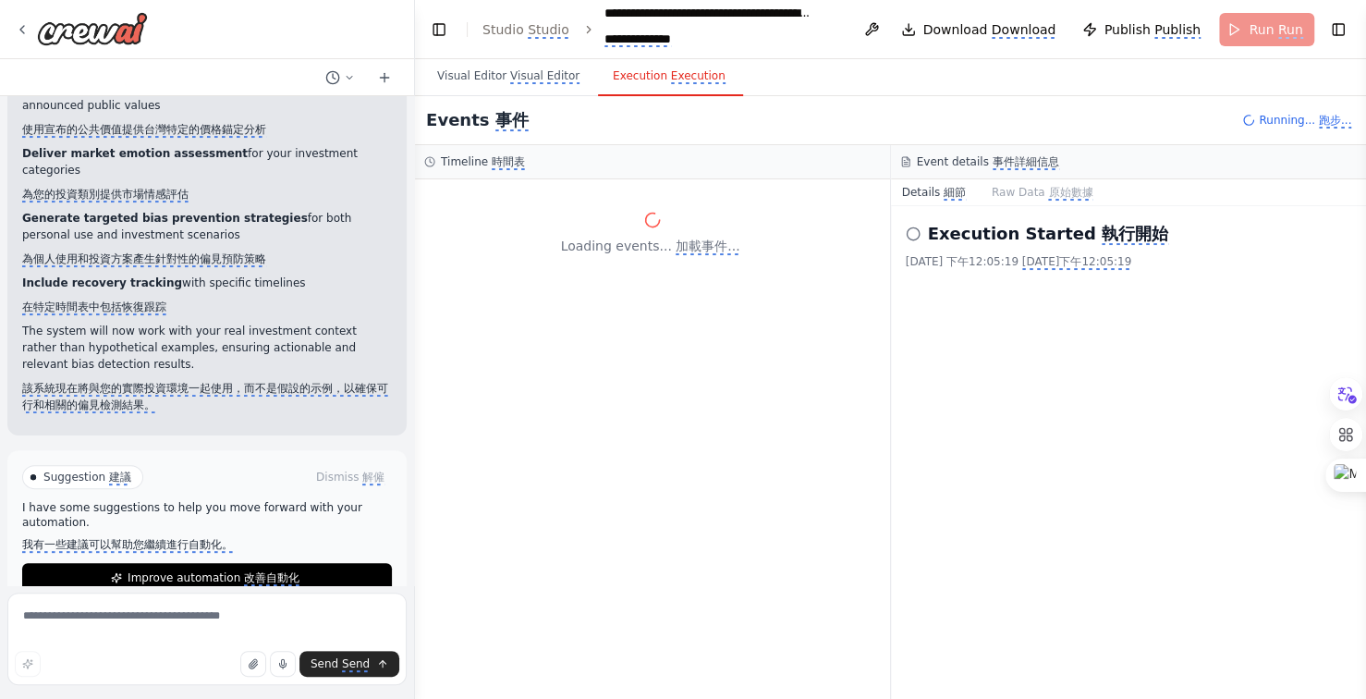
scroll to position [49047, 0]
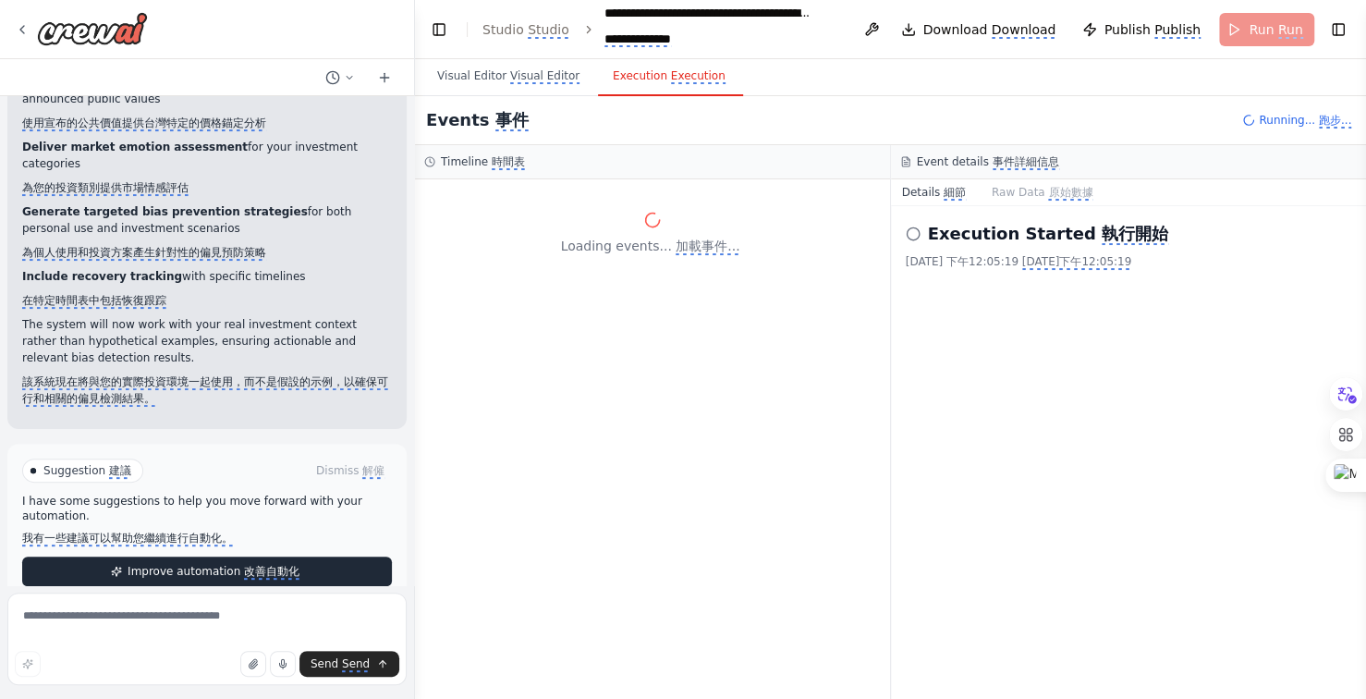
click at [270, 565] on monica-translate-translate "改善自動化" at bounding box center [271, 572] width 55 height 15
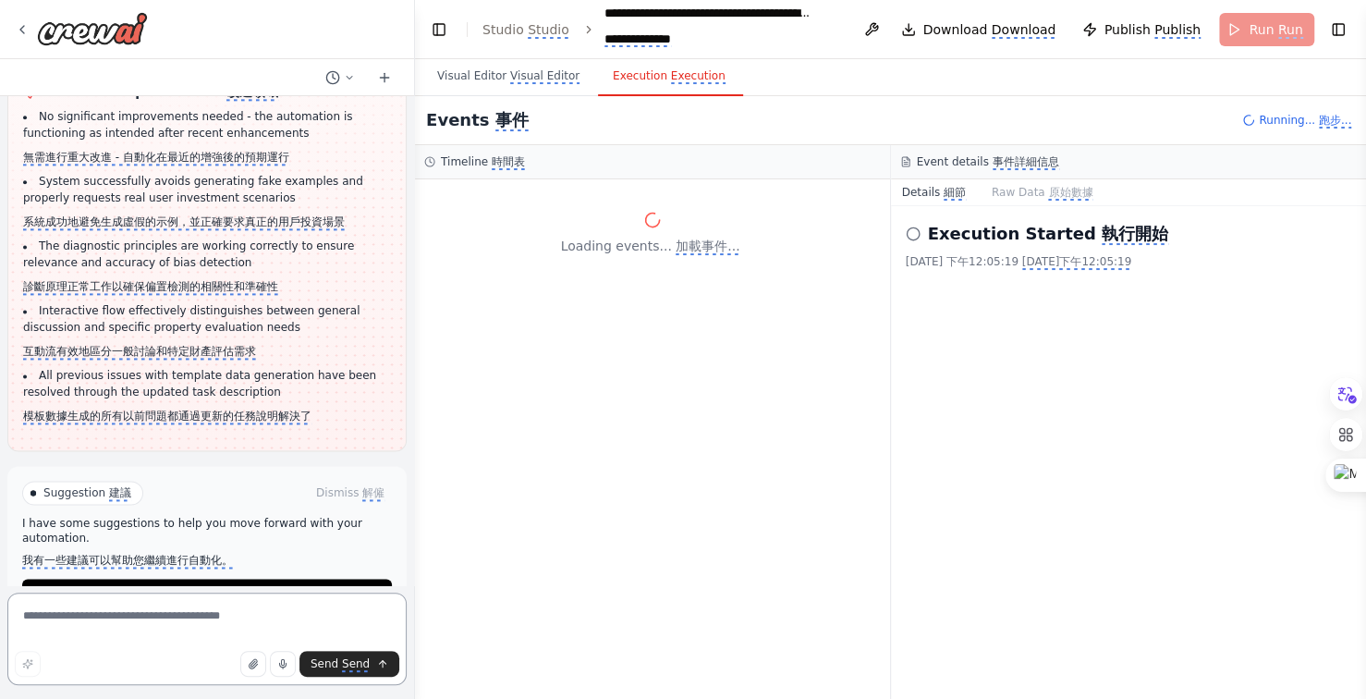
scroll to position [50382, 0]
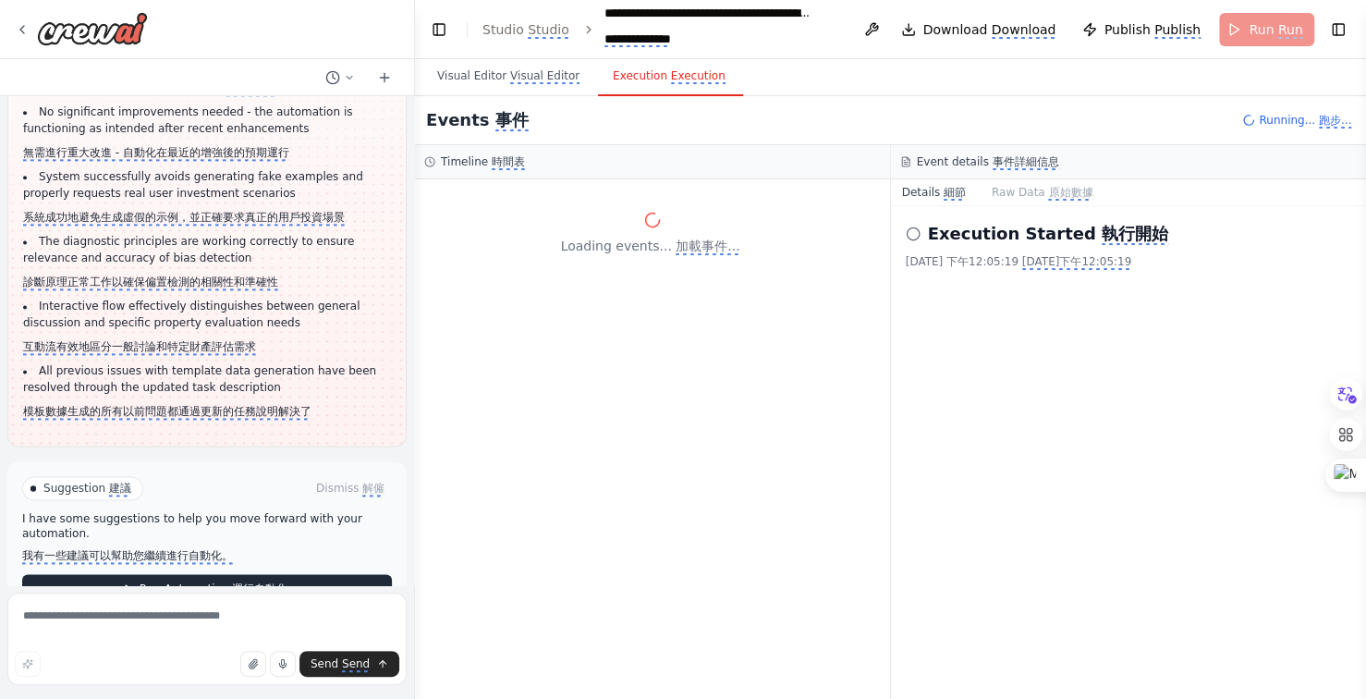
click at [252, 582] on monica-translate-translate "運行自動化" at bounding box center [259, 589] width 55 height 15
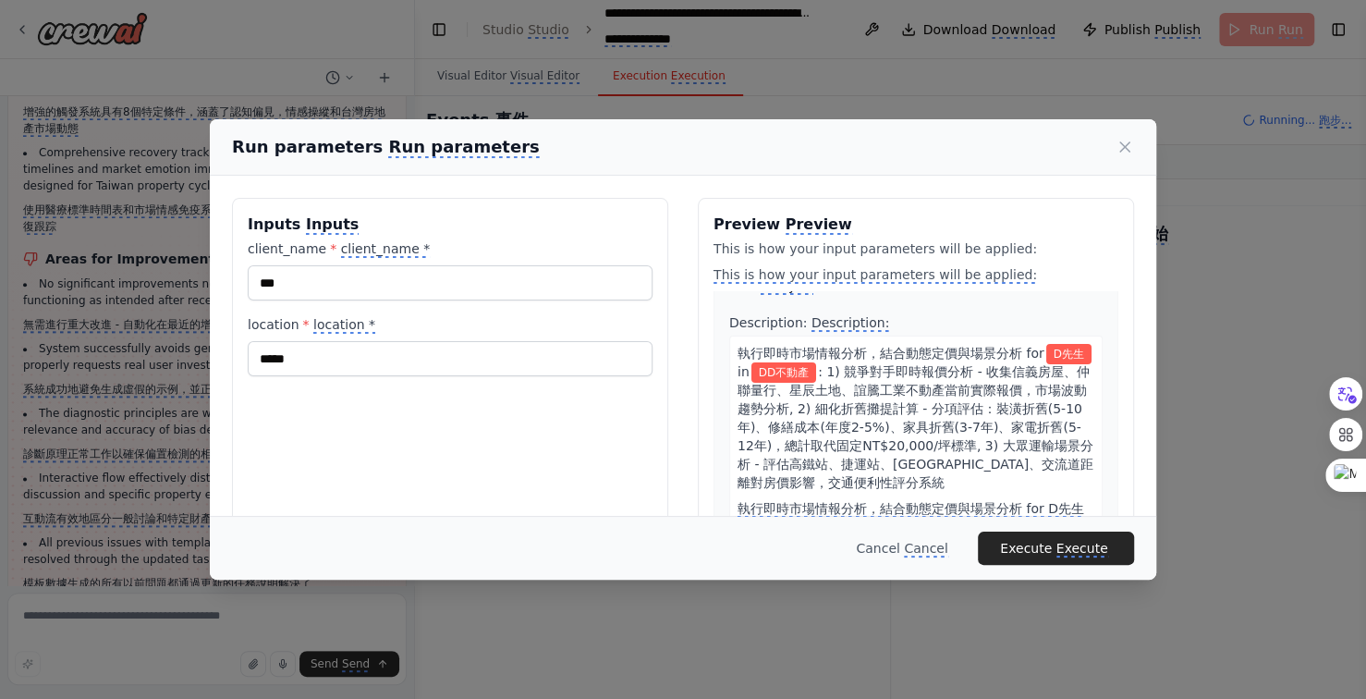
scroll to position [185, 0]
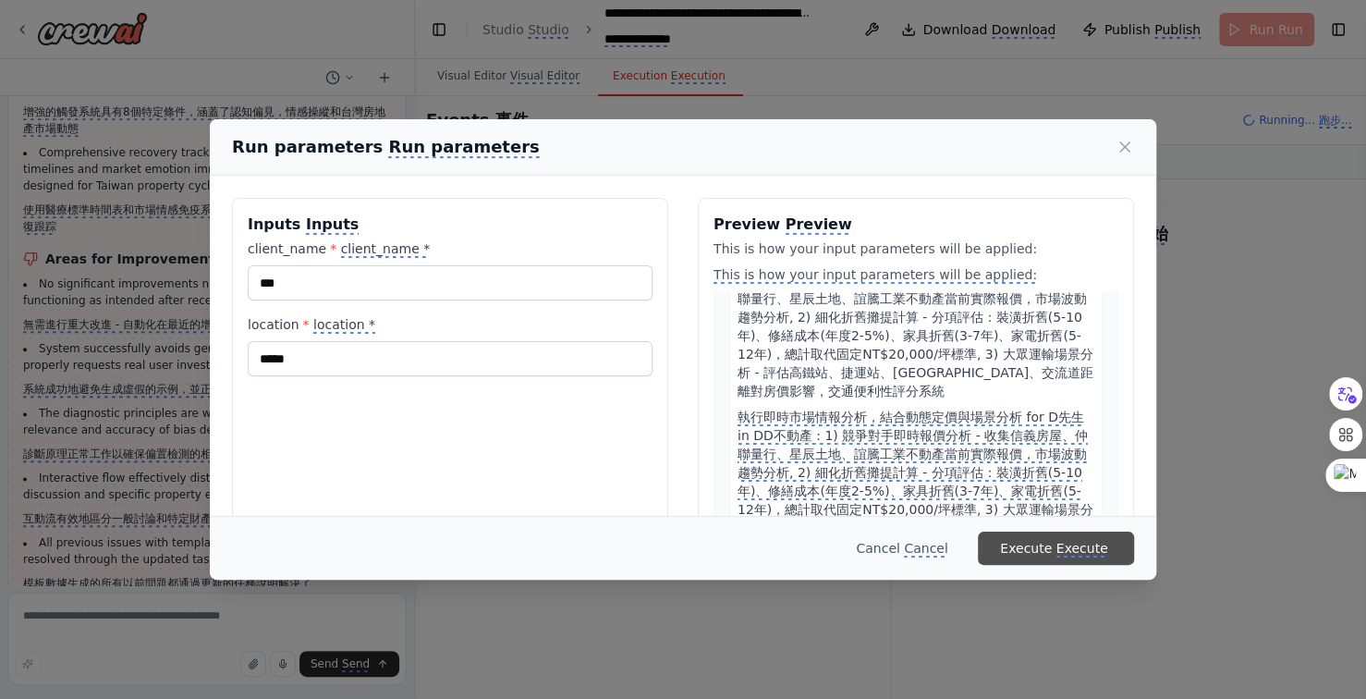
click at [1071, 539] on monica-translate-translatable "Execute Execute" at bounding box center [1056, 548] width 112 height 18
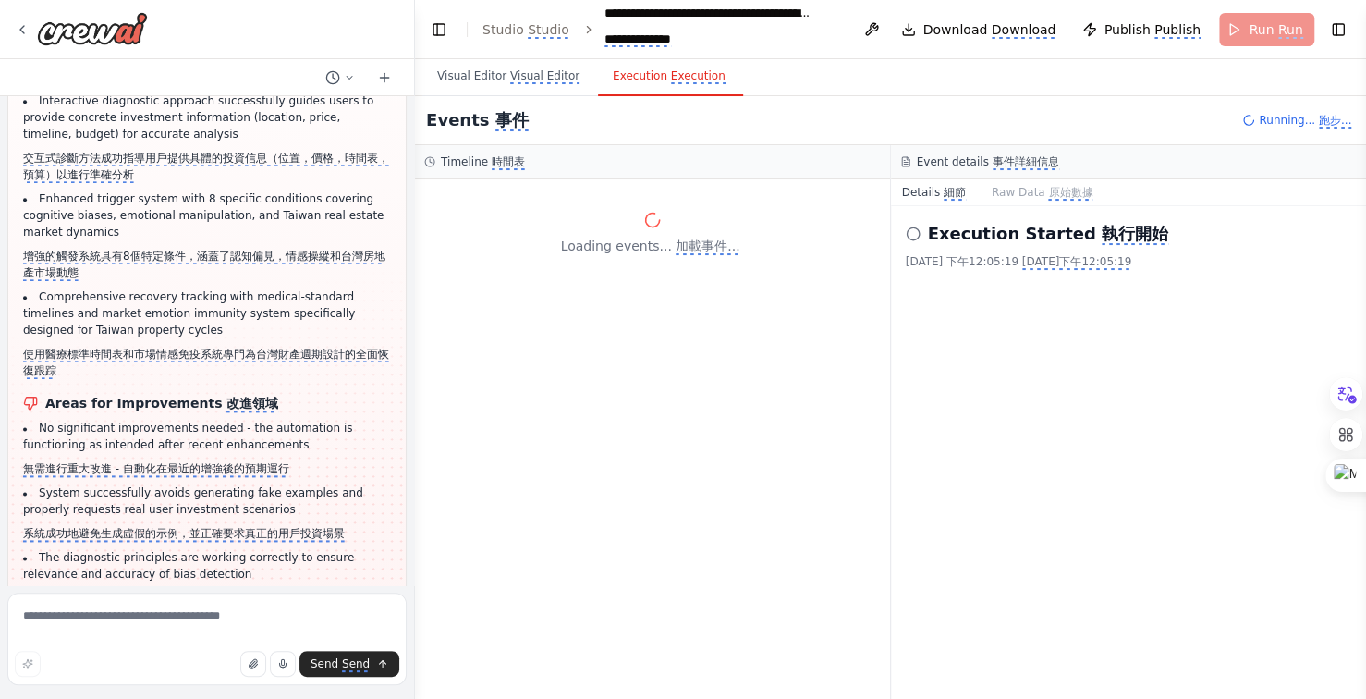
scroll to position [50355, 0]
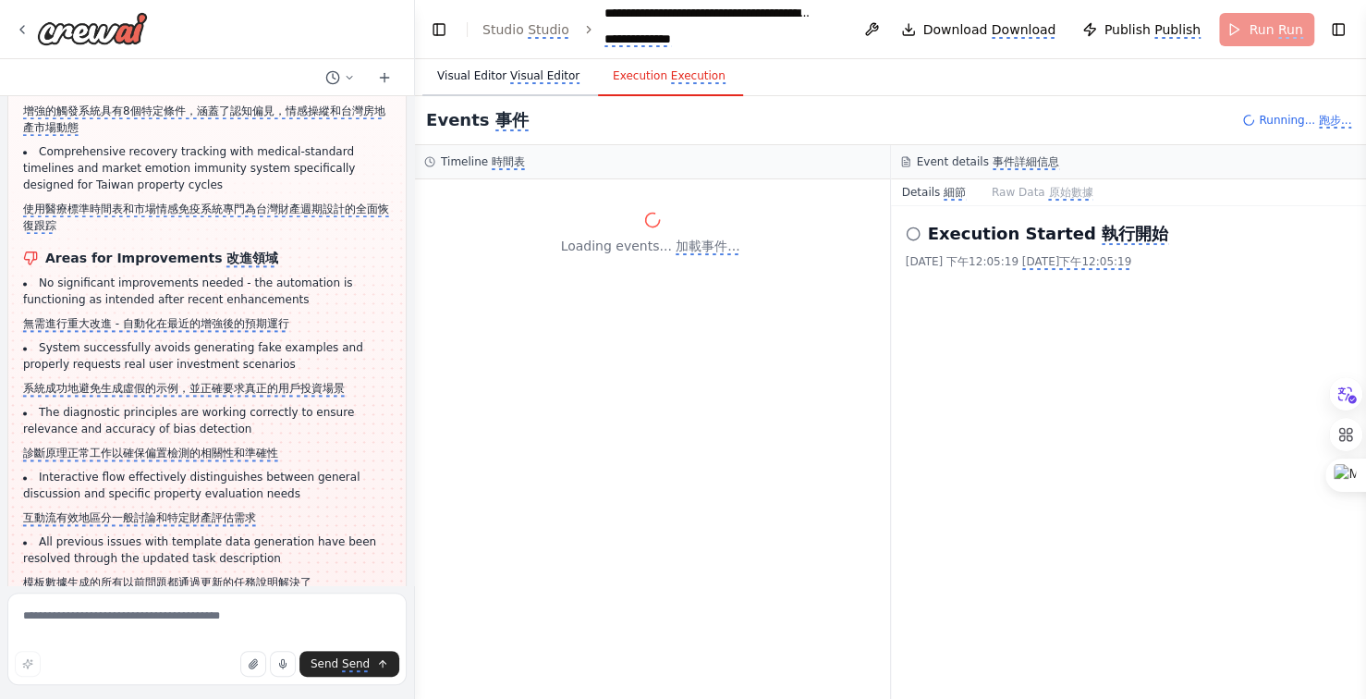
click at [493, 83] on button "Visual Editor Visual Editor" at bounding box center [510, 76] width 176 height 39
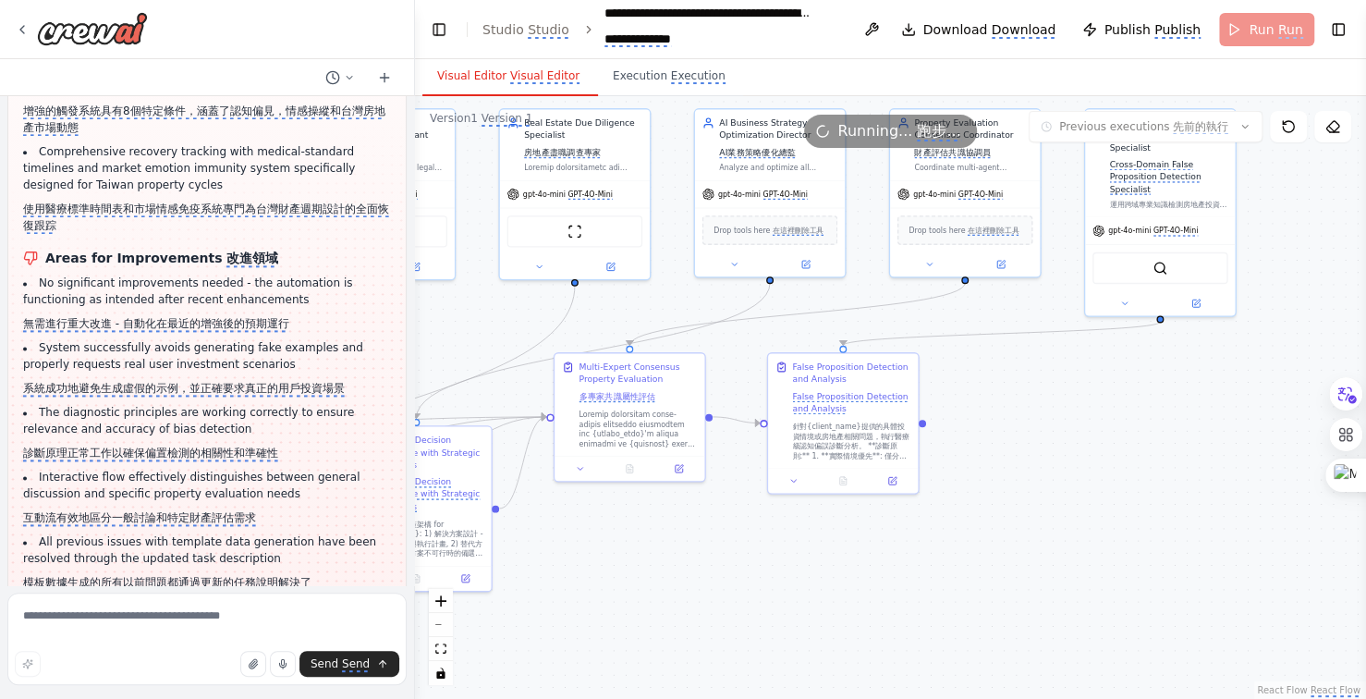
drag, startPoint x: 843, startPoint y: 578, endPoint x: 910, endPoint y: 584, distance: 67.7
click at [865, 579] on div ".deletable-edge-delete-btn { width: 20px; height: 20px; border: 0px solid #ffff…" at bounding box center [890, 397] width 951 height 603
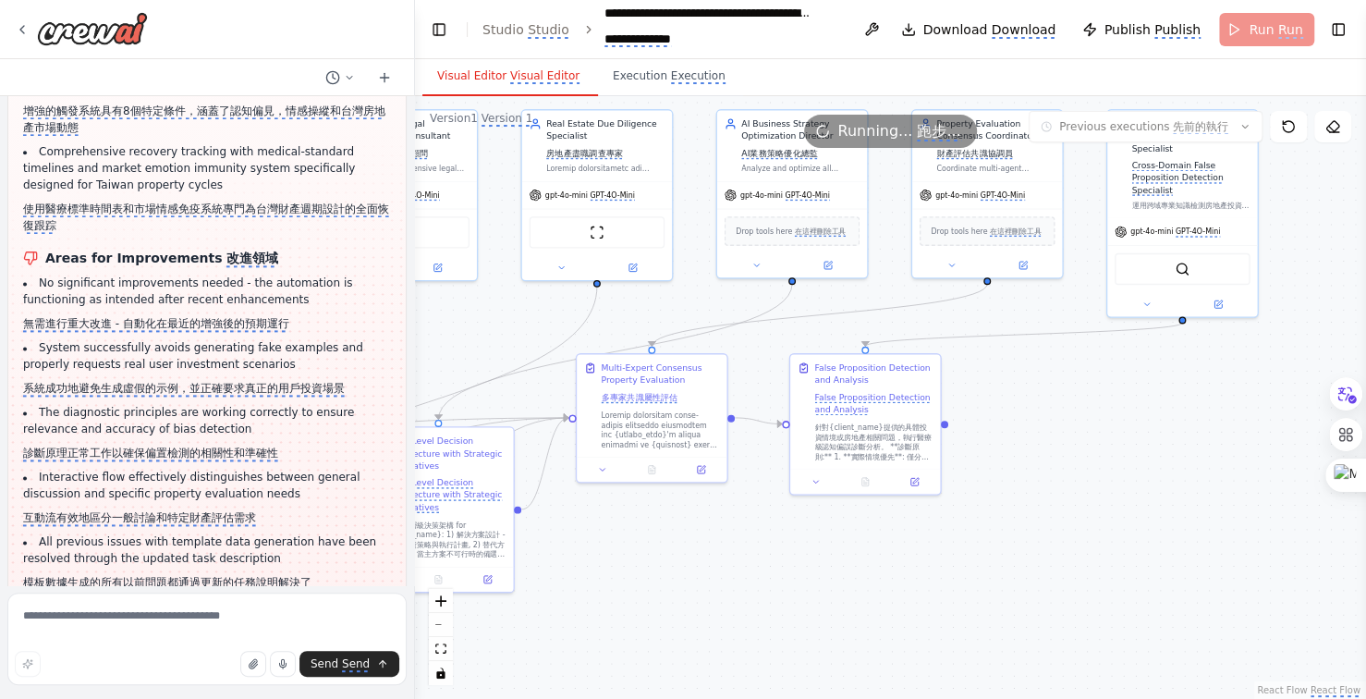
click at [901, 591] on div ".deletable-edge-delete-btn { width: 20px; height: 20px; border: 0px solid #ffff…" at bounding box center [890, 397] width 951 height 603
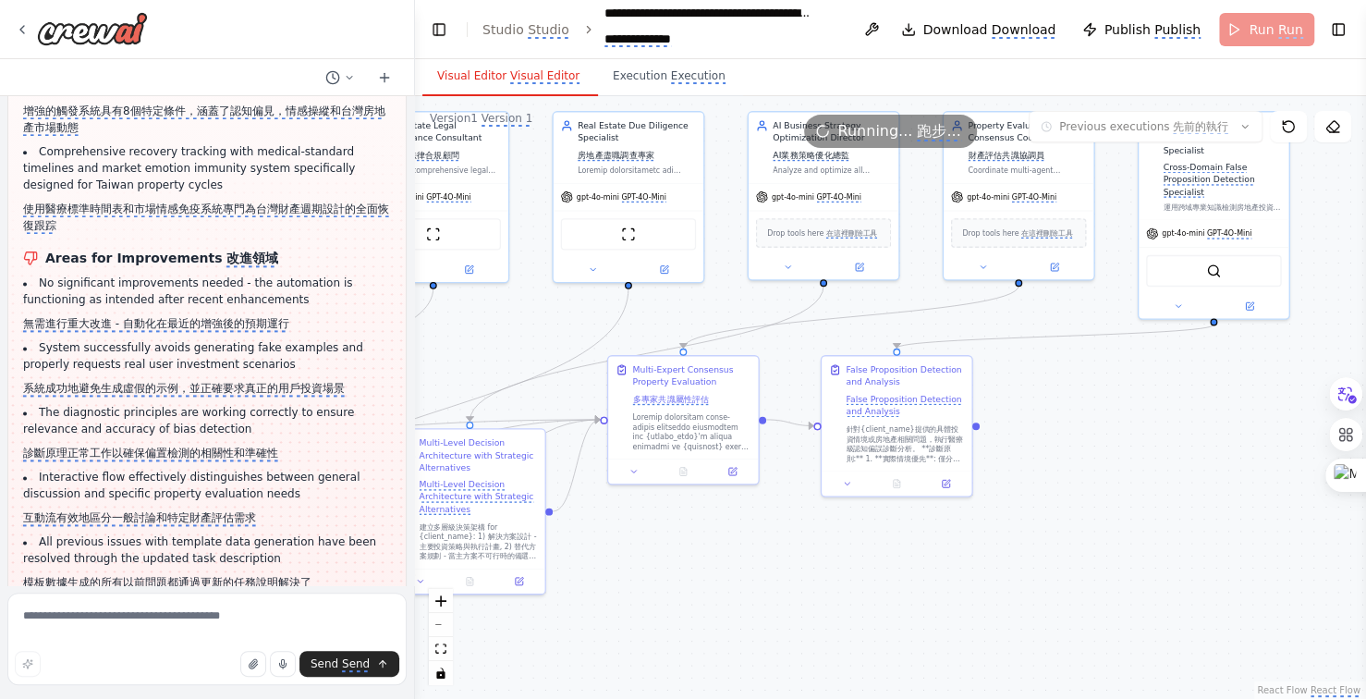
click at [974, 584] on div ".deletable-edge-delete-btn { width: 20px; height: 20px; border: 0px solid #ffff…" at bounding box center [890, 397] width 951 height 603
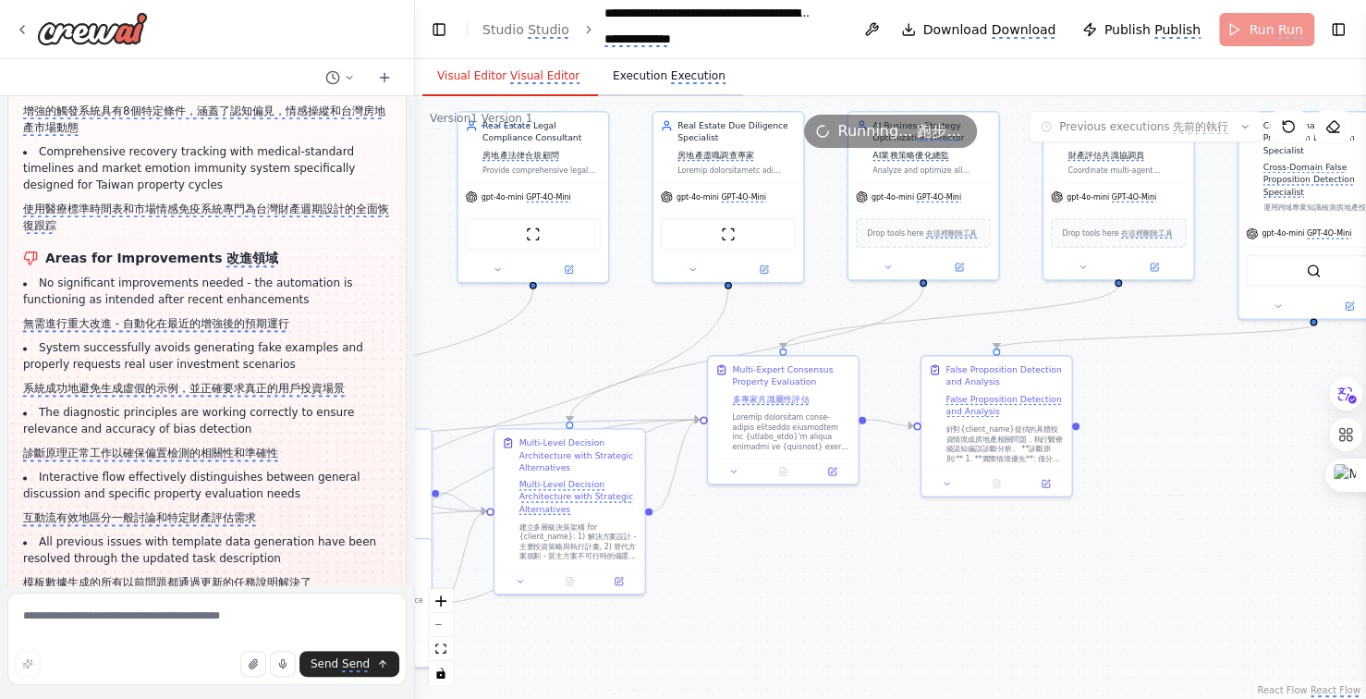
click at [671, 76] on monica-translate-translate "Execution" at bounding box center [698, 76] width 55 height 15
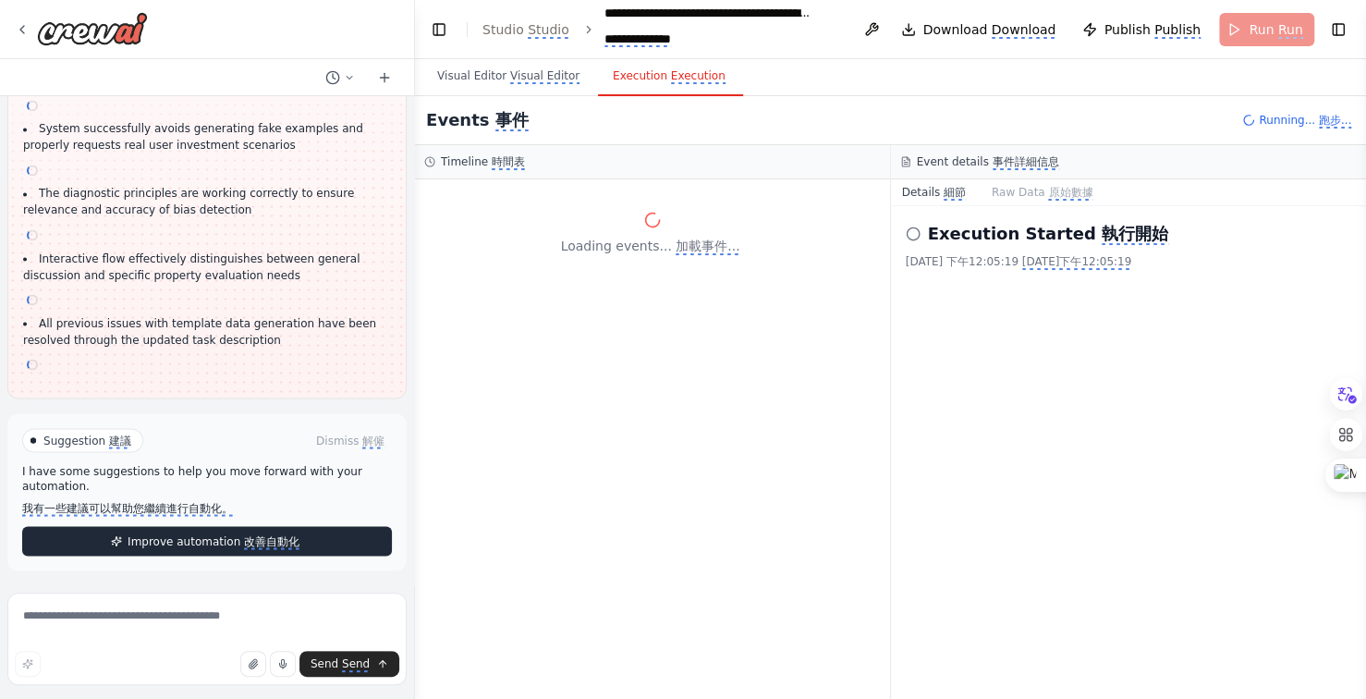
scroll to position [46073, 0]
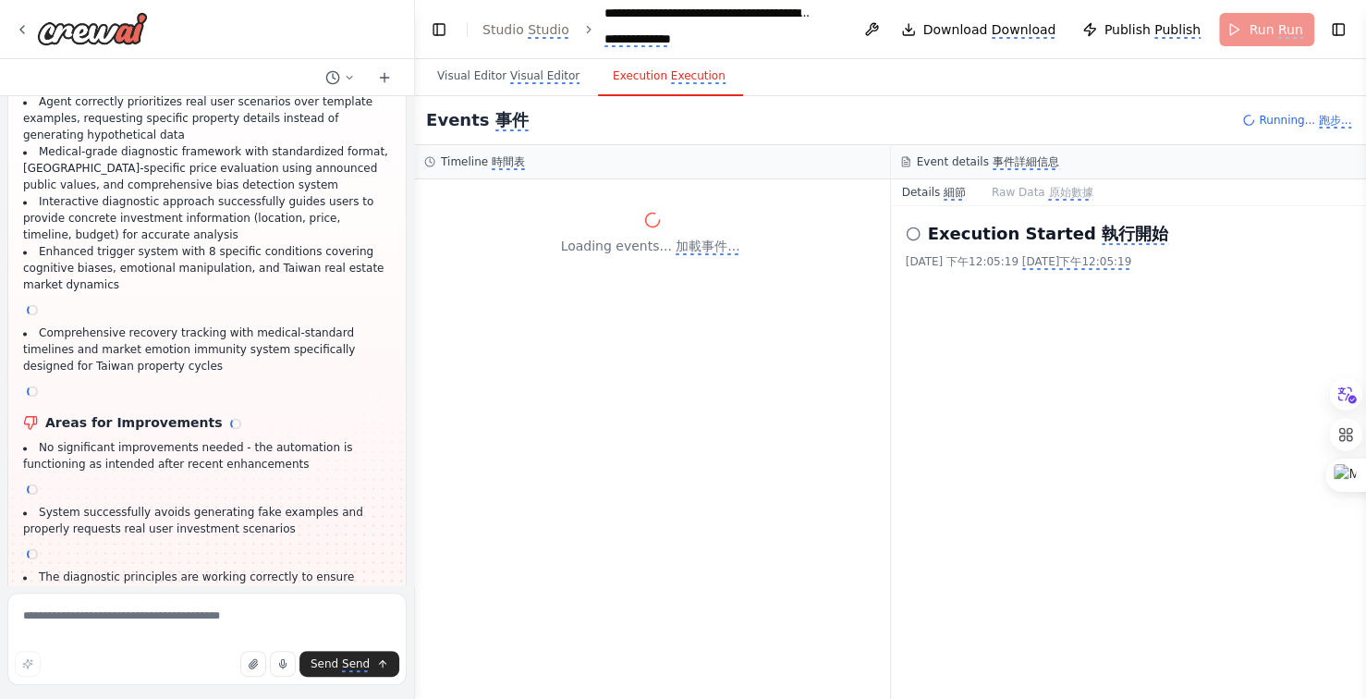
click at [240, 540] on div "Hello! I'm the CrewAI assistant. What kind of automation do you want to build? …" at bounding box center [207, 340] width 414 height 489
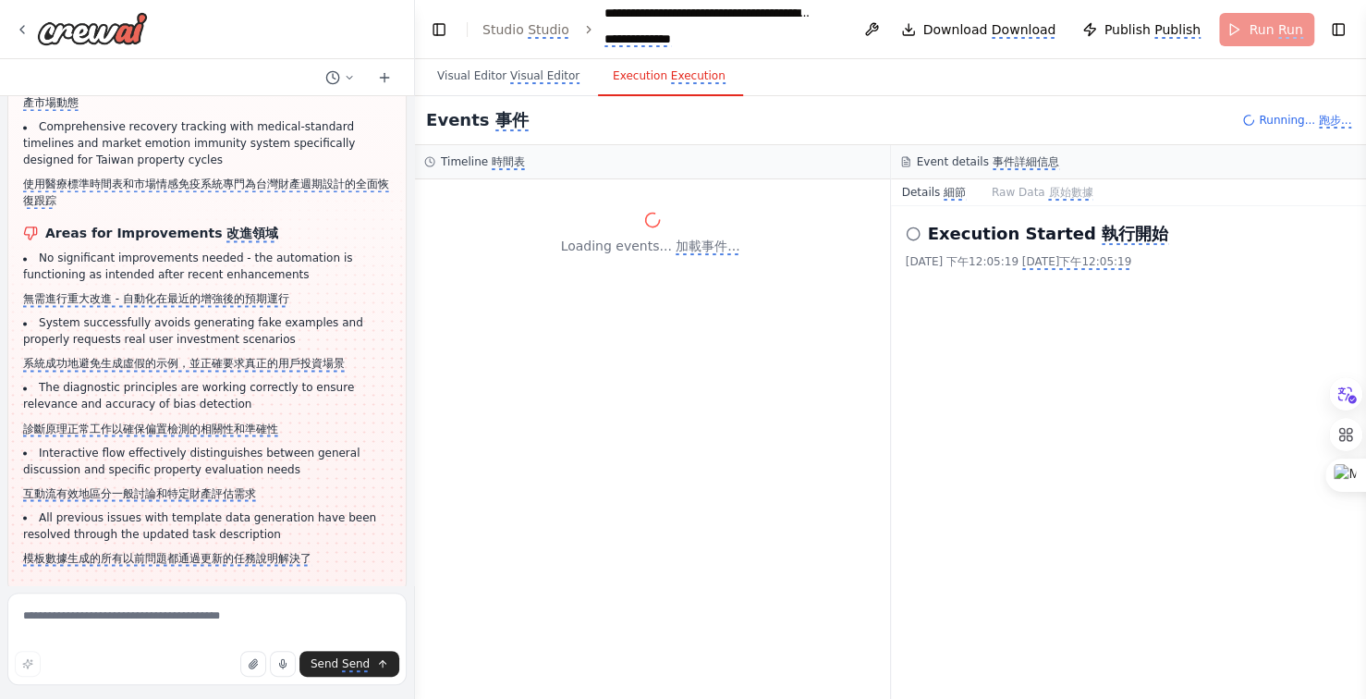
scroll to position [46310, 0]
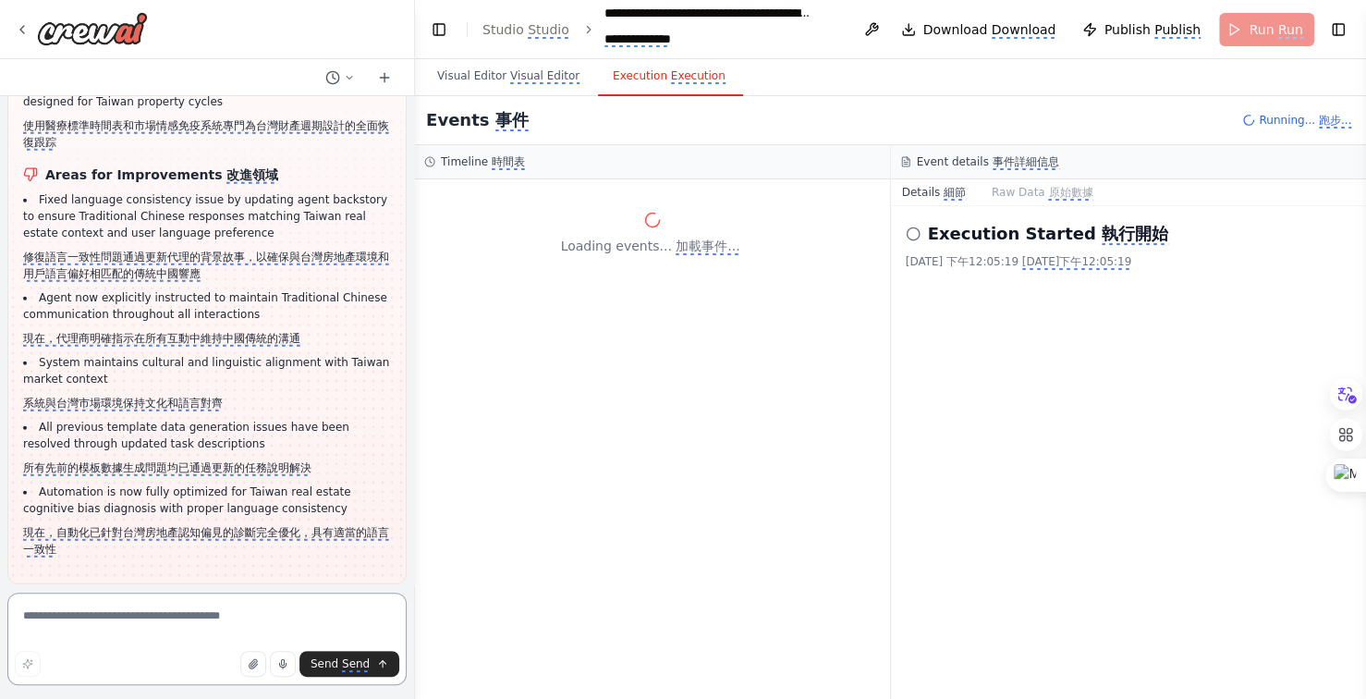
scroll to position [47749, 0]
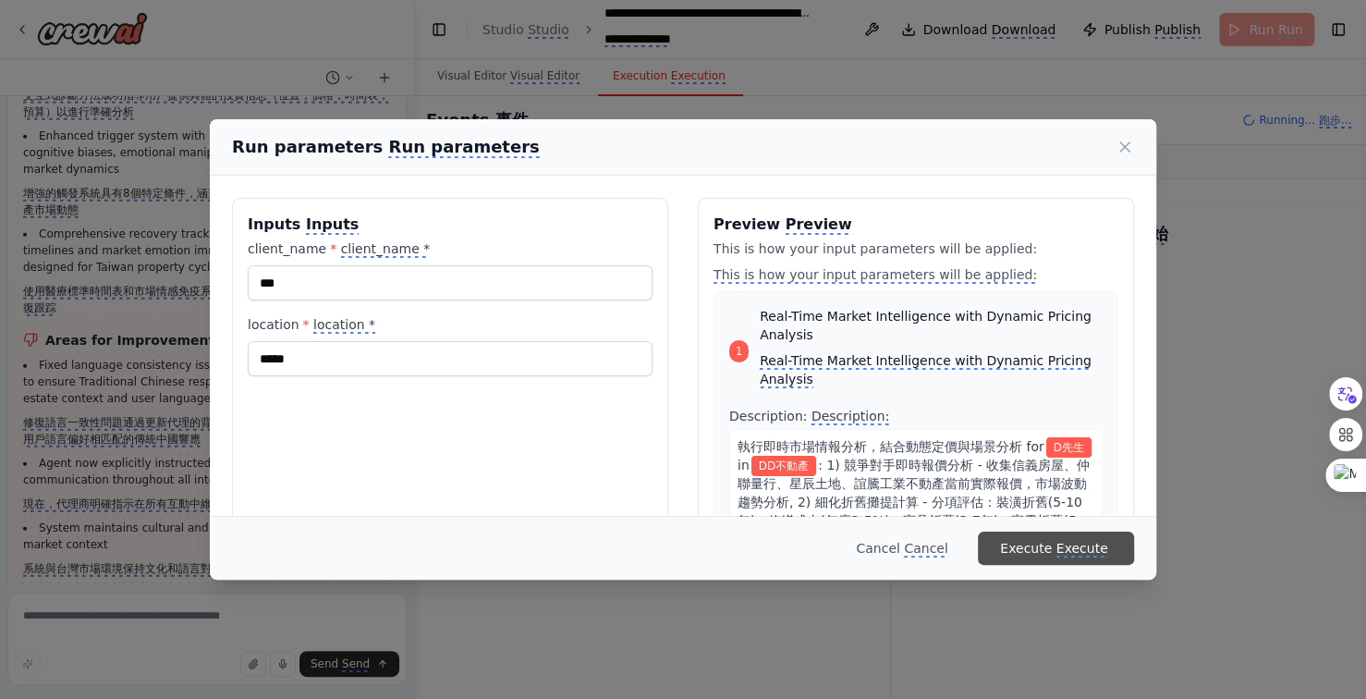
click at [1052, 547] on monica-translate-origin-text "Execute" at bounding box center [1026, 548] width 52 height 15
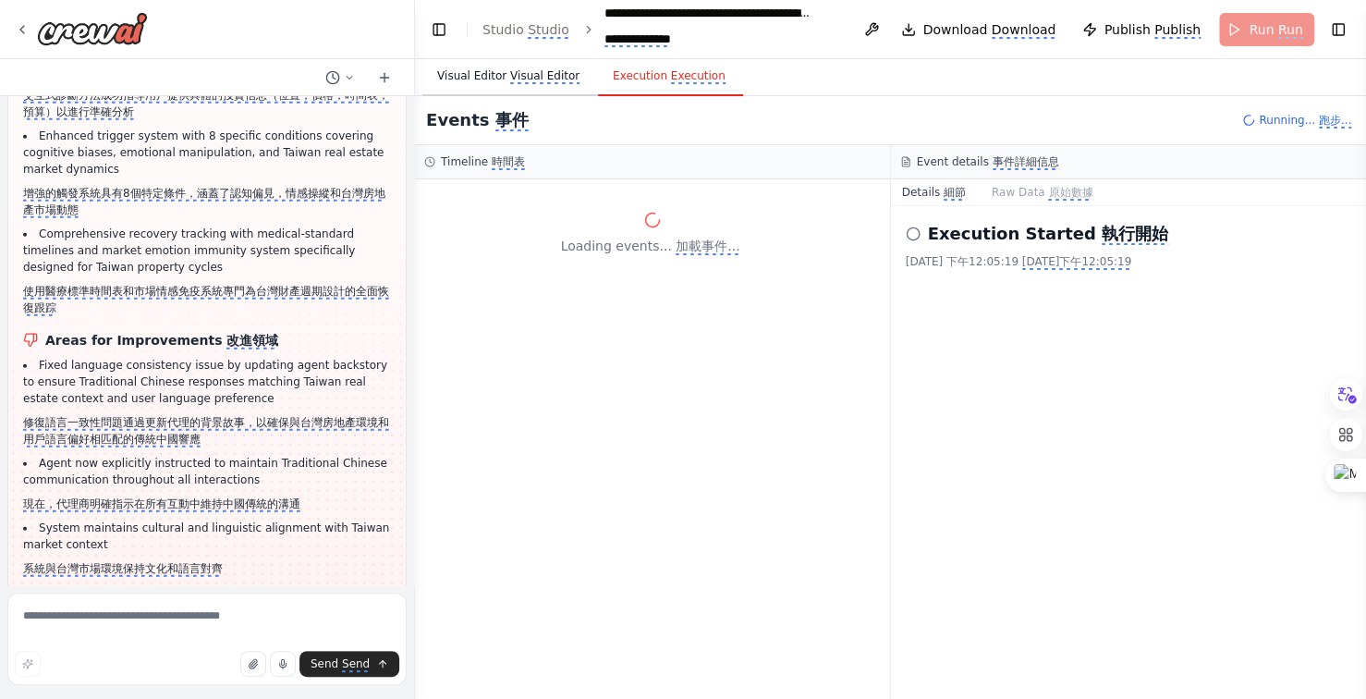
click at [512, 76] on monica-translate-translate "Visual Editor" at bounding box center [544, 76] width 69 height 15
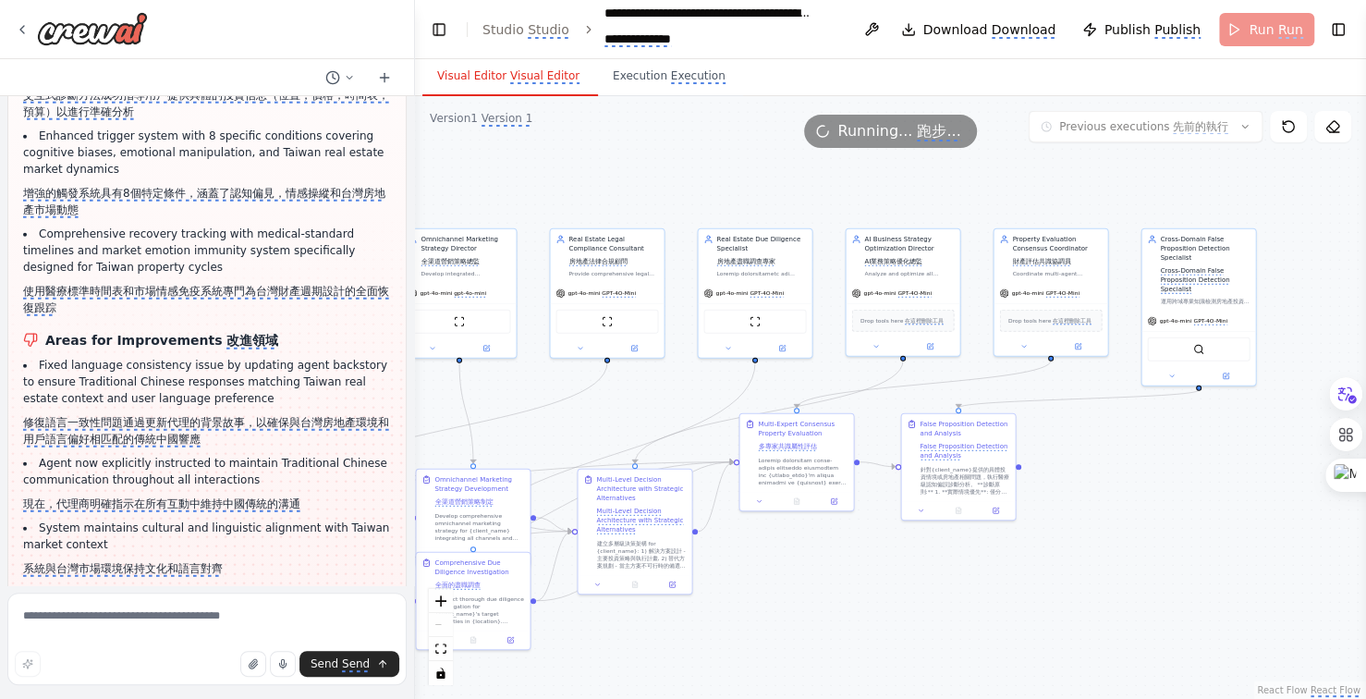
click at [1036, 615] on div ".deletable-edge-delete-btn { width: 20px; height: 20px; border: 0px solid #ffff…" at bounding box center [890, 397] width 951 height 603
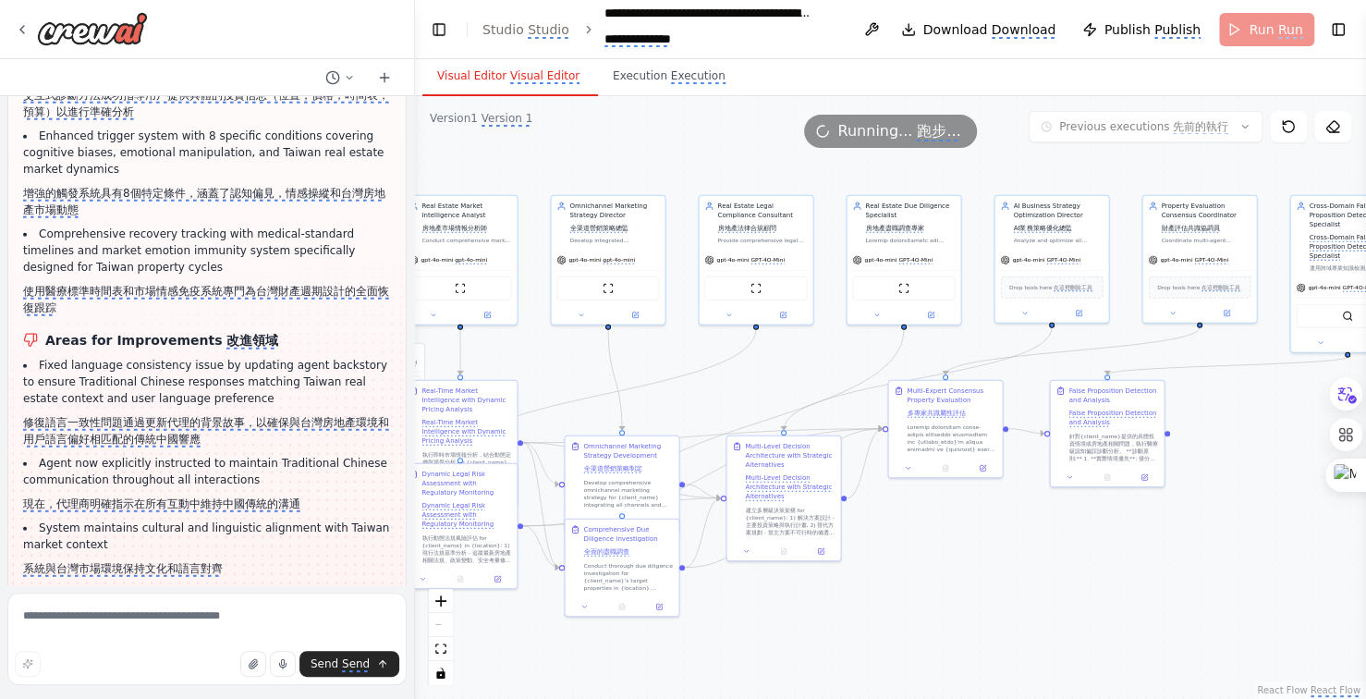
drag, startPoint x: 903, startPoint y: 619, endPoint x: 1067, endPoint y: 589, distance: 167.3
click at [1067, 589] on div ".deletable-edge-delete-btn { width: 20px; height: 20px; border: 0px solid #ffff…" at bounding box center [890, 397] width 951 height 603
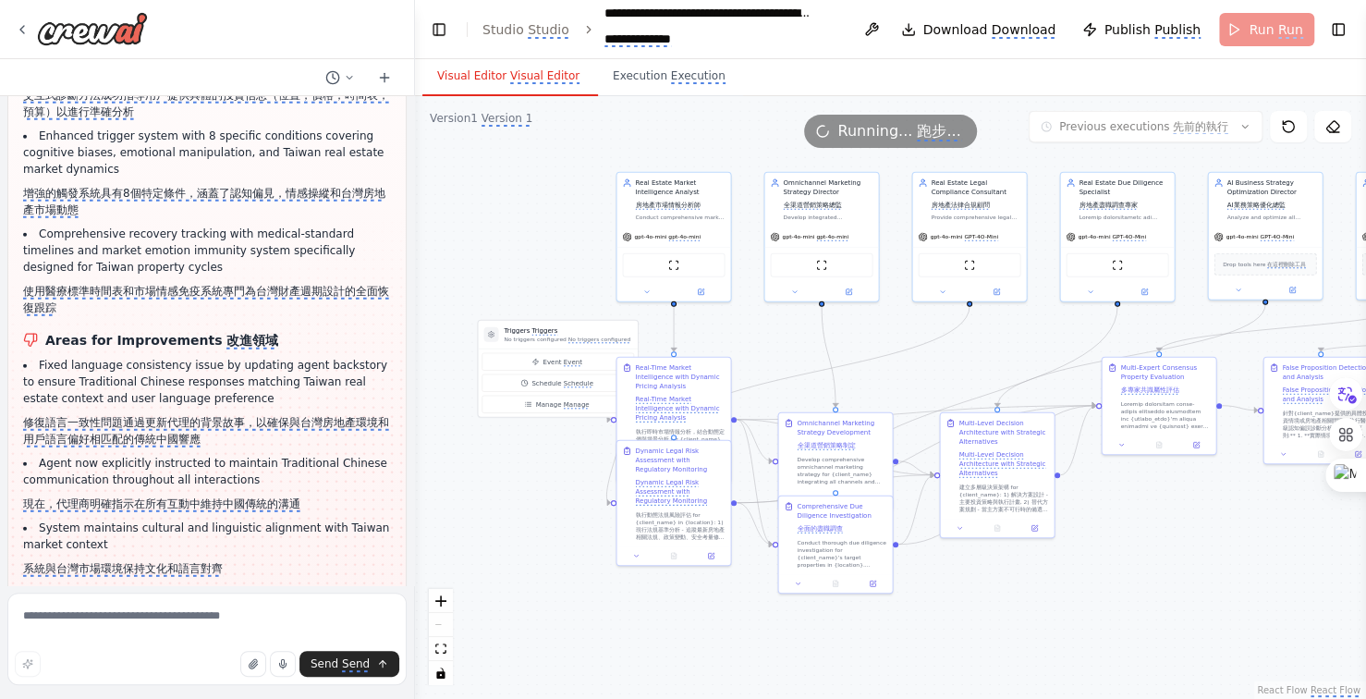
drag, startPoint x: 878, startPoint y: 610, endPoint x: 1044, endPoint y: 596, distance: 166.9
click at [1044, 596] on div ".deletable-edge-delete-btn { width: 20px; height: 20px; border: 0px solid #ffff…" at bounding box center [890, 397] width 951 height 603
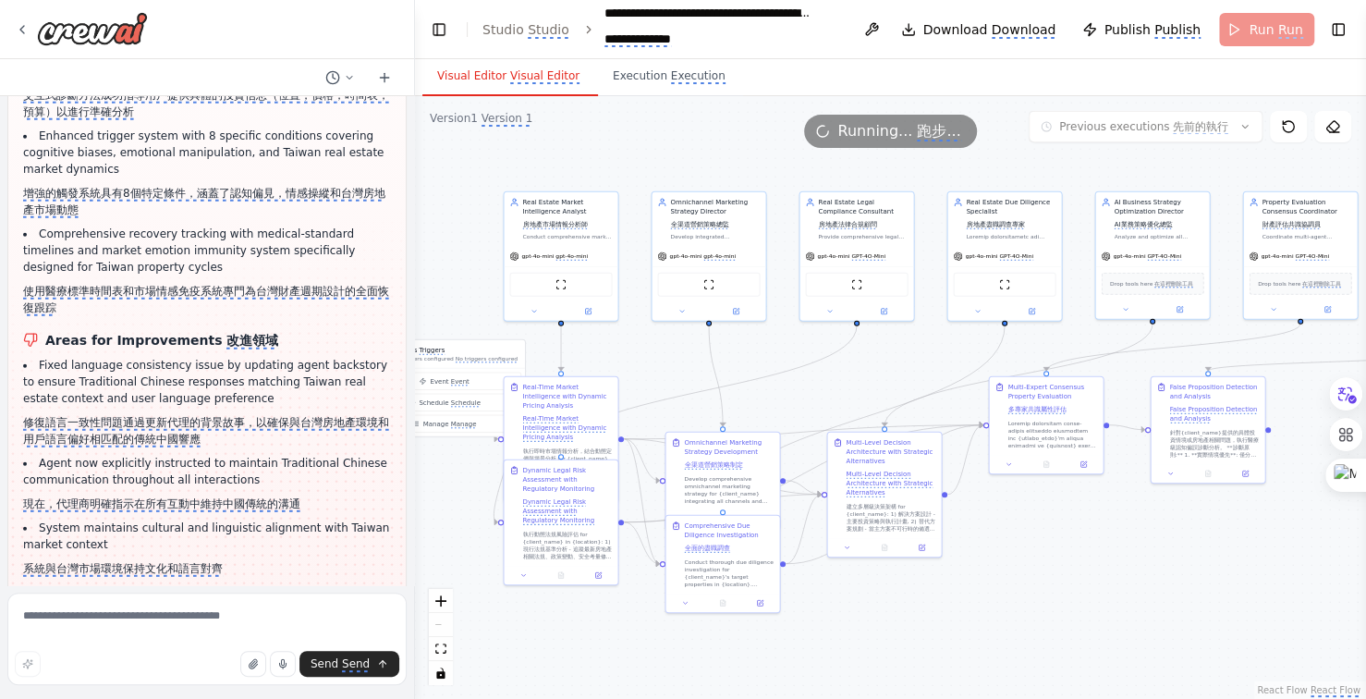
drag, startPoint x: 972, startPoint y: 630, endPoint x: 907, endPoint y: 628, distance: 65.6
click at [920, 630] on div ".deletable-edge-delete-btn { width: 20px; height: 20px; border: 0px solid #ffff…" at bounding box center [890, 397] width 951 height 603
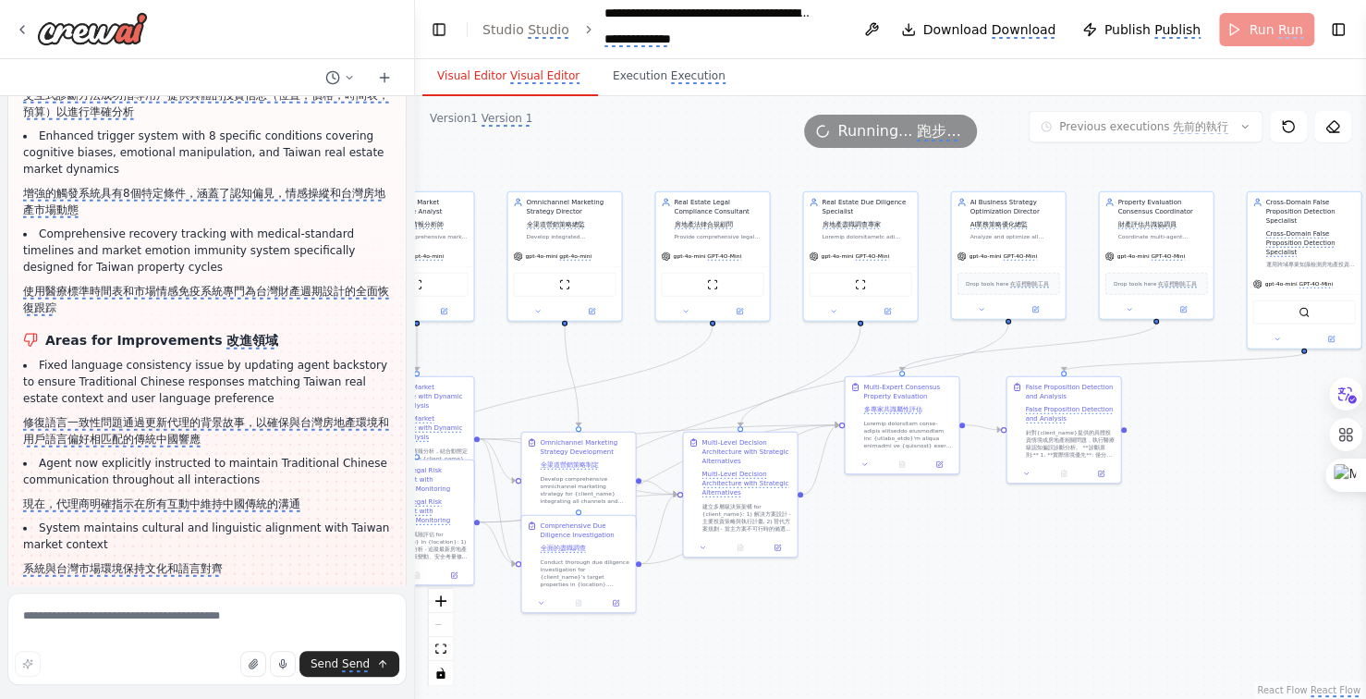
drag, startPoint x: 883, startPoint y: 609, endPoint x: 862, endPoint y: 603, distance: 22.2
click at [862, 603] on div ".deletable-edge-delete-btn { width: 20px; height: 20px; border: 0px solid #ffff…" at bounding box center [890, 397] width 951 height 603
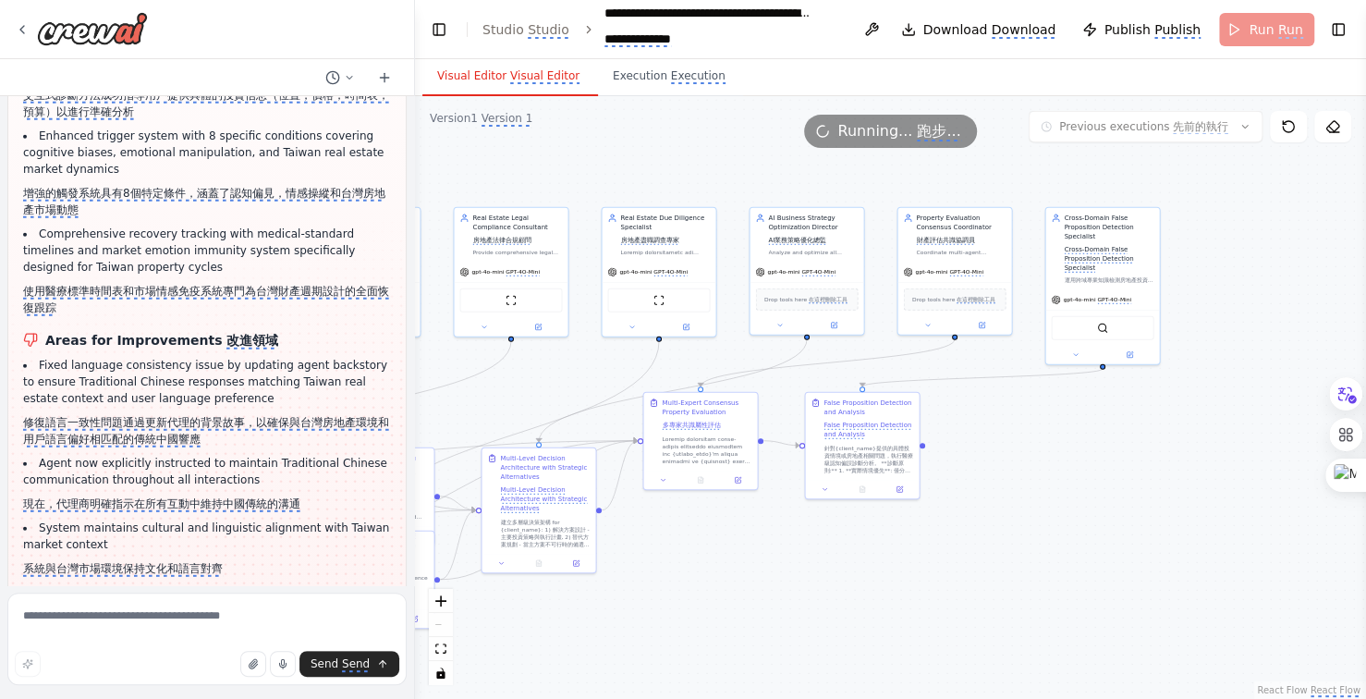
drag, startPoint x: 1064, startPoint y: 578, endPoint x: 879, endPoint y: 597, distance: 185.7
click at [879, 597] on div ".deletable-edge-delete-btn { width: 20px; height: 20px; border: 0px solid #ffff…" at bounding box center [890, 397] width 951 height 603
drag, startPoint x: 798, startPoint y: 597, endPoint x: 1025, endPoint y: 553, distance: 230.7
click at [1017, 555] on div ".deletable-edge-delete-btn { width: 20px; height: 20px; border: 0px solid #ffff…" at bounding box center [890, 397] width 951 height 603
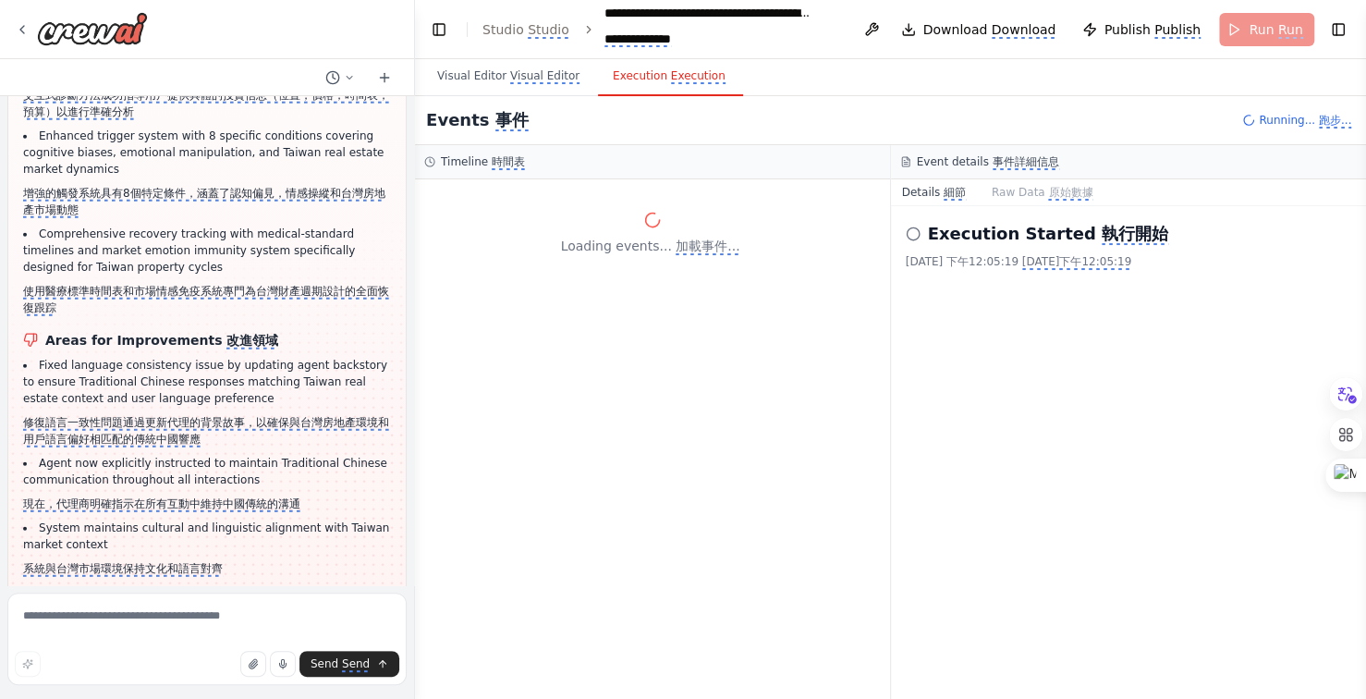
click at [671, 80] on monica-translate-translate "Execution" at bounding box center [698, 76] width 55 height 15
